Goal: Task Accomplishment & Management: Manage account settings

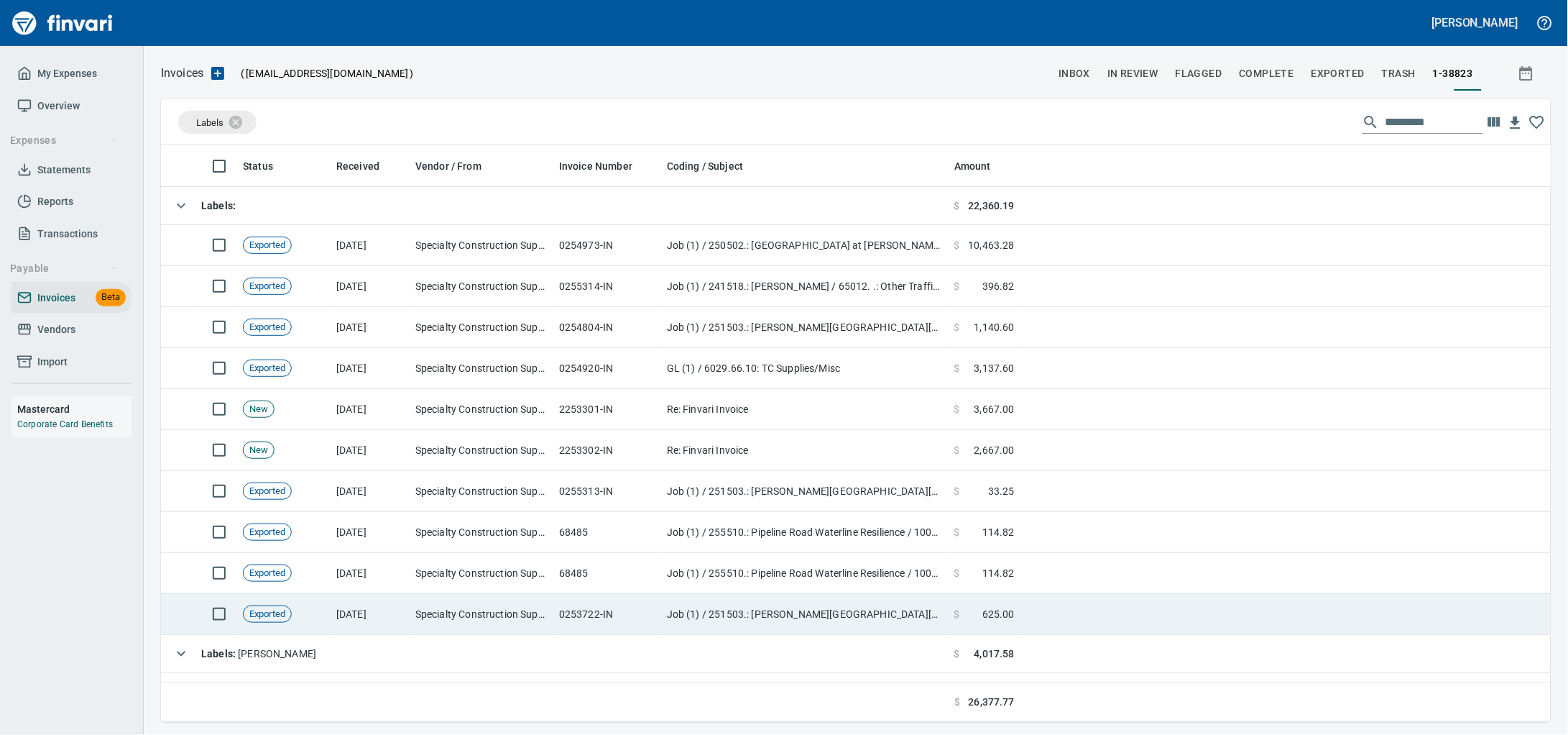
scroll to position [564, 1361]
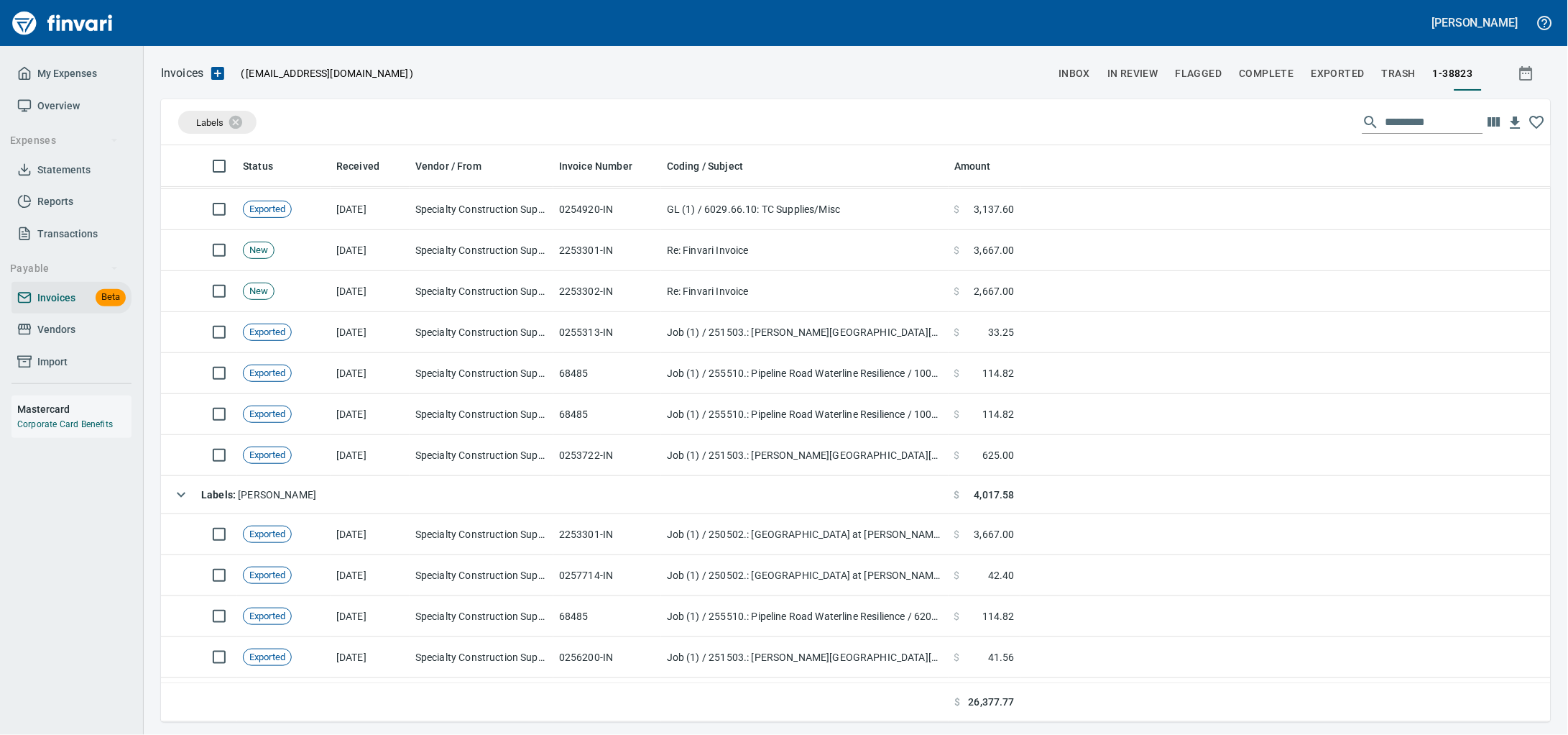
click at [41, 338] on span "Vendors" at bounding box center [56, 329] width 38 height 18
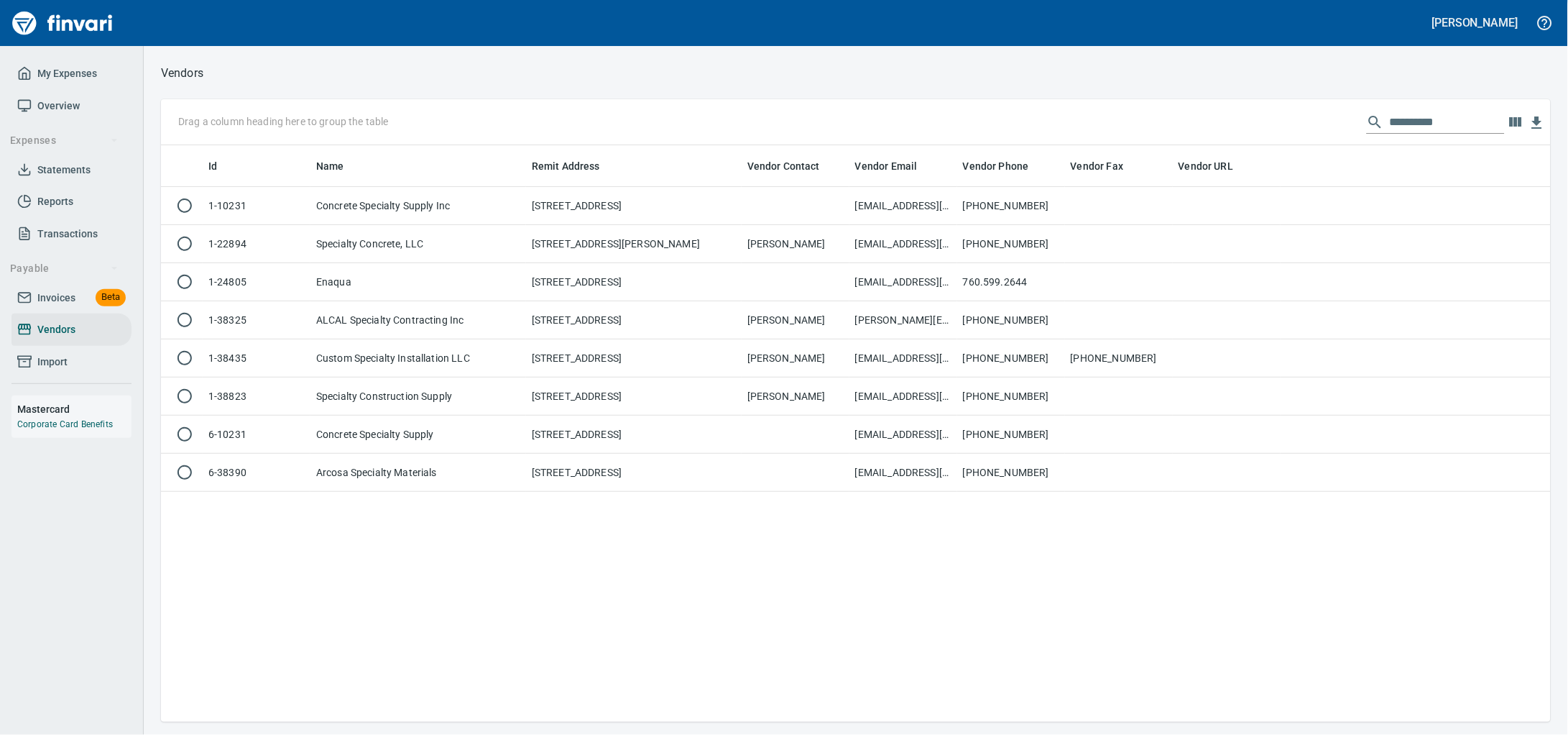
scroll to position [564, 1362]
drag, startPoint x: 1424, startPoint y: 130, endPoint x: 631, endPoint y: 84, distance: 794.3
click at [641, 84] on div "Vendors Drag a column heading here to group the table ********* Id Name Remit A…" at bounding box center [855, 393] width 1424 height 659
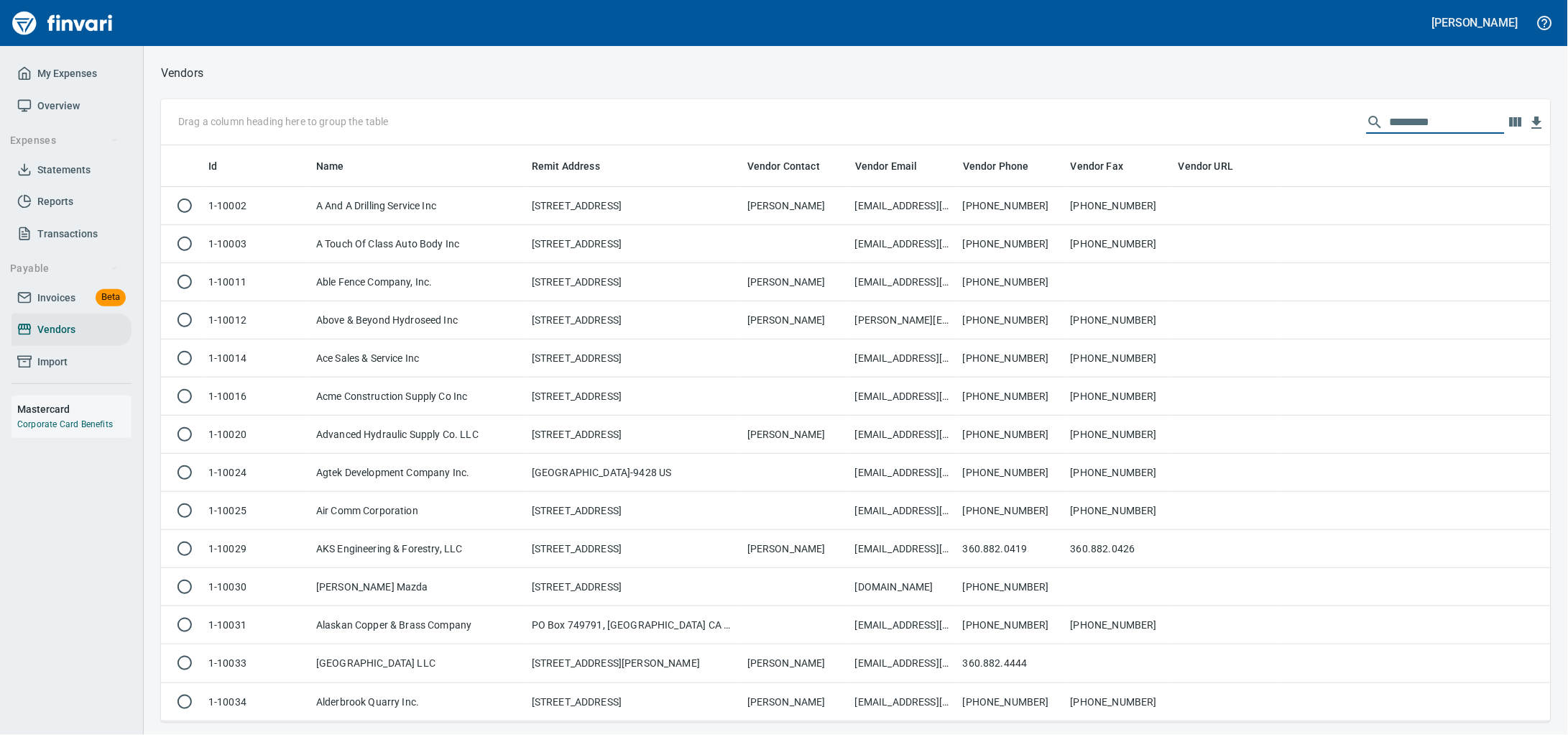
click at [74, 307] on span "Invoices" at bounding box center [56, 299] width 38 height 18
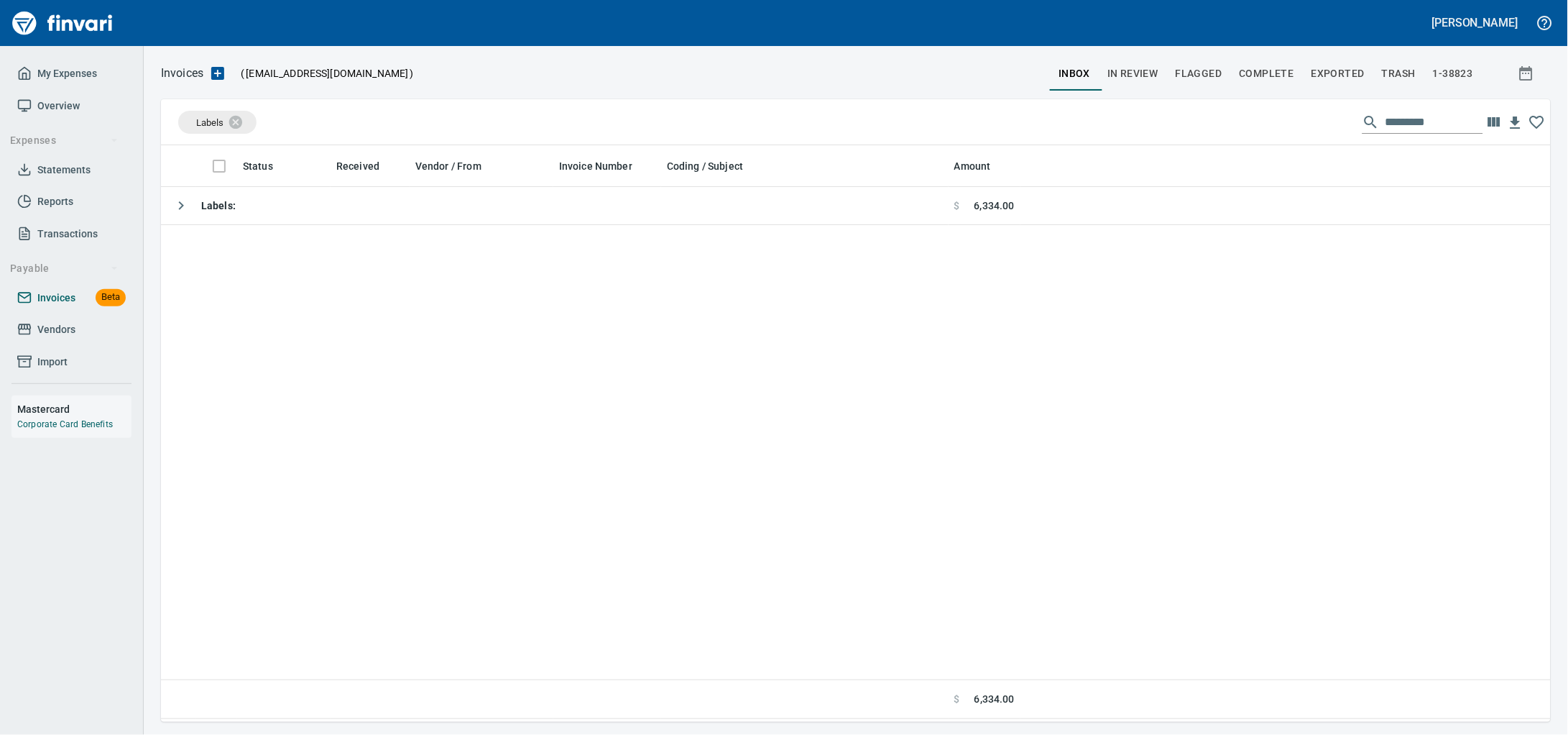
scroll to position [564, 1362]
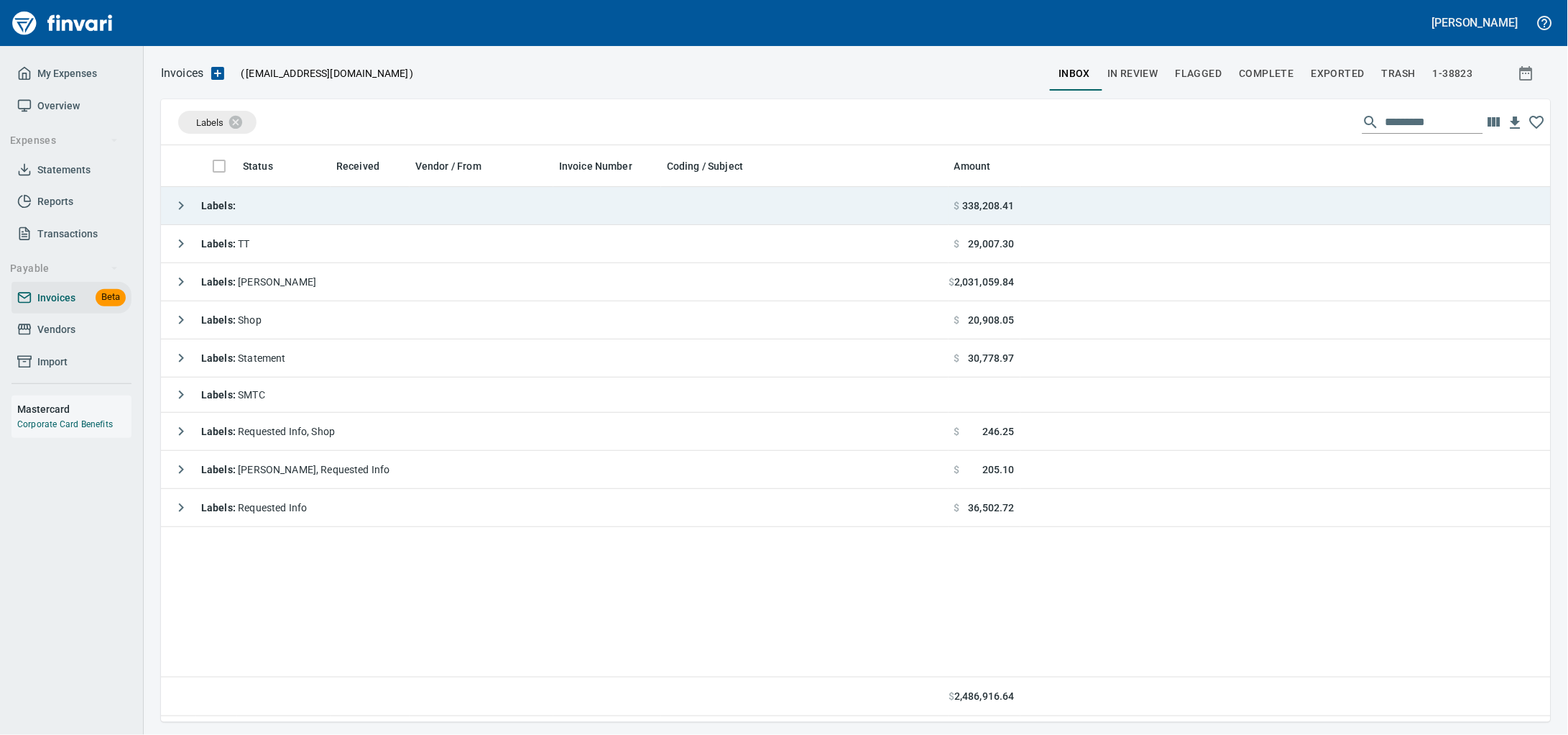
click at [394, 215] on td "Labels :" at bounding box center [554, 206] width 787 height 38
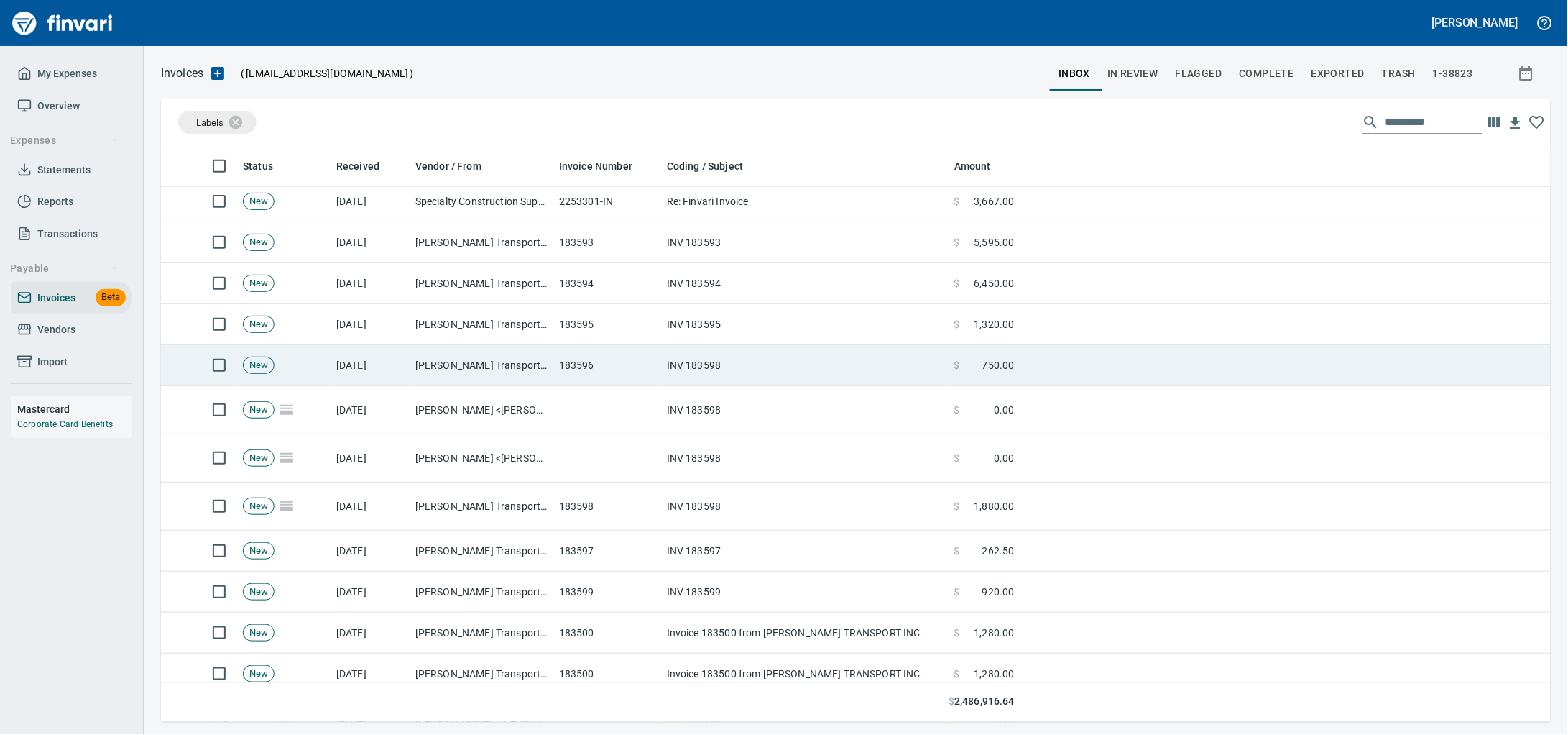
scroll to position [538, 0]
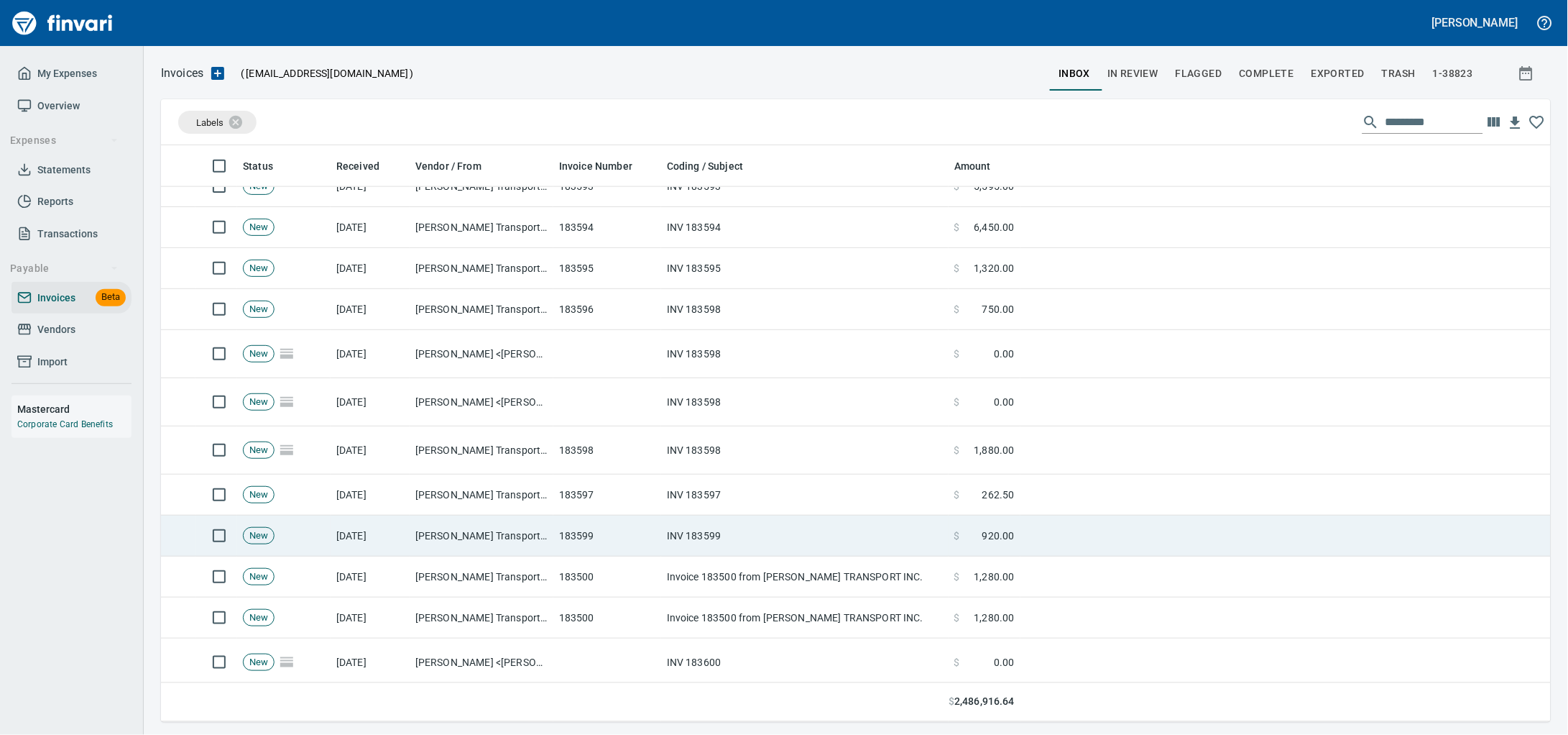
drag, startPoint x: 572, startPoint y: 554, endPoint x: 998, endPoint y: 533, distance: 426.5
click at [572, 552] on td "183599" at bounding box center [607, 535] width 108 height 41
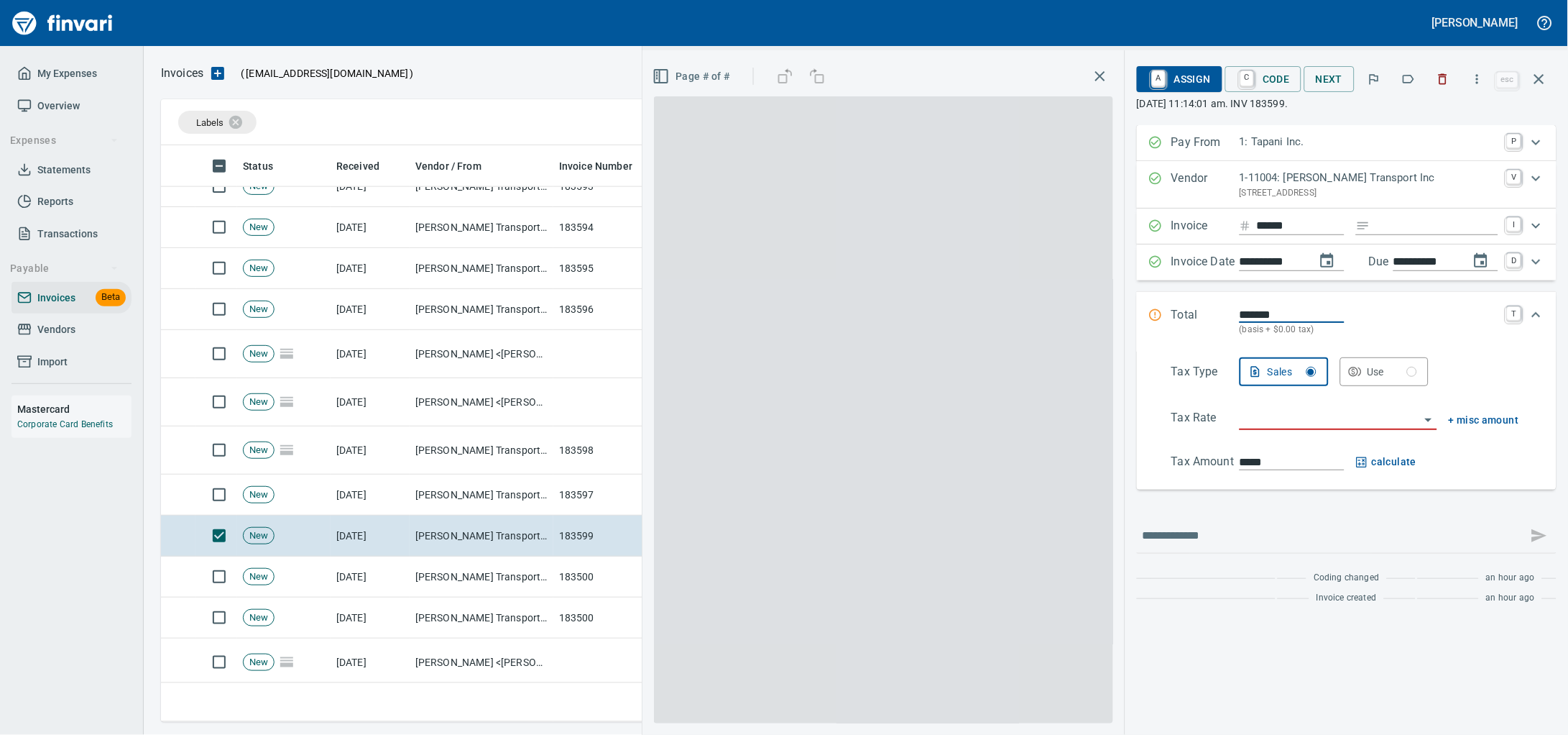
scroll to position [564, 1361]
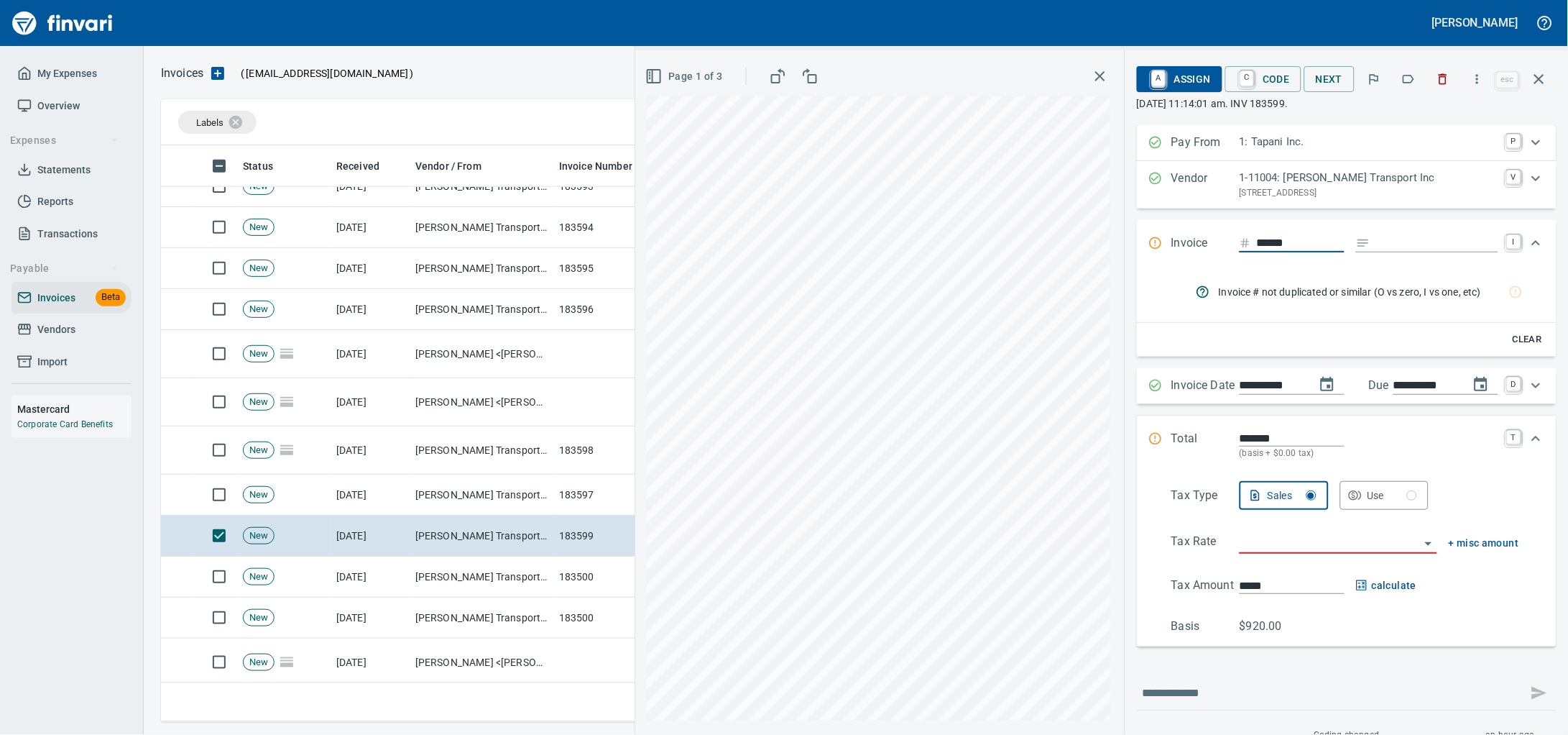
click at [1376, 252] on input "Expand" at bounding box center [1437, 243] width 122 height 18
type input "******"
click at [1281, 252] on input "******" at bounding box center [1300, 243] width 88 height 18
type input "******"
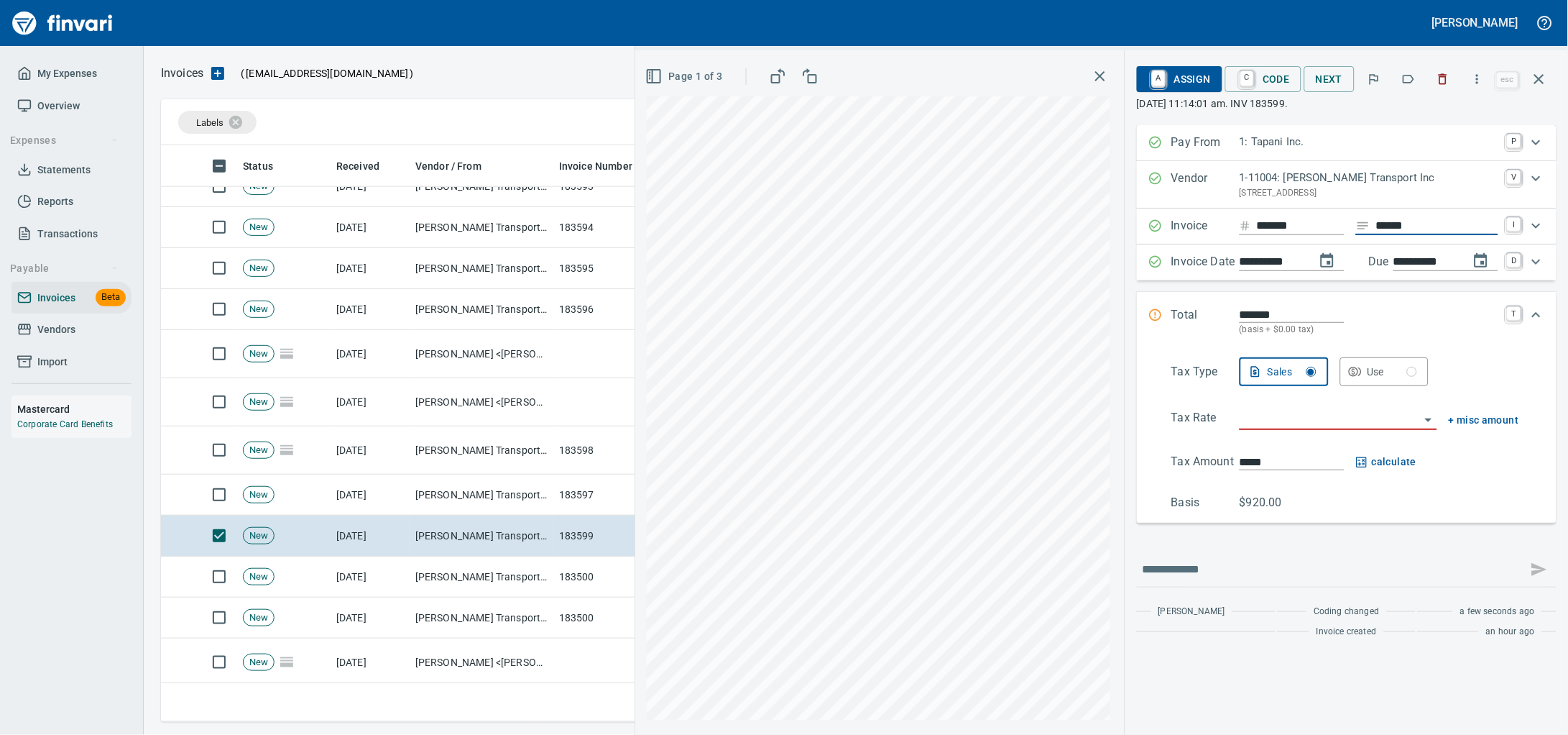
click at [1294, 429] on input "search" at bounding box center [1329, 419] width 180 height 20
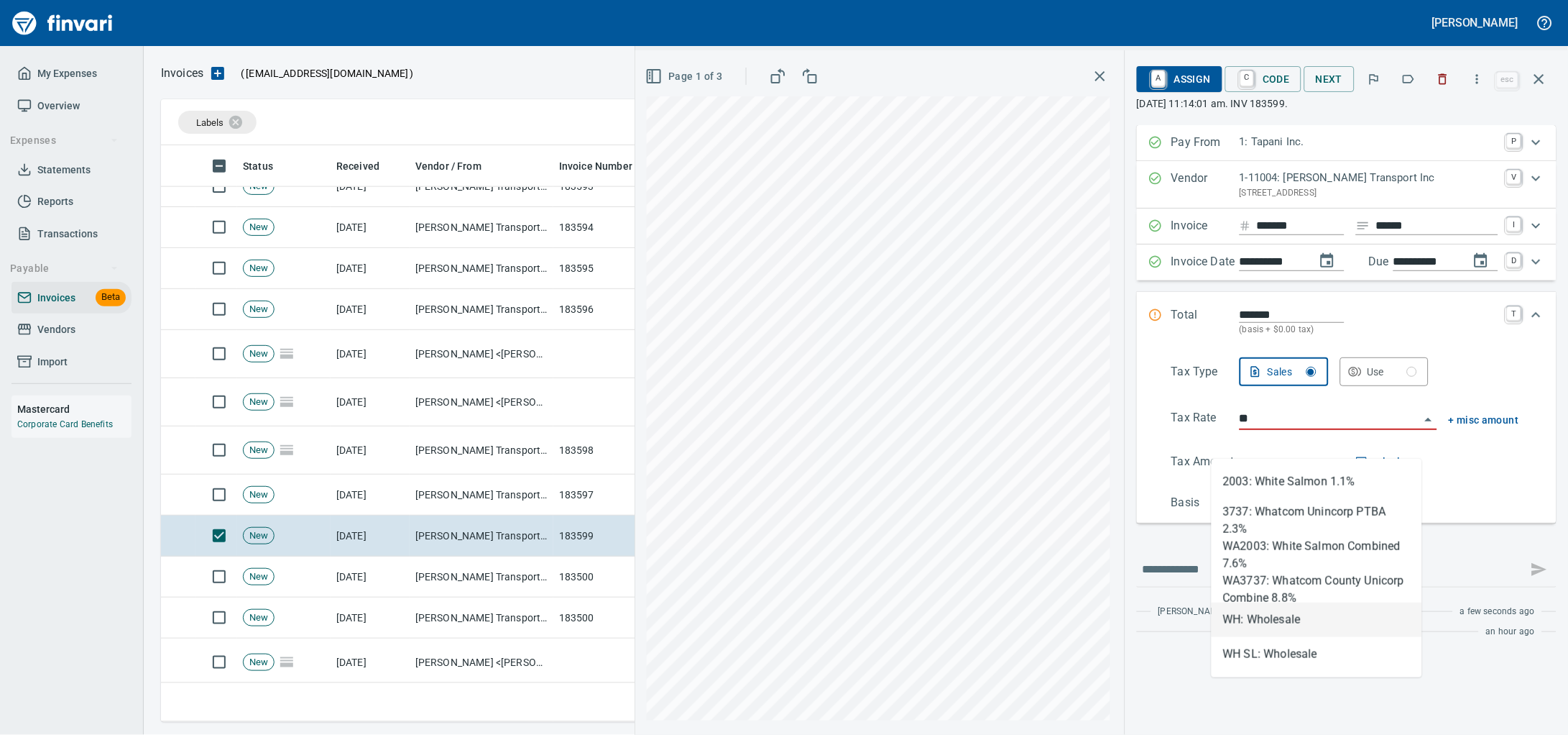
click at [1285, 622] on li "WH: Wholesale" at bounding box center [1317, 620] width 210 height 34
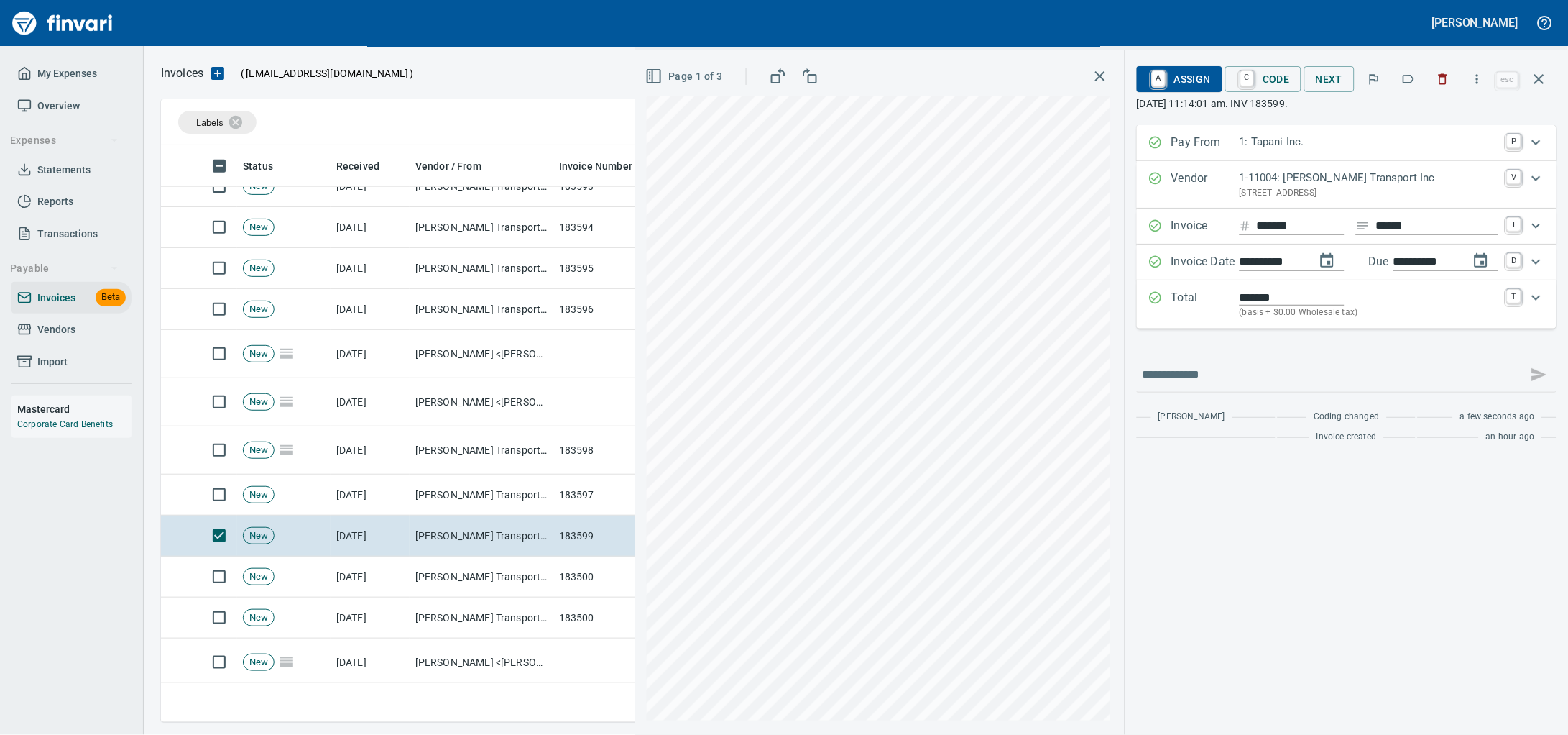
type input "**********"
click at [1152, 87] on link "A" at bounding box center [1158, 78] width 14 height 15
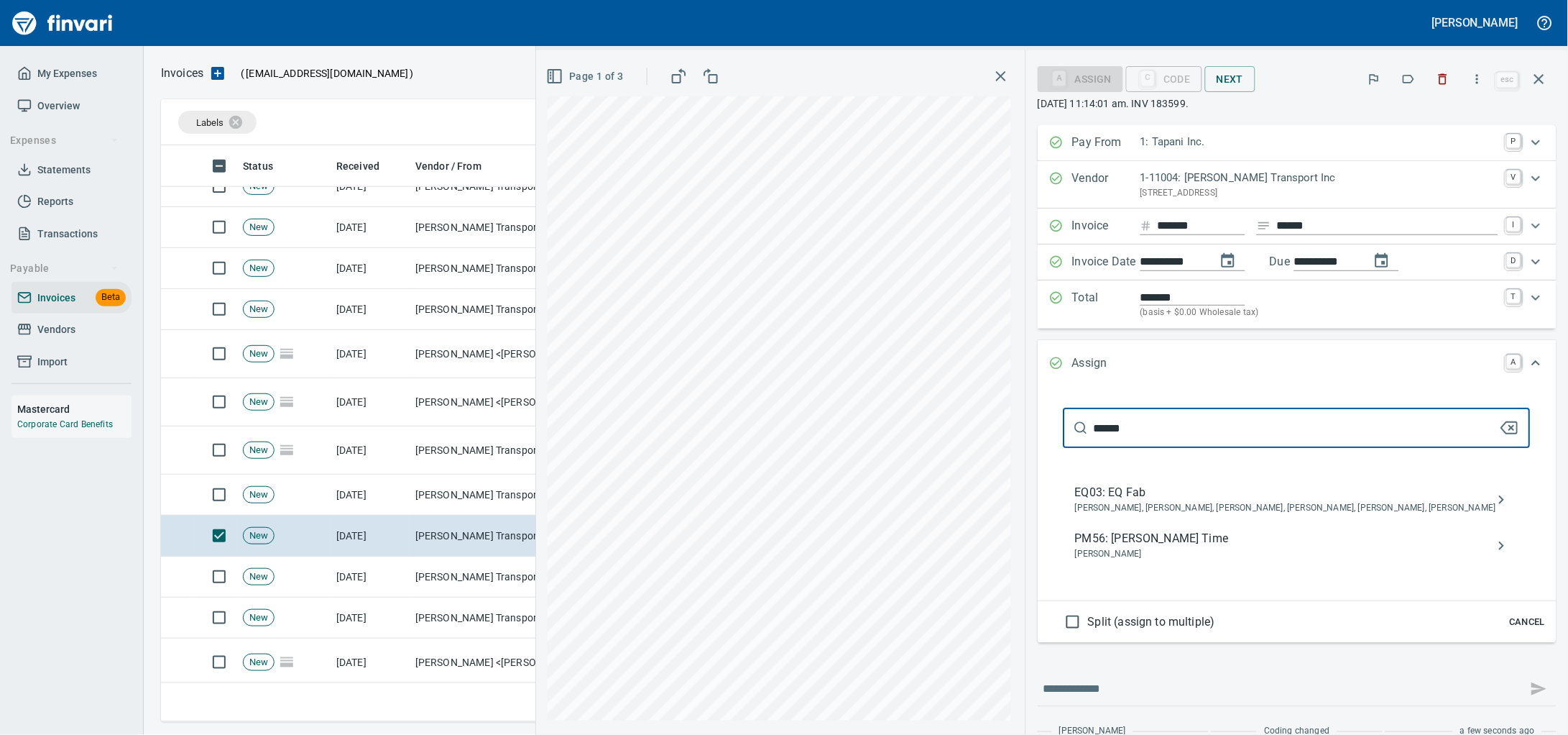
type input "******"
click at [1219, 555] on div "PM56: [PERSON_NAME] Time [PERSON_NAME]" at bounding box center [1297, 545] width 467 height 46
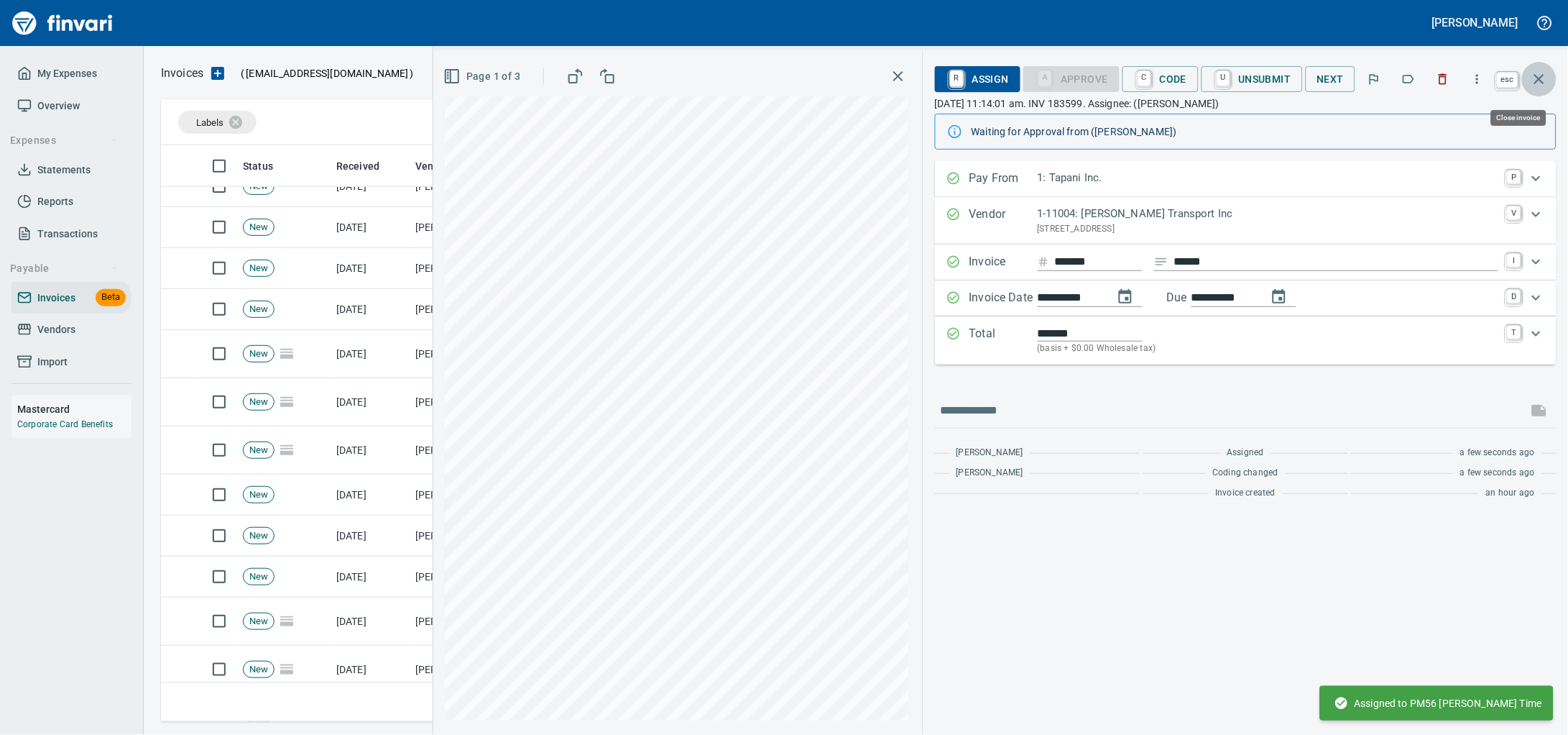
click at [1544, 81] on icon "button" at bounding box center [1539, 79] width 17 height 17
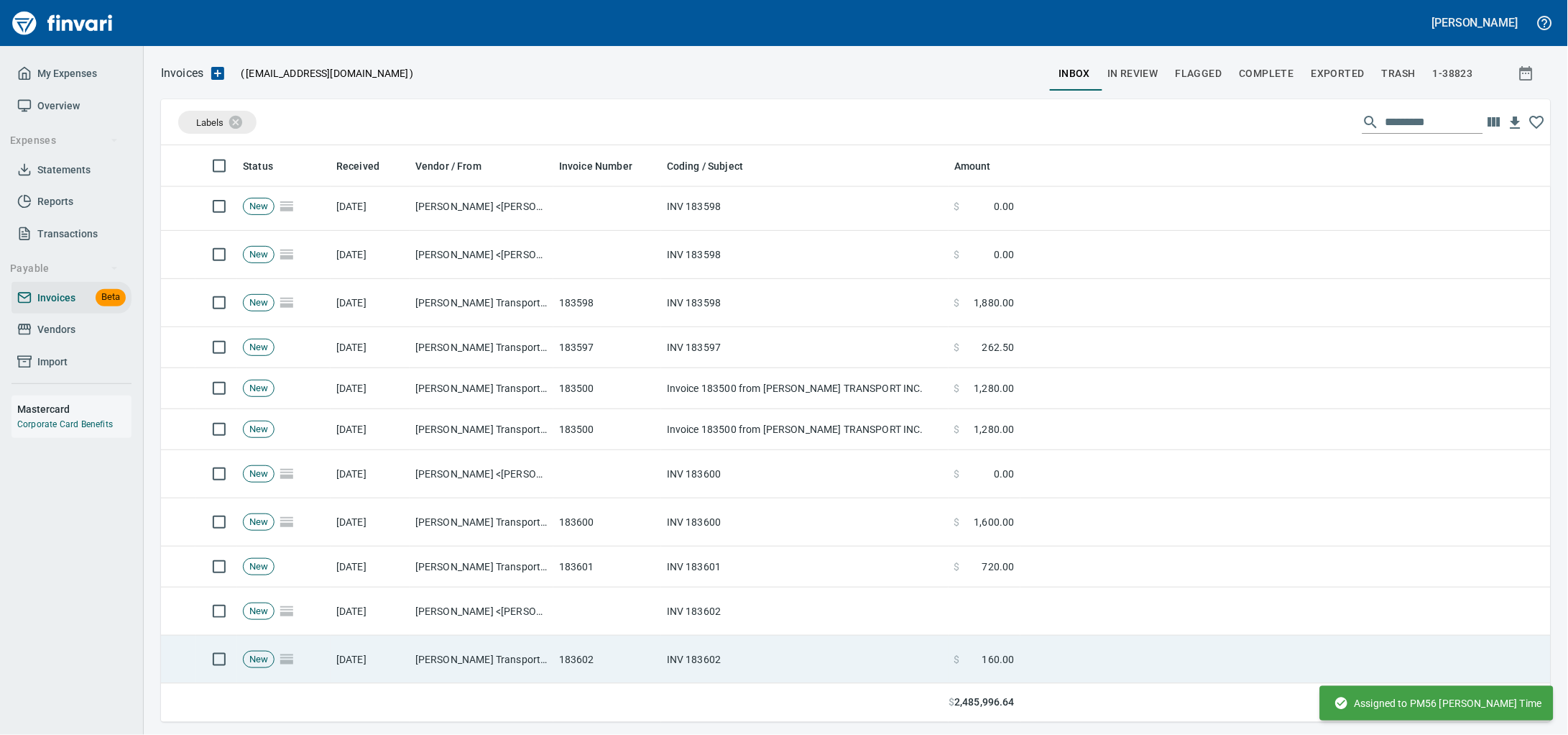
scroll to position [719, 0]
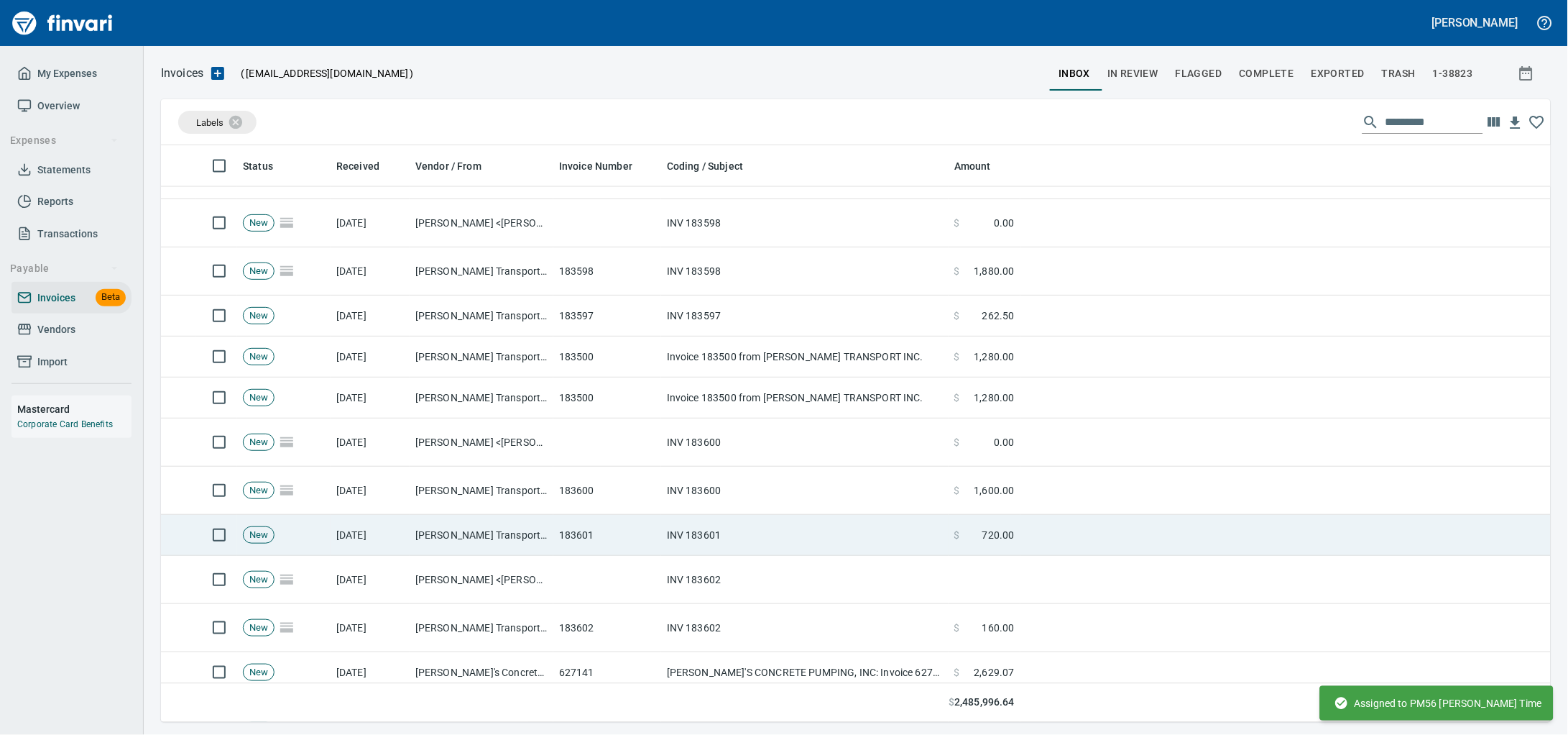
click at [721, 601] on td "INV 183602" at bounding box center [804, 579] width 287 height 48
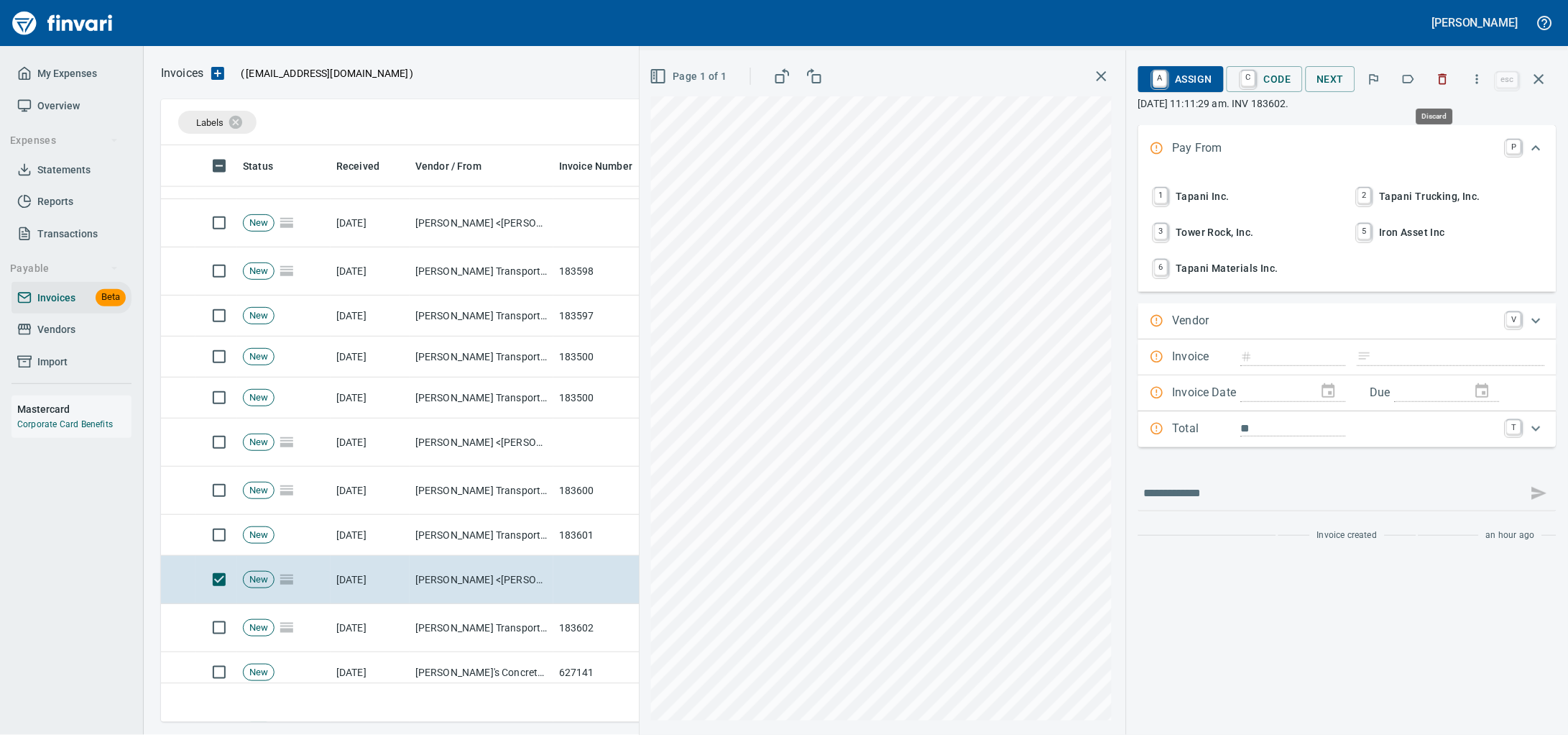
click at [1427, 74] on button "button" at bounding box center [1443, 79] width 32 height 32
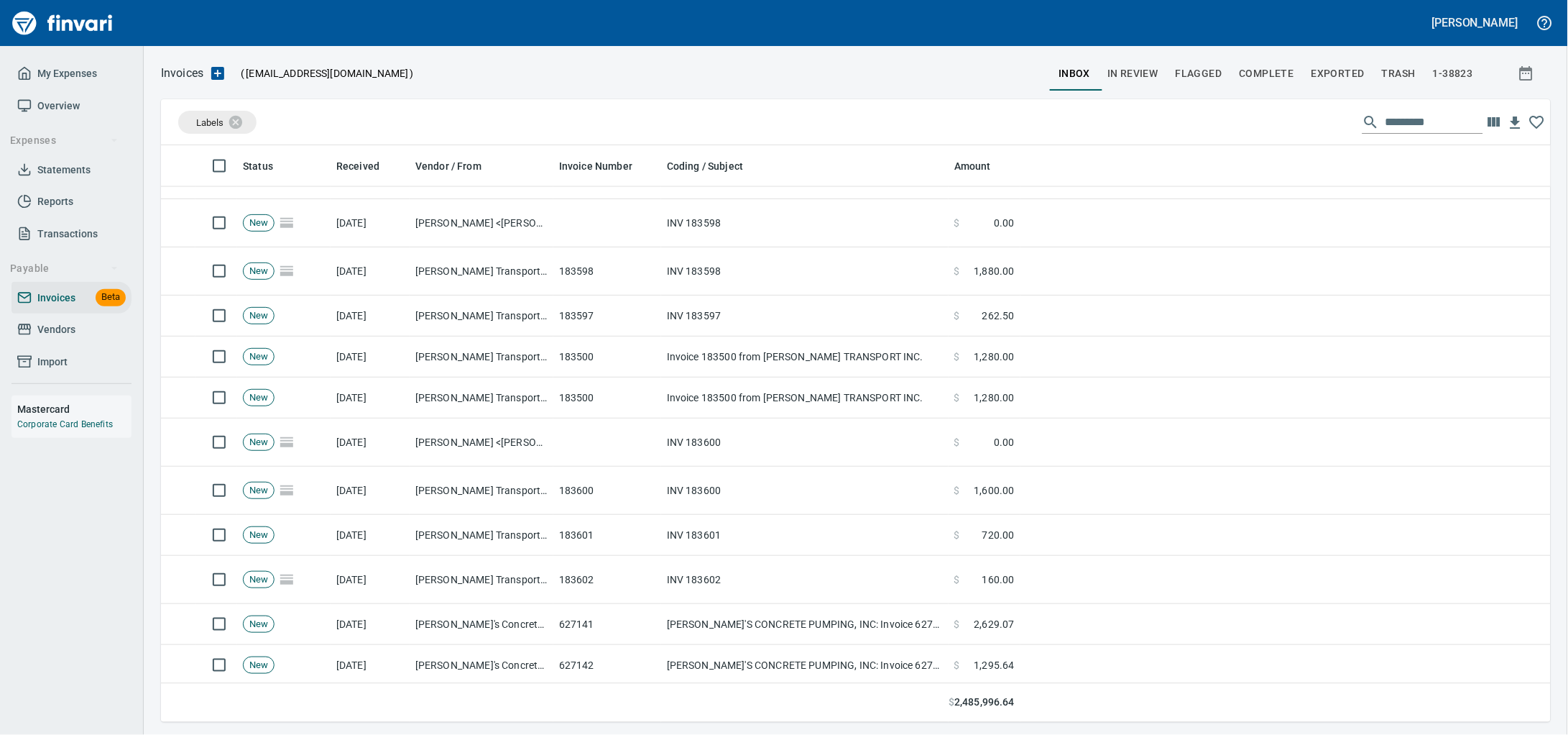
scroll to position [564, 1361]
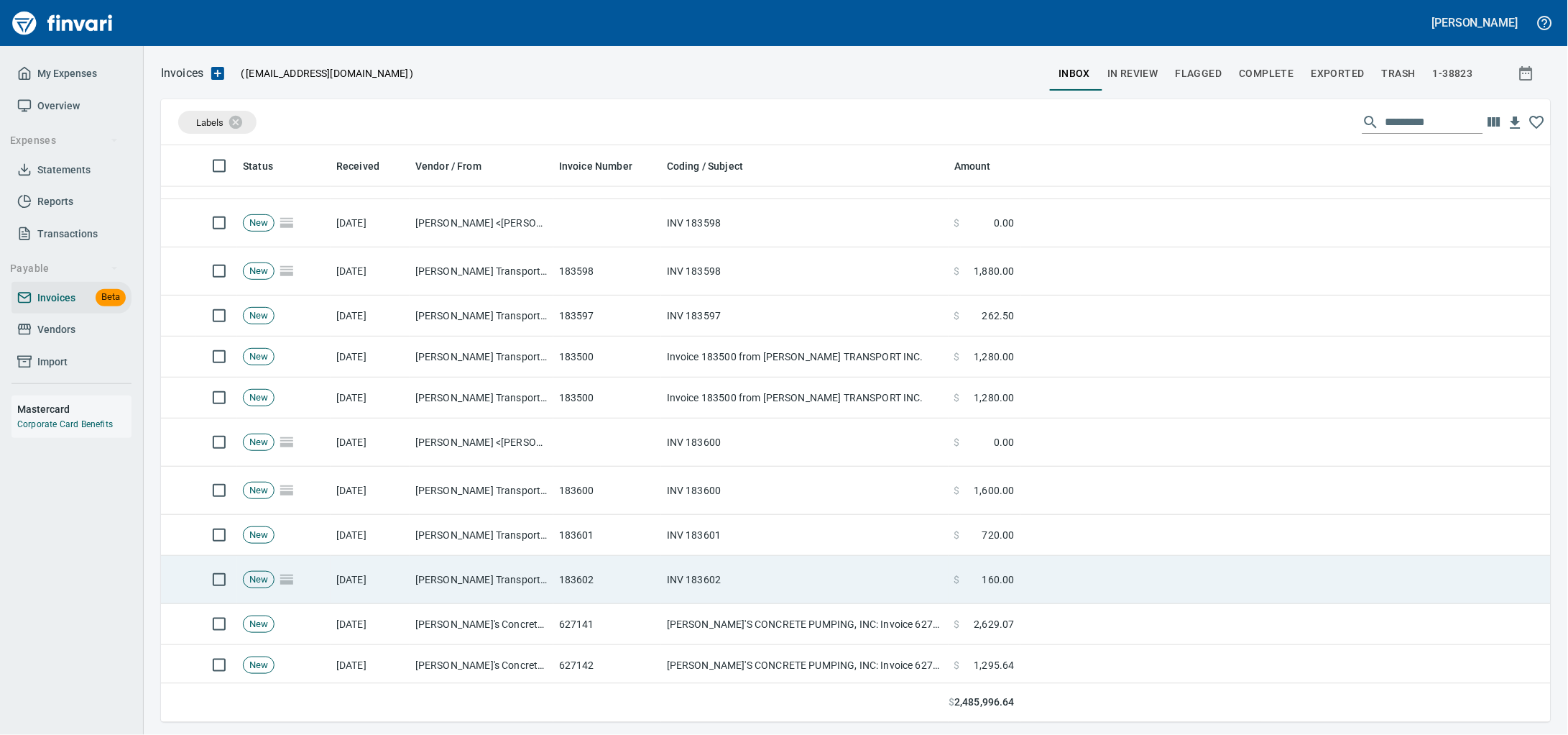
click at [770, 583] on td "INV 183602" at bounding box center [804, 579] width 287 height 48
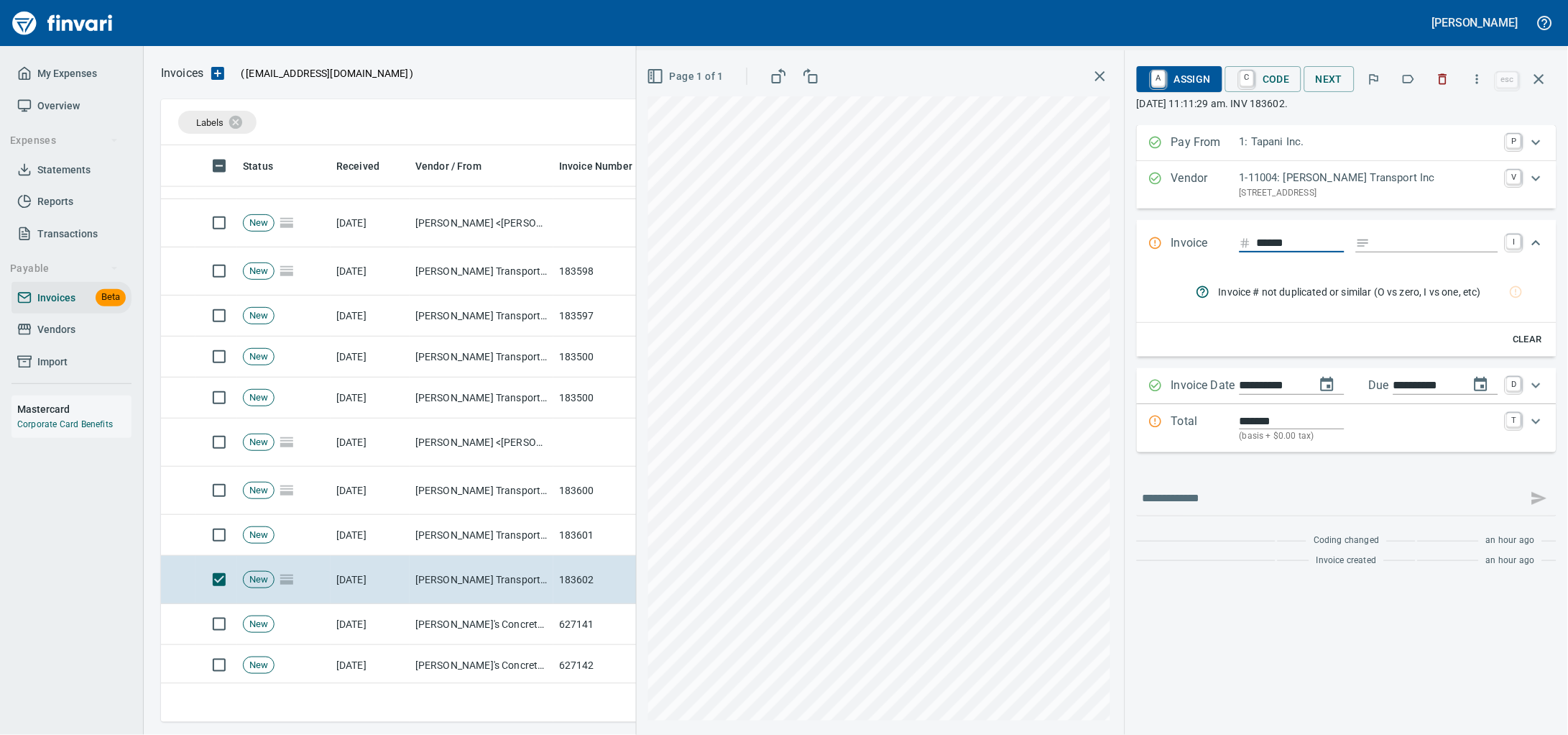
scroll to position [564, 1361]
click at [1279, 252] on input "******" at bounding box center [1300, 243] width 88 height 18
type input "******"
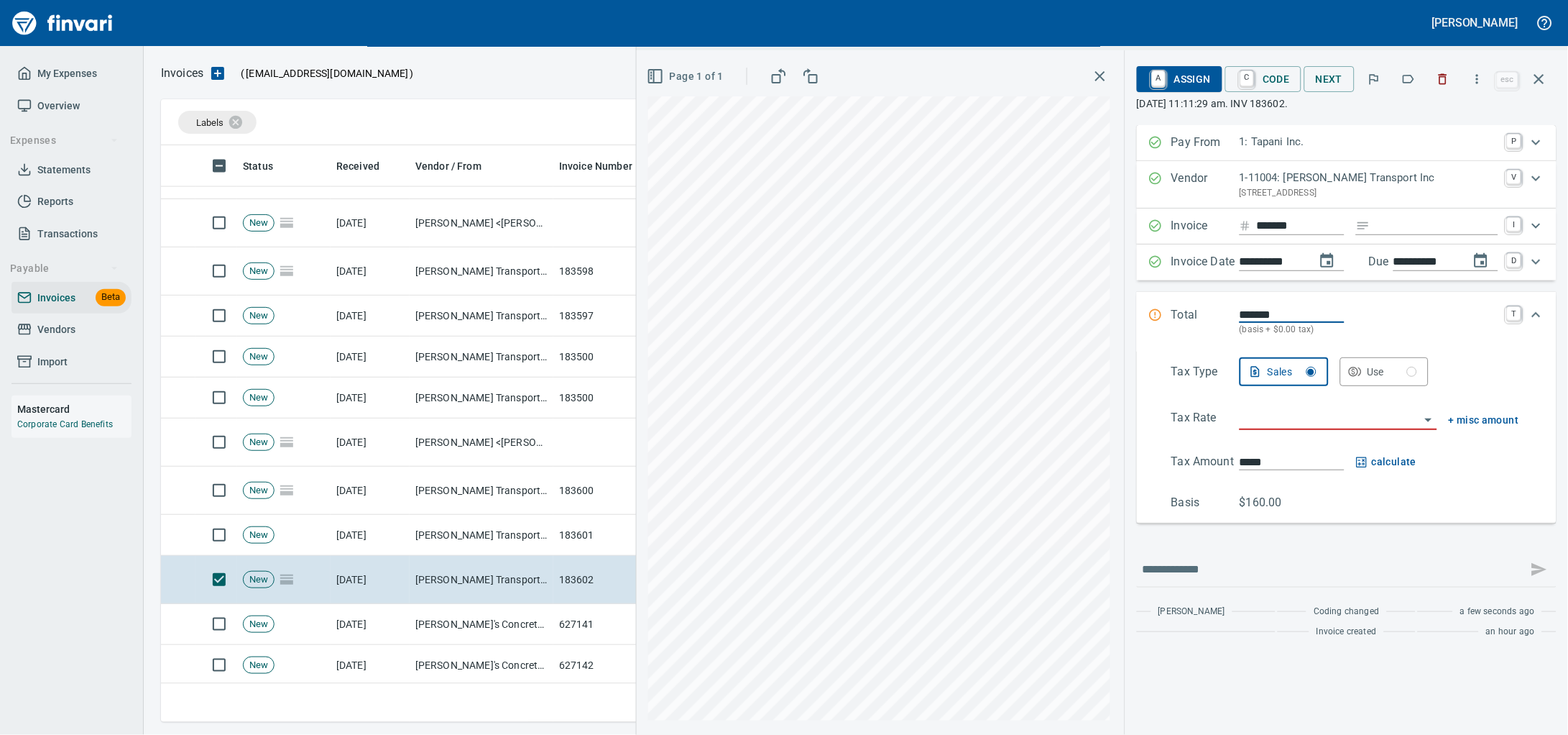
click at [1388, 235] on input "Expand" at bounding box center [1437, 226] width 122 height 18
type input "******"
click at [1243, 429] on input "search" at bounding box center [1329, 419] width 180 height 20
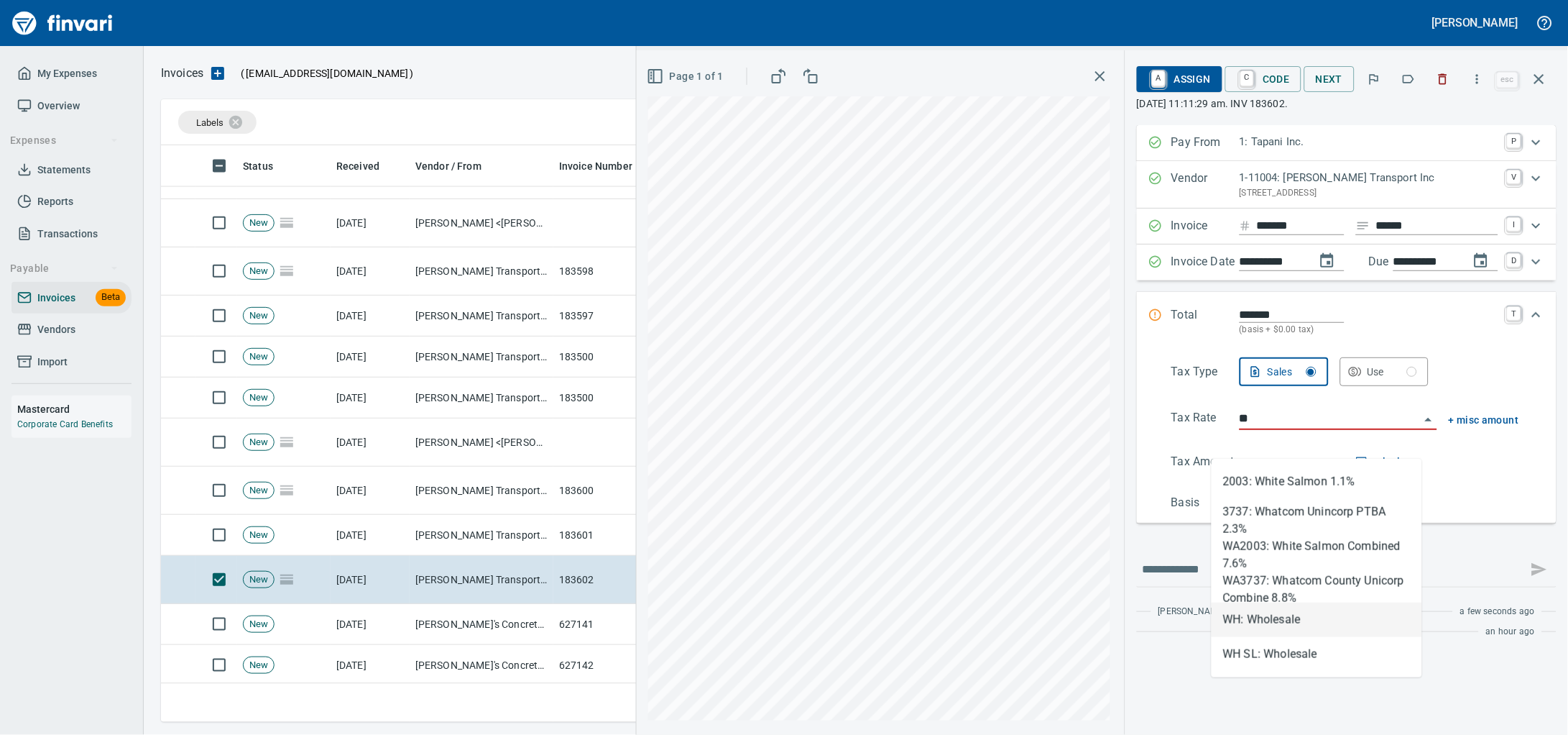
click at [1299, 612] on li "WH: Wholesale" at bounding box center [1317, 620] width 210 height 34
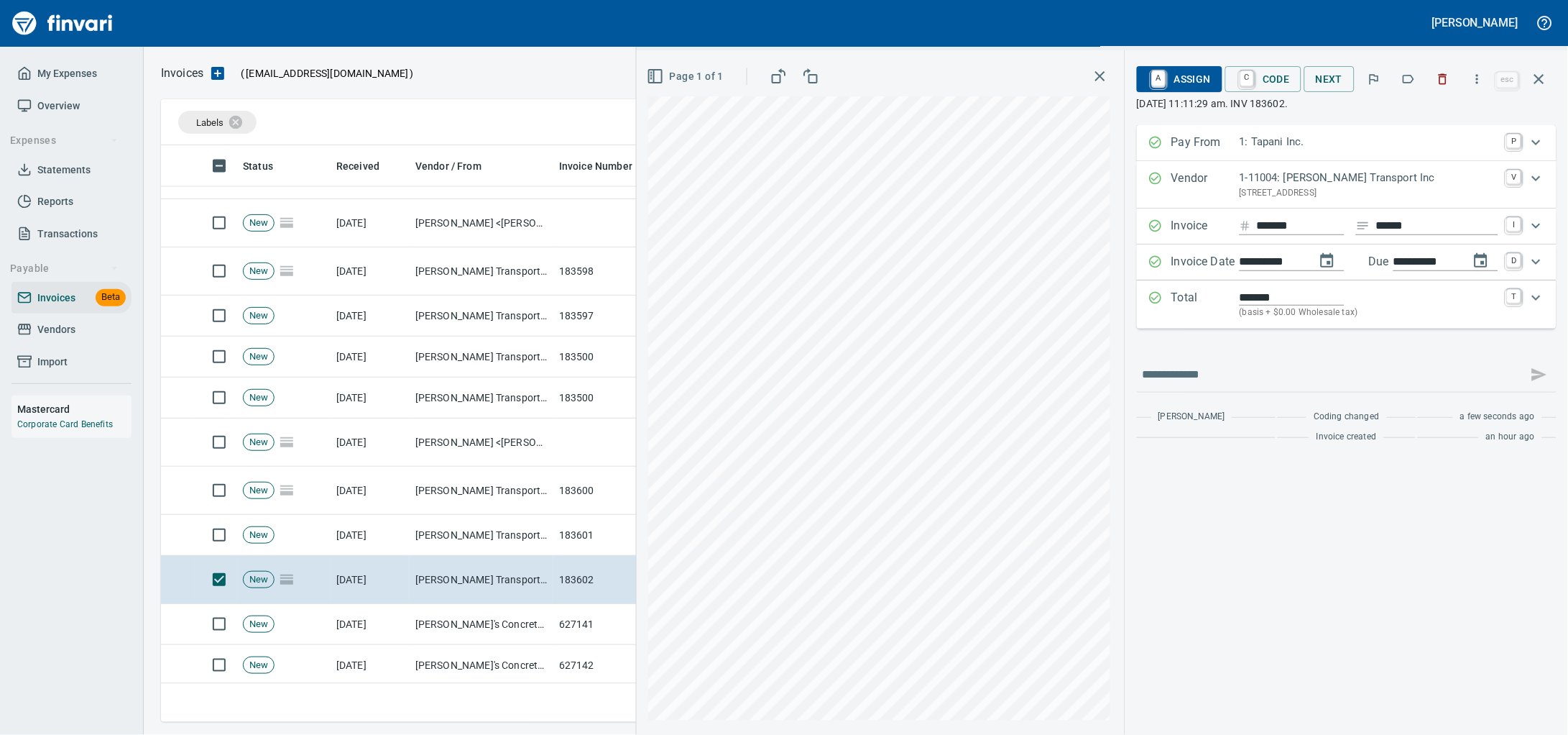
type input "**********"
click at [1148, 83] on span "A Assign" at bounding box center [1179, 79] width 63 height 24
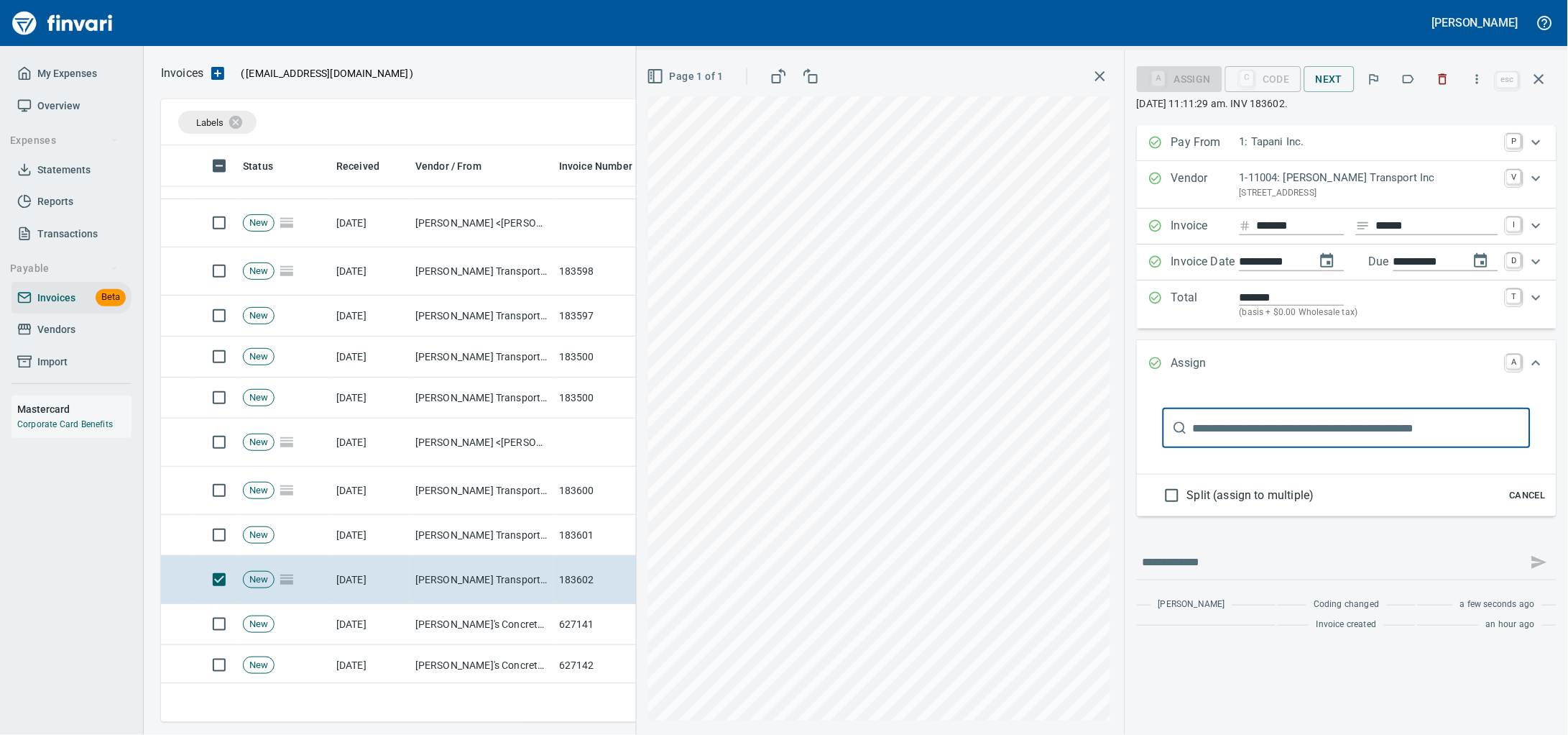
click at [1224, 442] on input "text" at bounding box center [1361, 427] width 337 height 40
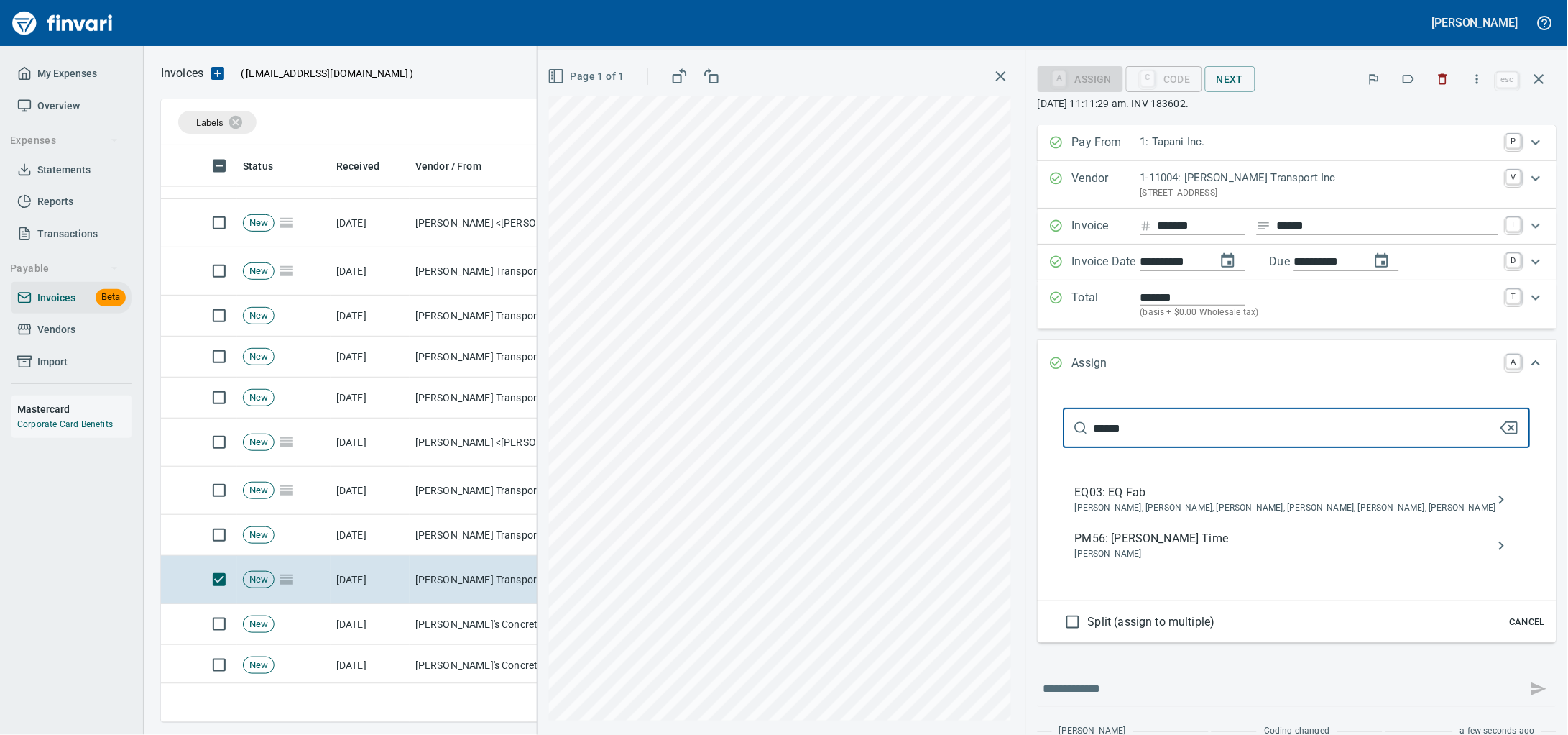
type input "******"
click at [1205, 562] on span "[PERSON_NAME]" at bounding box center [1285, 554] width 421 height 15
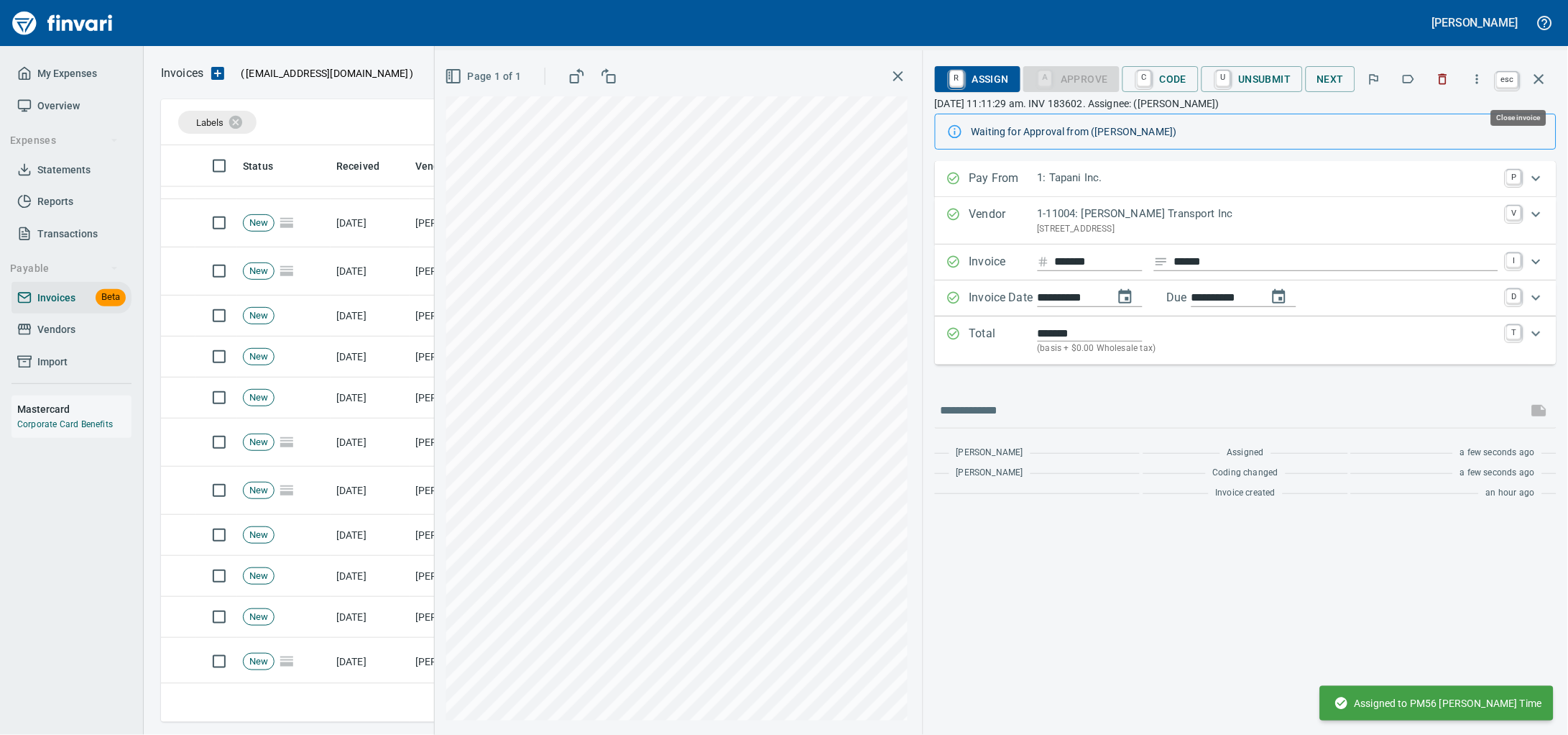
click at [1531, 83] on icon "button" at bounding box center [1539, 79] width 17 height 17
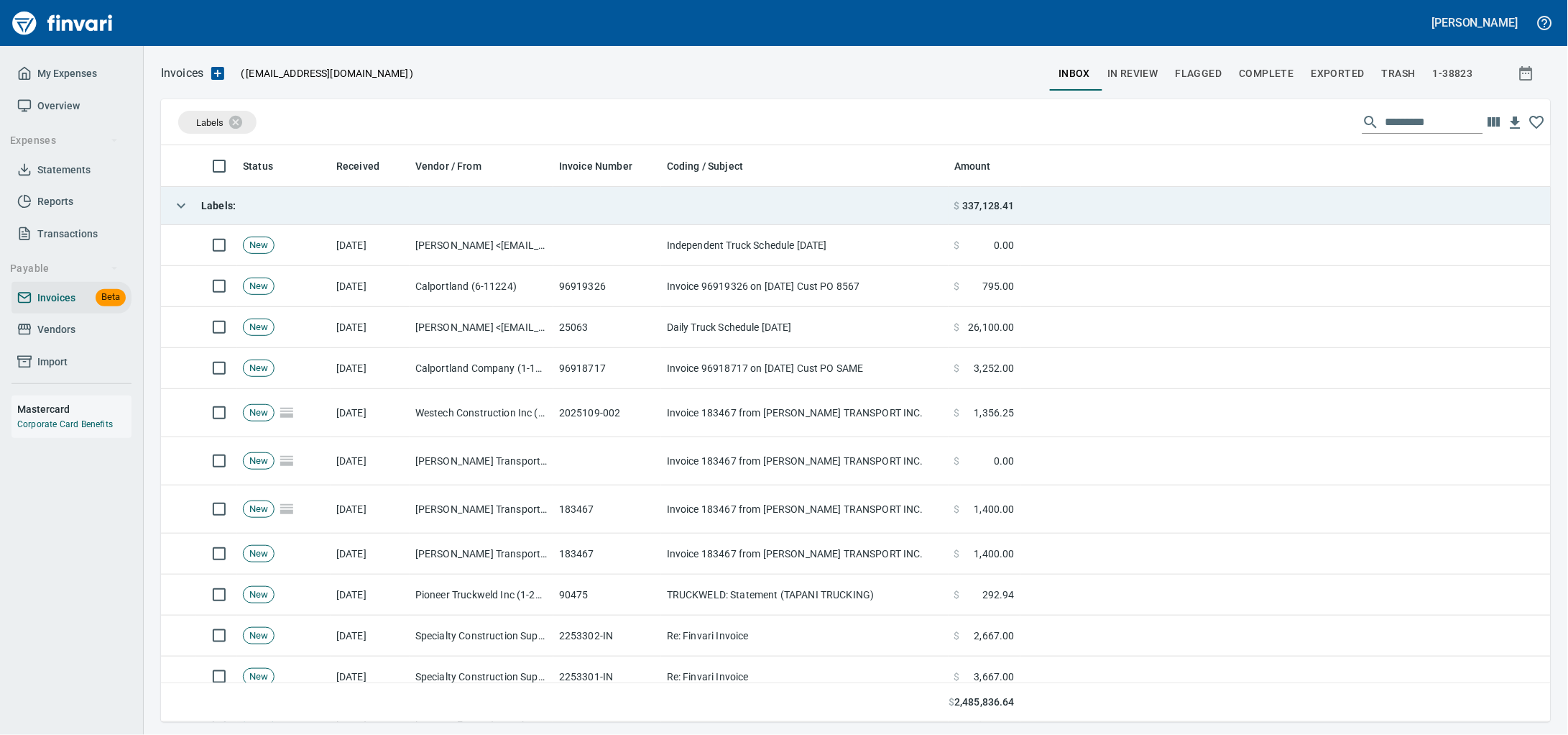
drag, startPoint x: 307, startPoint y: 201, endPoint x: 367, endPoint y: 217, distance: 62.1
click at [307, 201] on td "Labels :" at bounding box center [554, 206] width 787 height 38
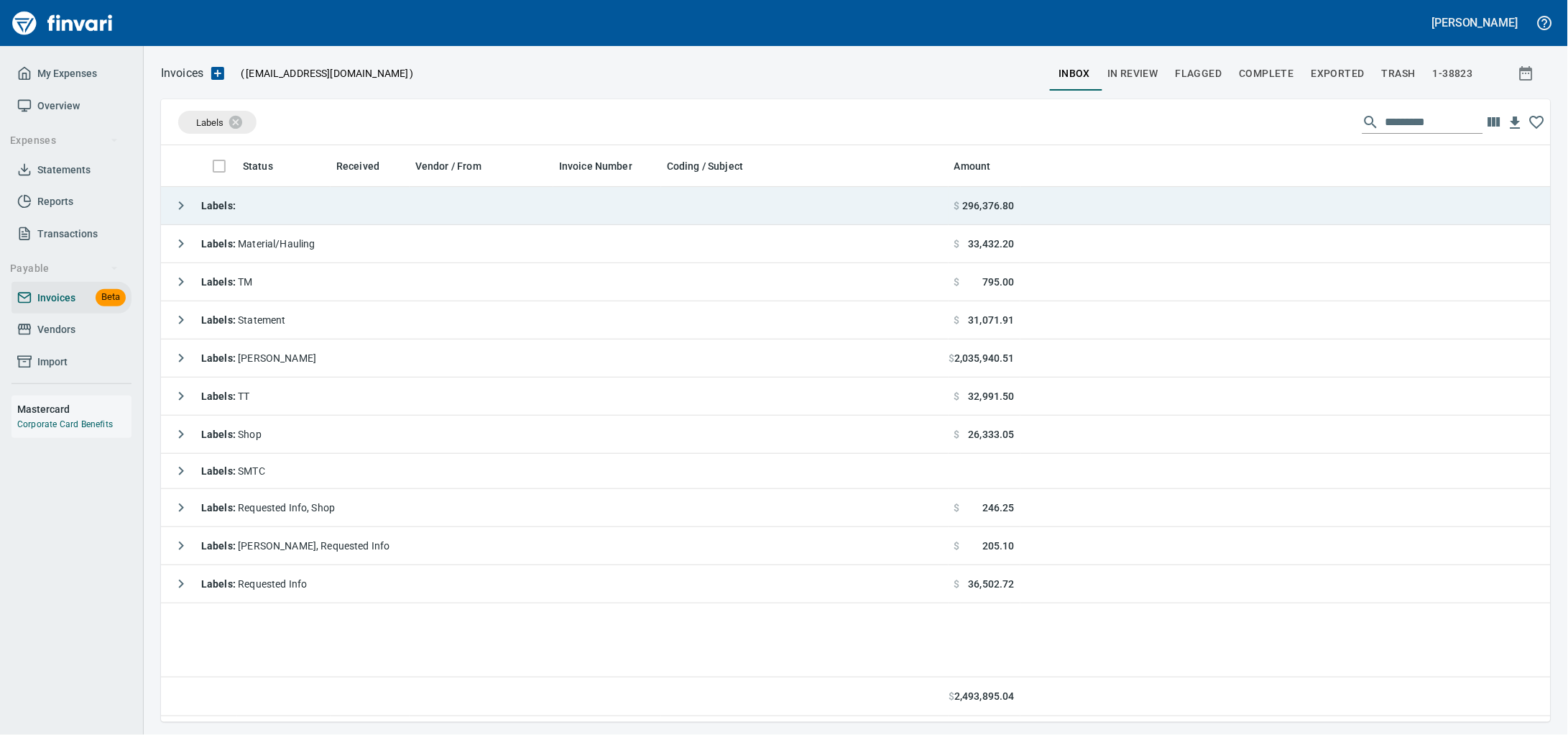
click at [210, 211] on strong "Labels :" at bounding box center [219, 205] width 34 height 12
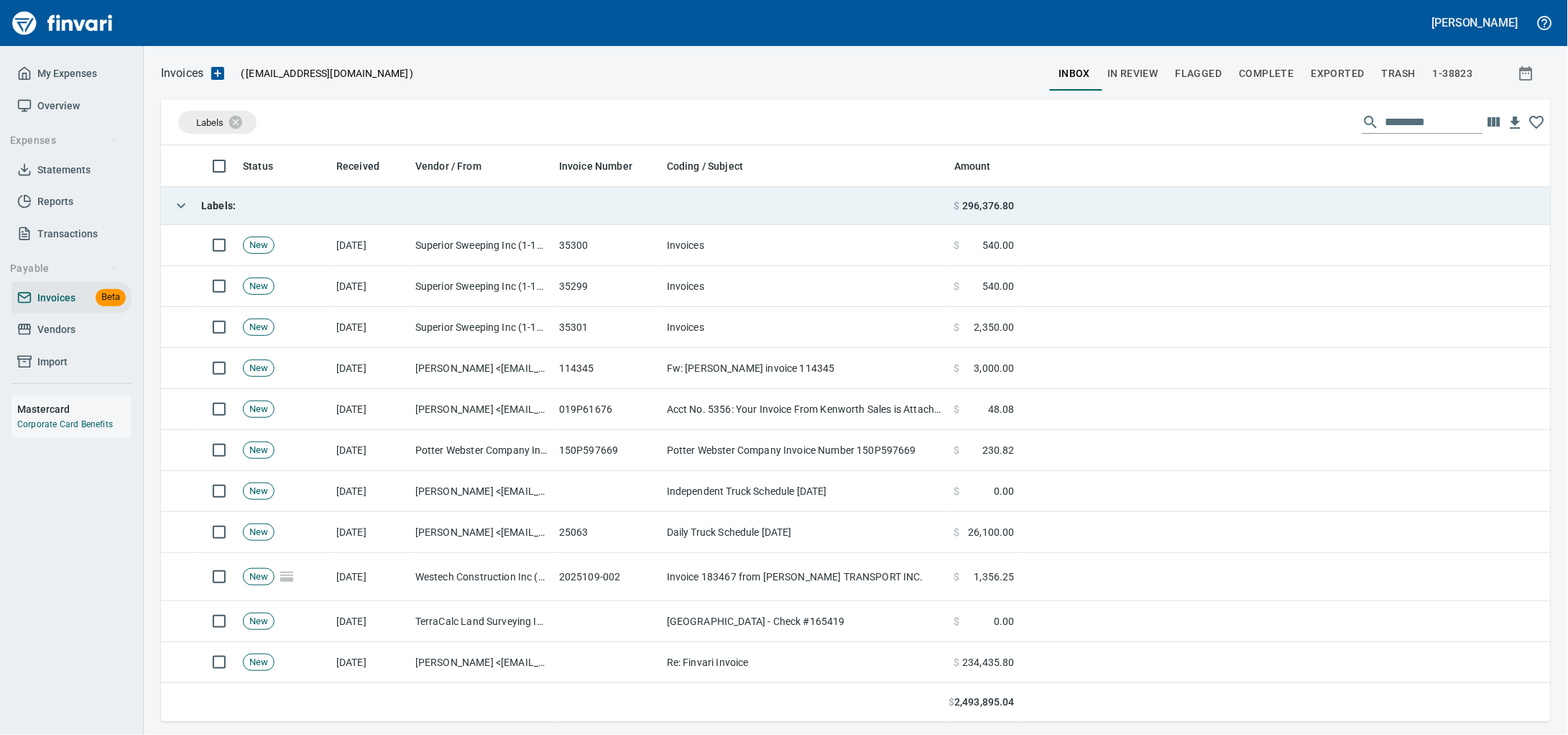
click at [209, 208] on strong "Labels :" at bounding box center [219, 205] width 34 height 12
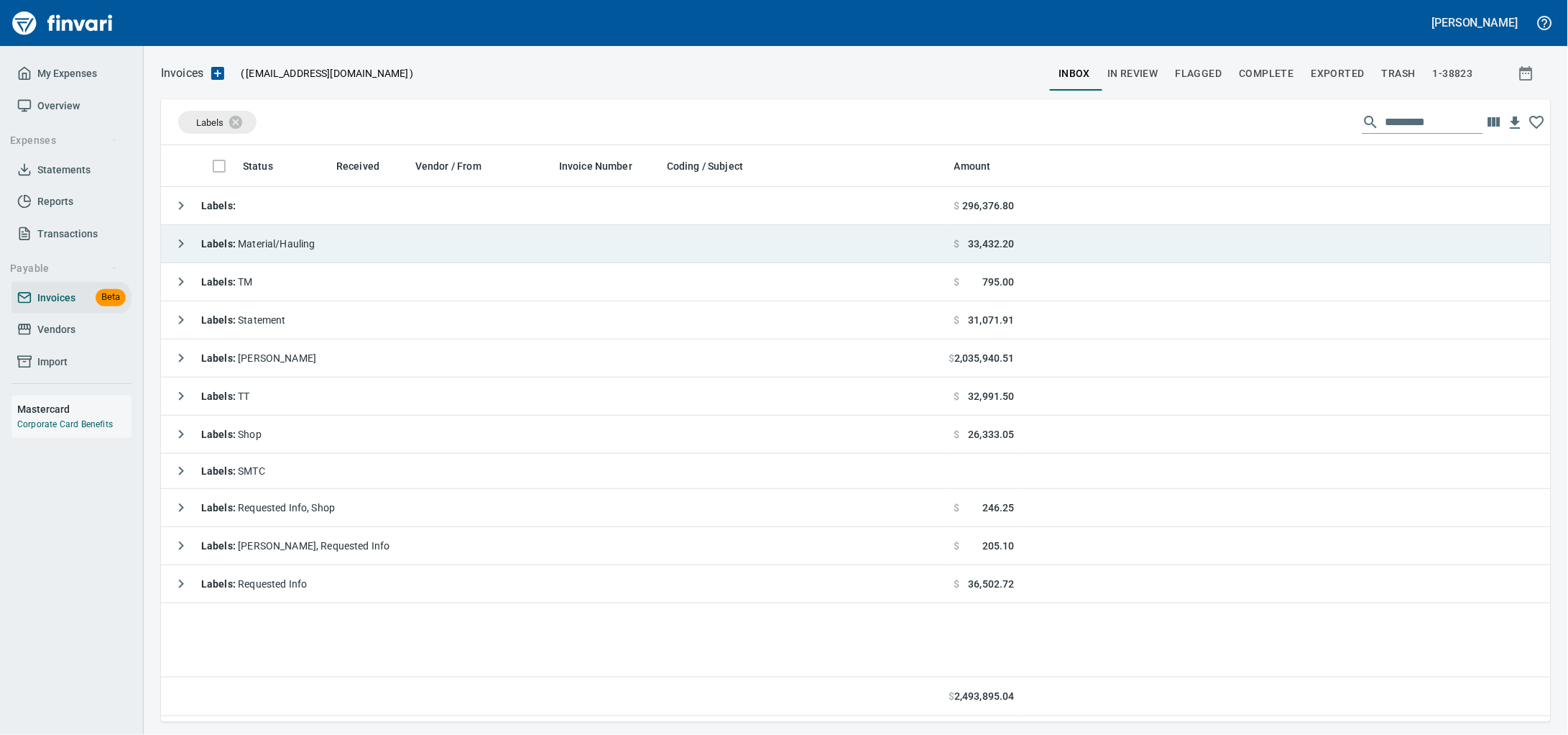
click at [490, 250] on td "Labels : Material/Hauling" at bounding box center [554, 244] width 787 height 38
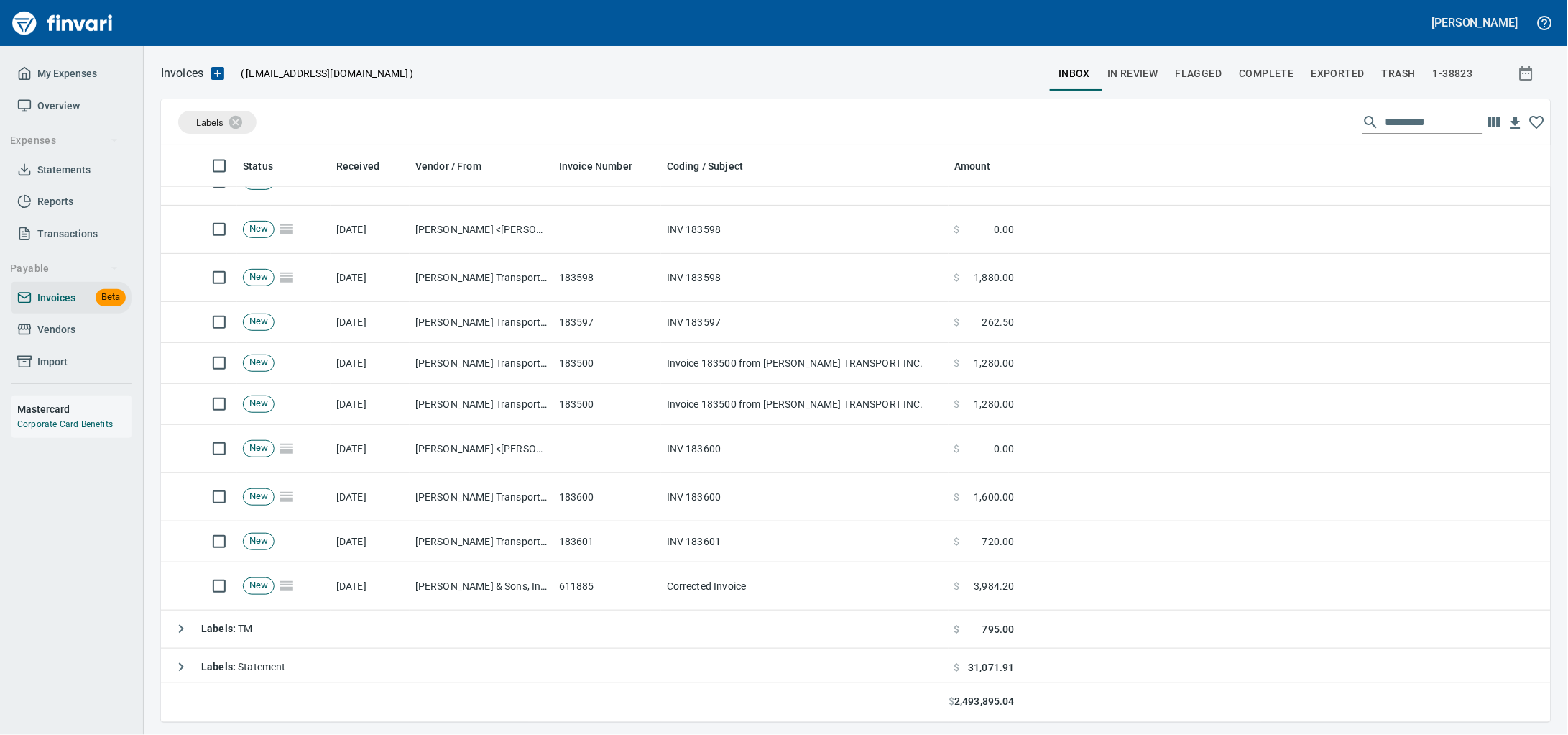
scroll to position [628, 0]
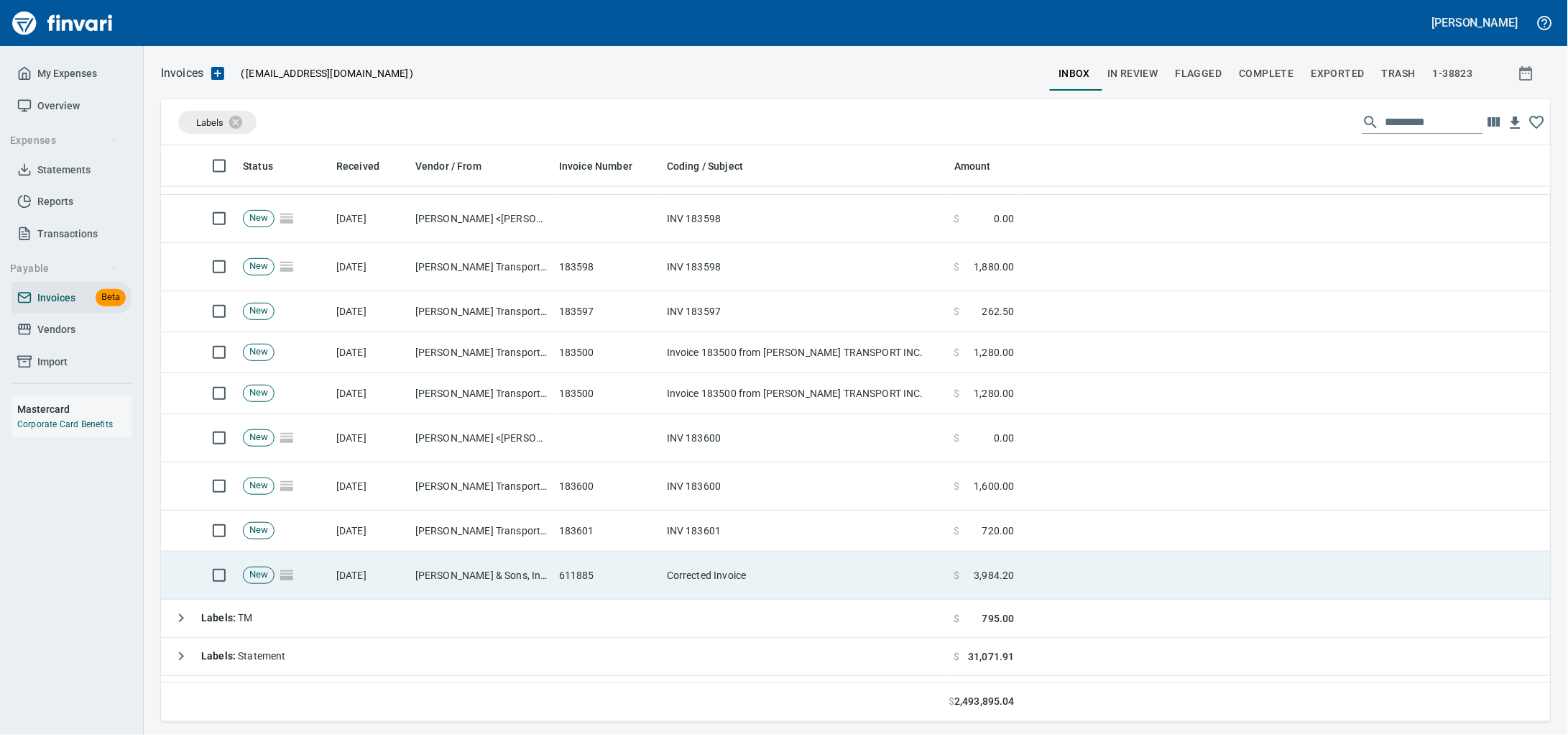
click at [577, 579] on td "611885" at bounding box center [607, 575] width 108 height 48
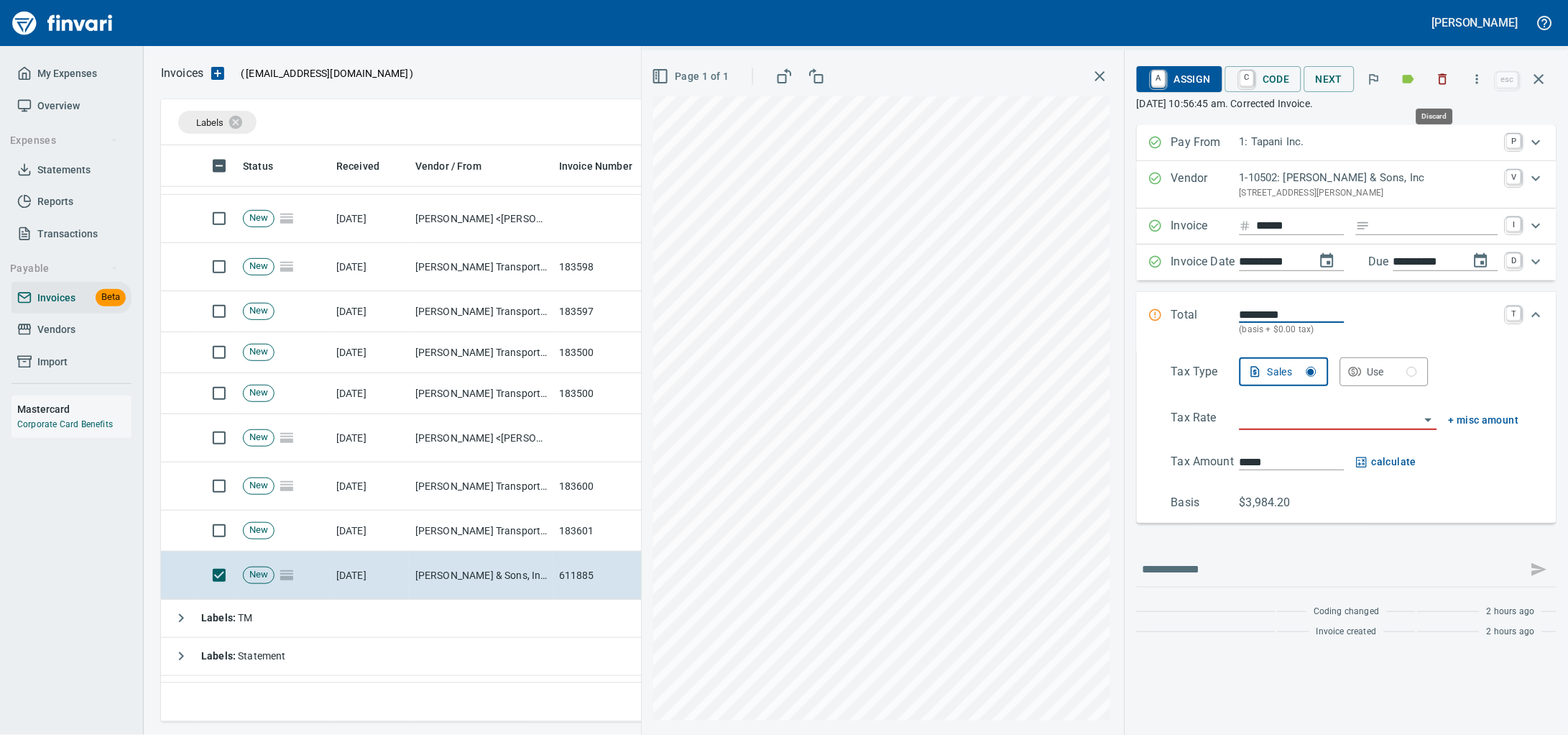
scroll to position [564, 1361]
click at [1436, 81] on icon "button" at bounding box center [1443, 79] width 15 height 15
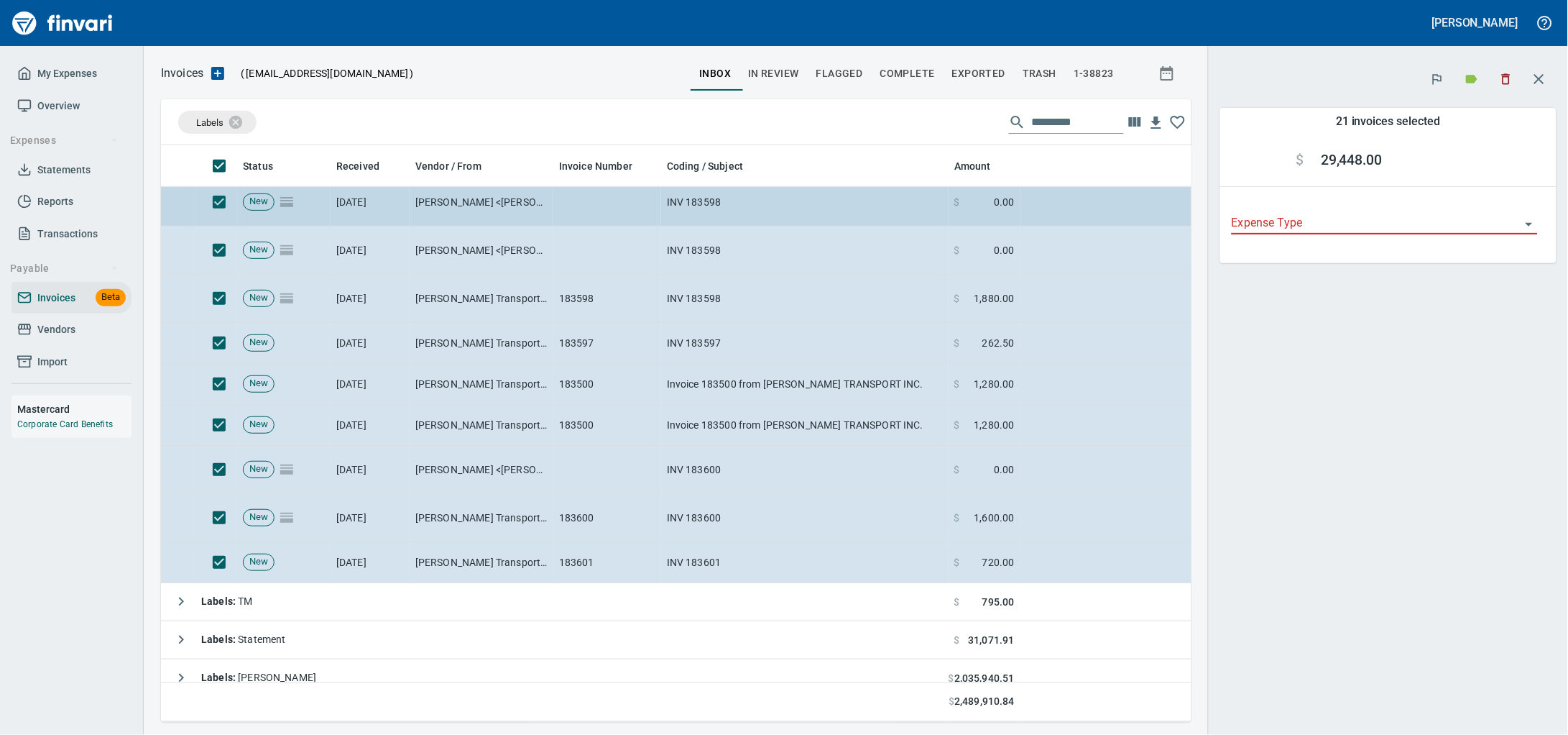
scroll to position [628, 0]
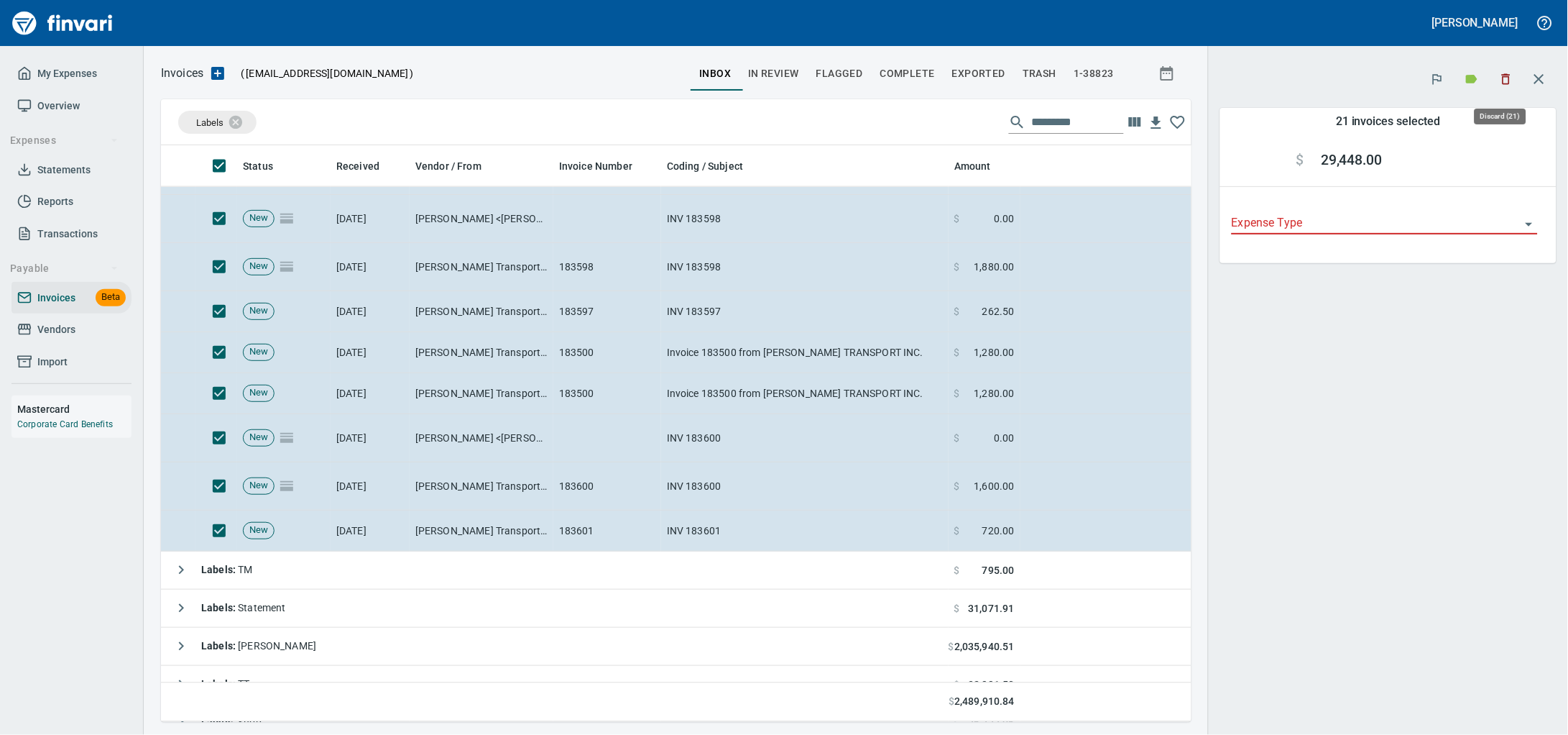
click at [1502, 84] on icon "button" at bounding box center [1506, 80] width 9 height 11
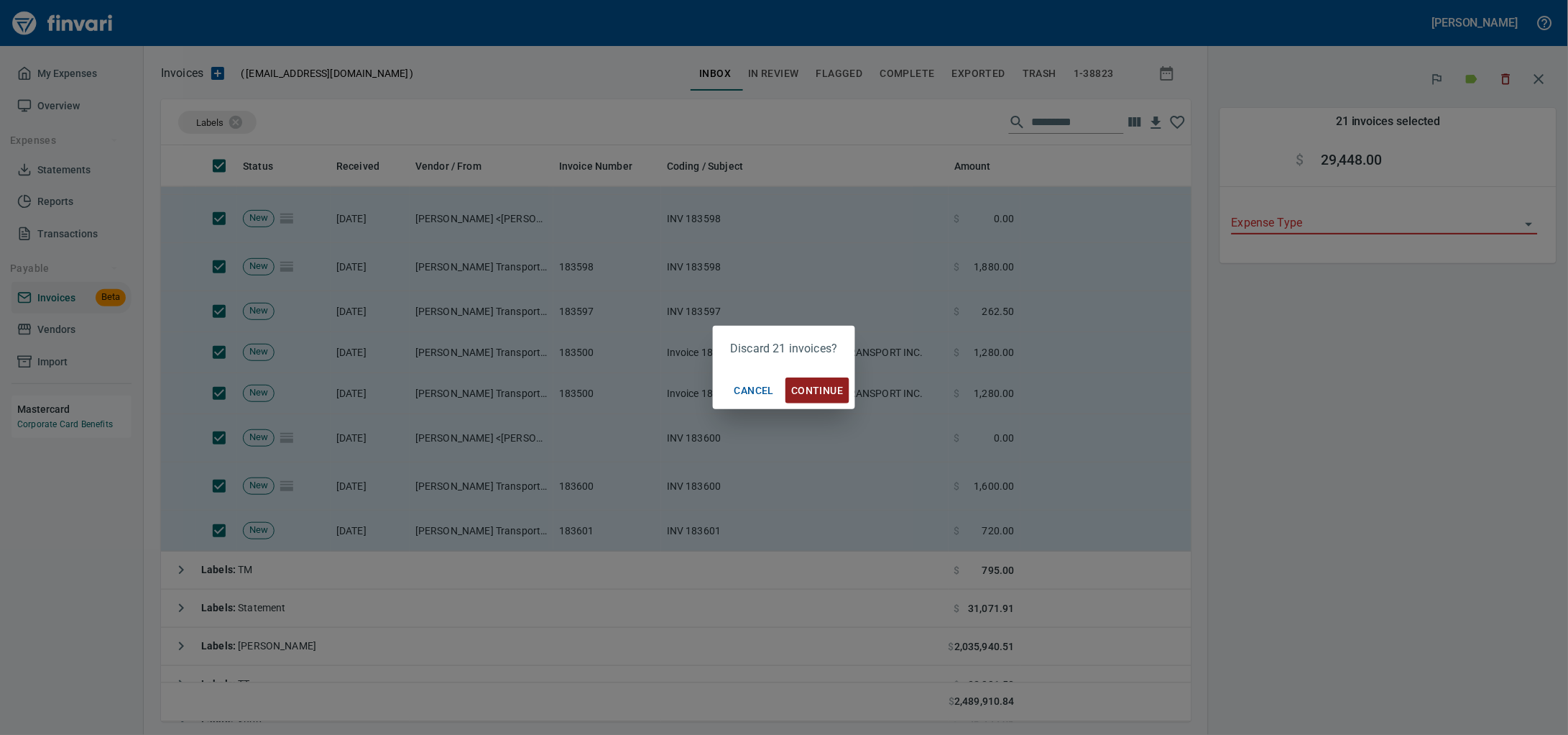
scroll to position [564, 1003]
click at [816, 382] on span "Continue" at bounding box center [816, 391] width 52 height 18
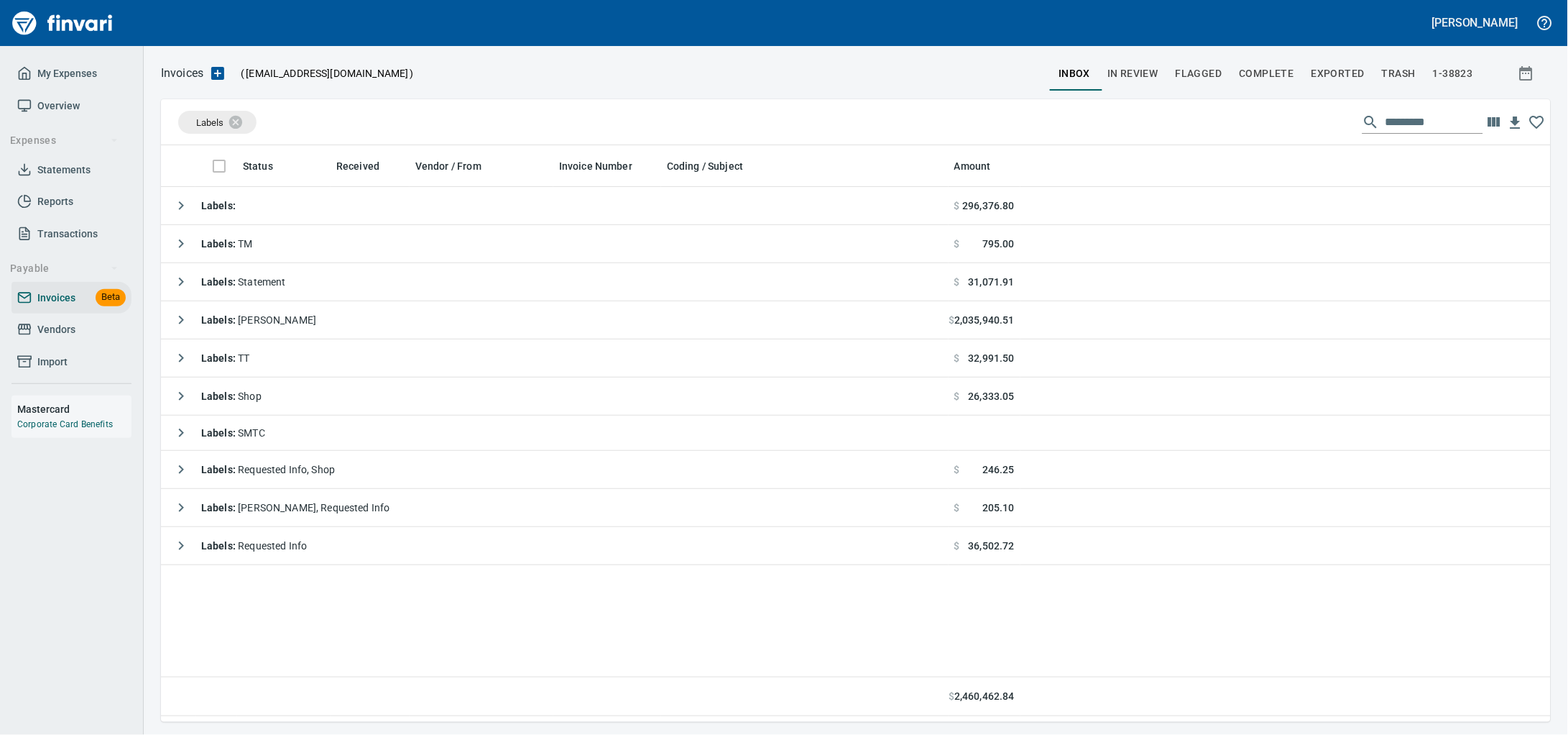
scroll to position [564, 1362]
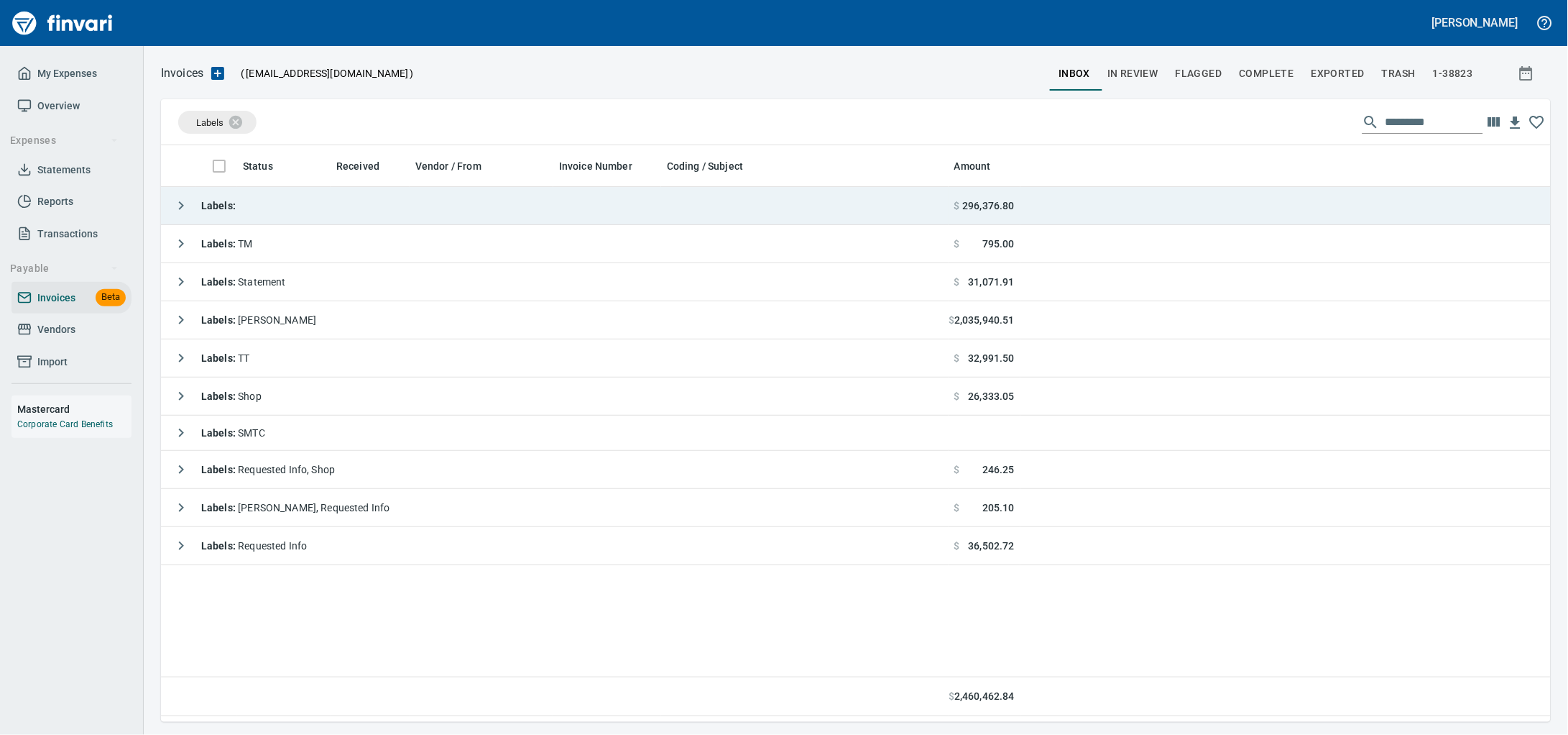
click at [481, 206] on td "Labels :" at bounding box center [554, 206] width 787 height 38
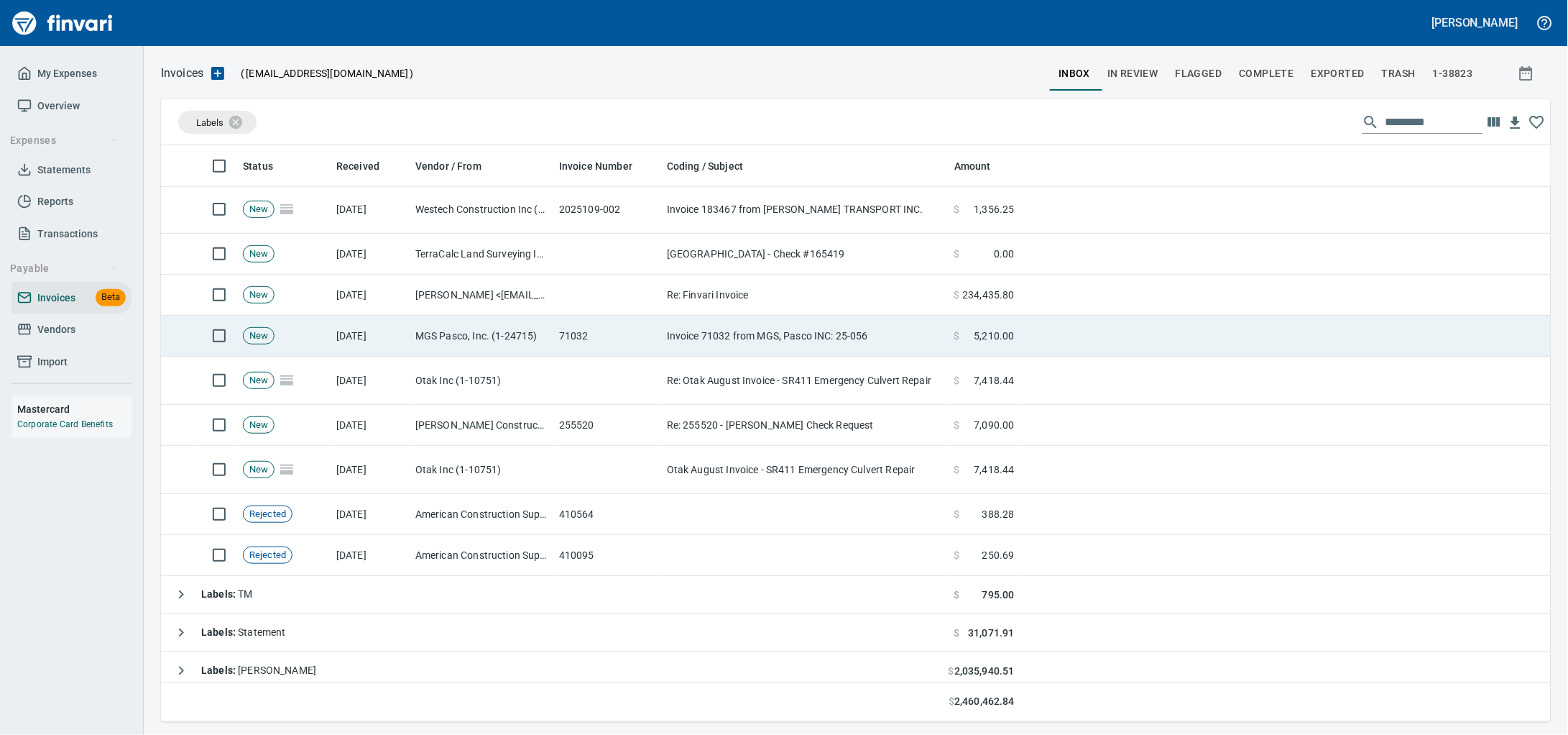
scroll to position [448, 0]
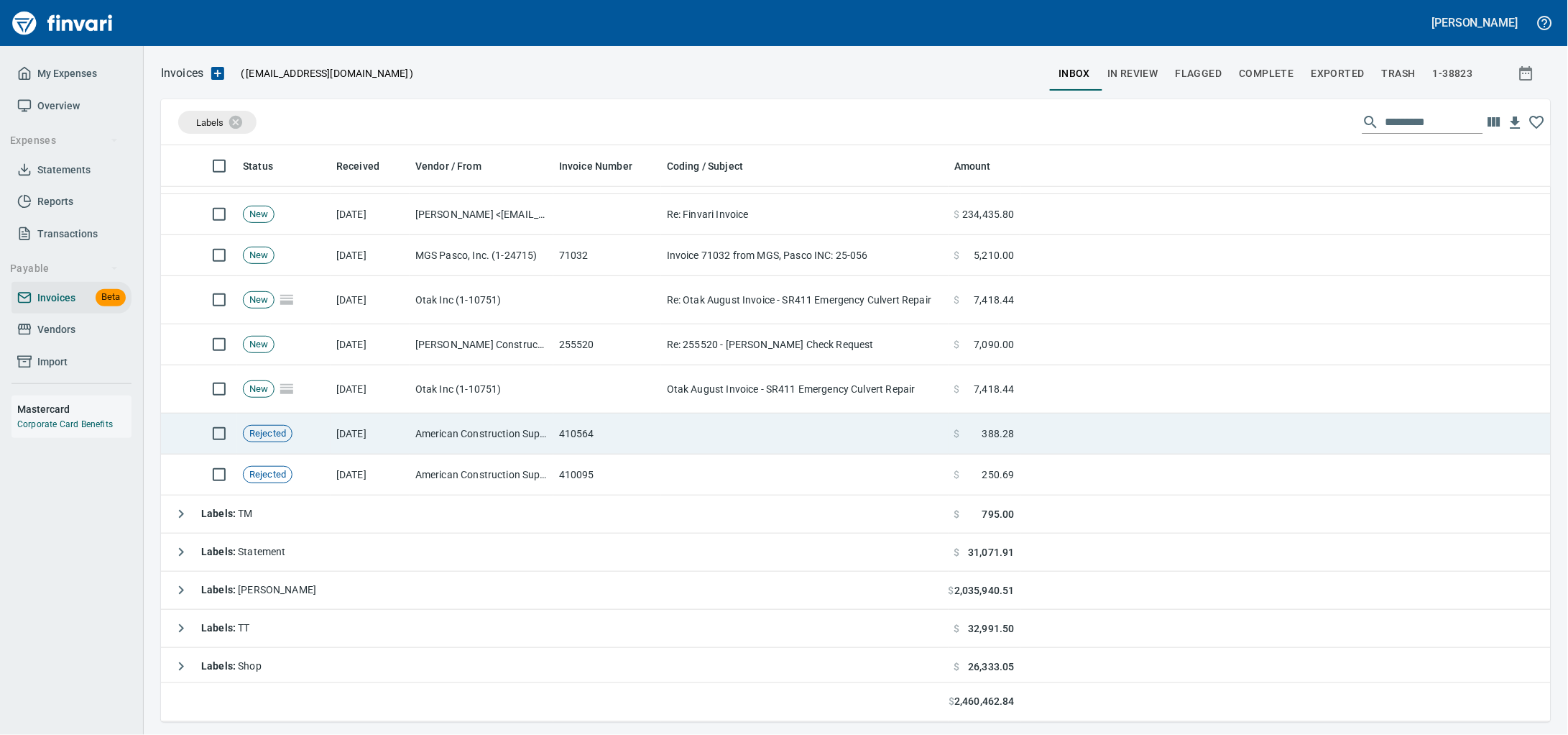
click at [775, 435] on td at bounding box center [804, 434] width 287 height 41
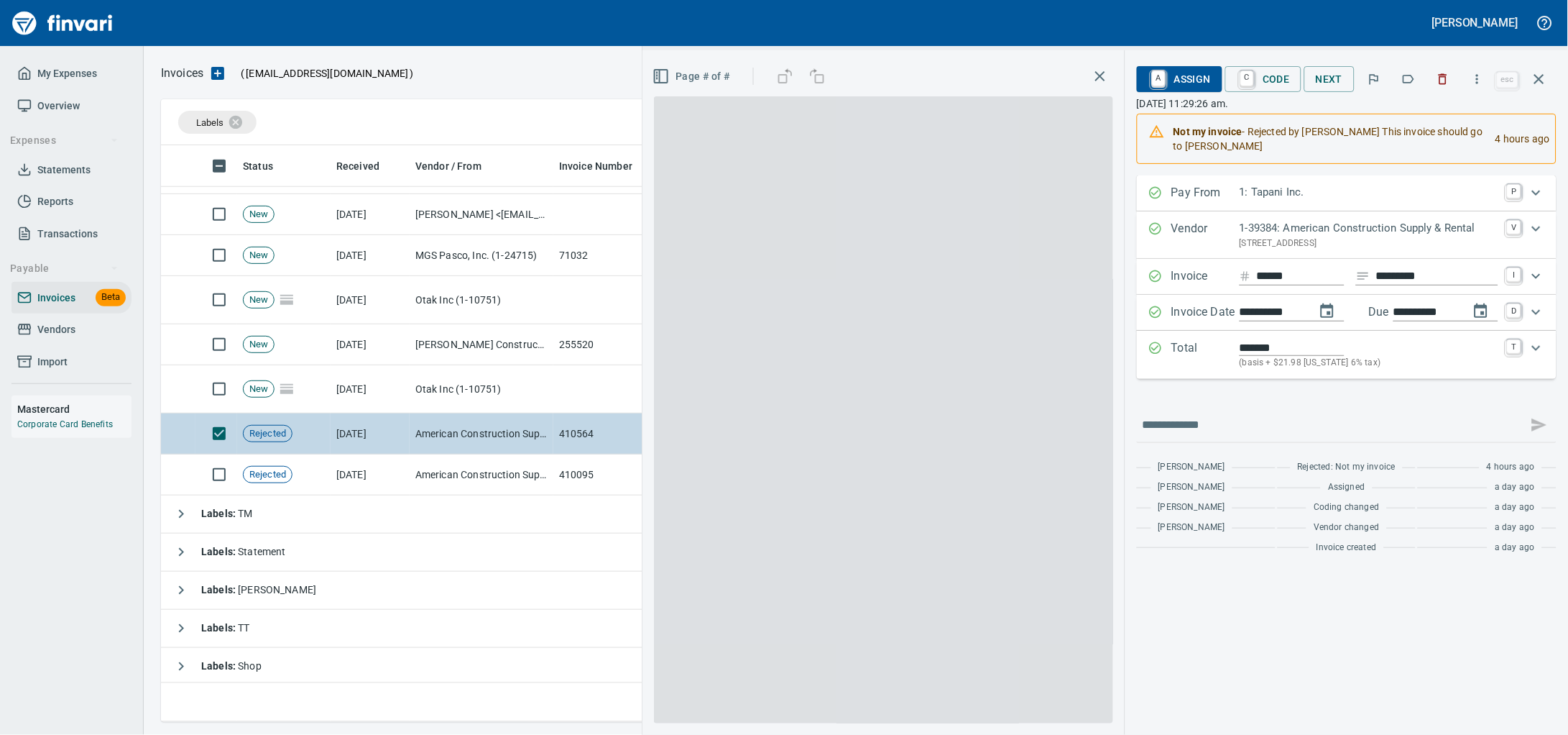
scroll to position [564, 1361]
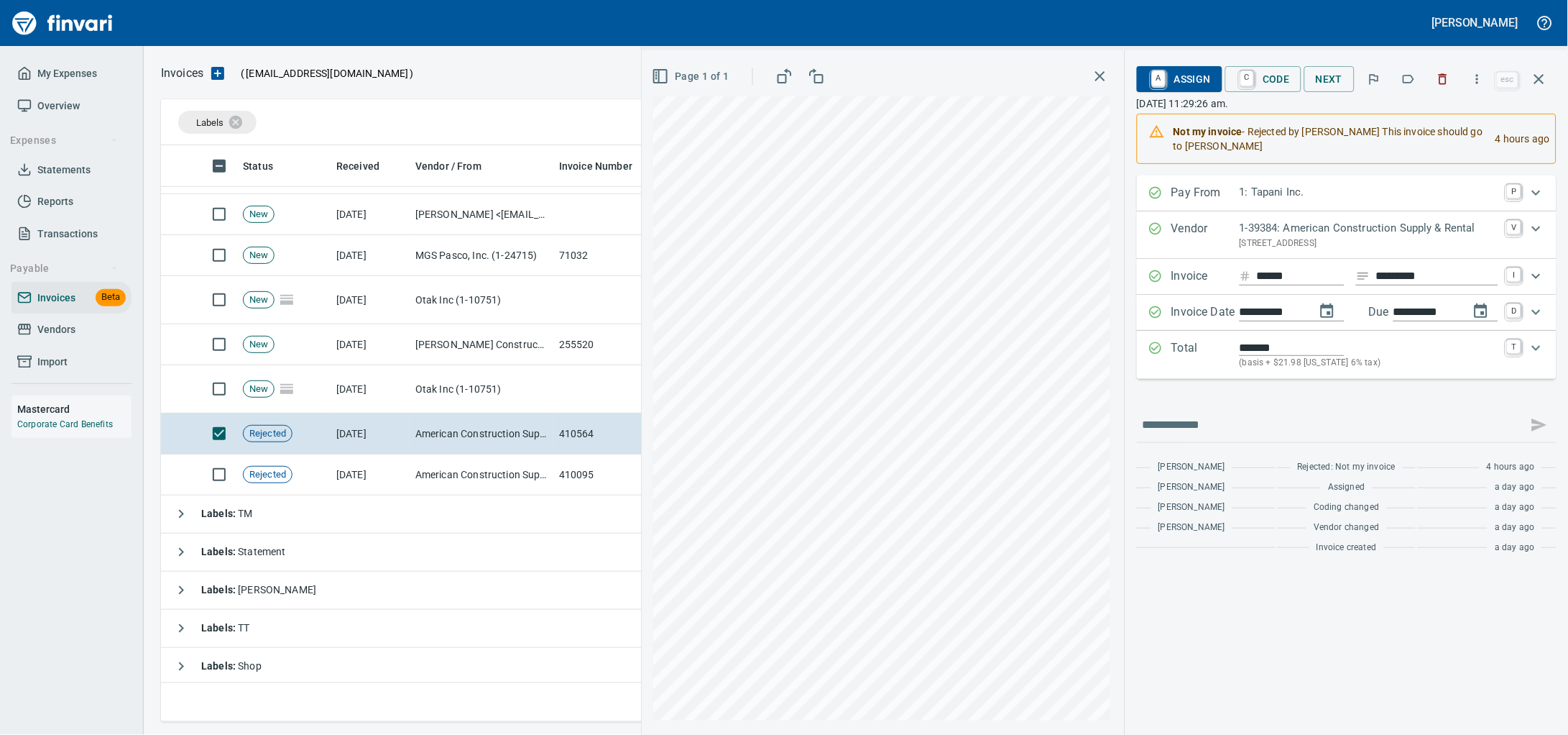
click at [1168, 88] on span "A Assign" at bounding box center [1179, 79] width 63 height 24
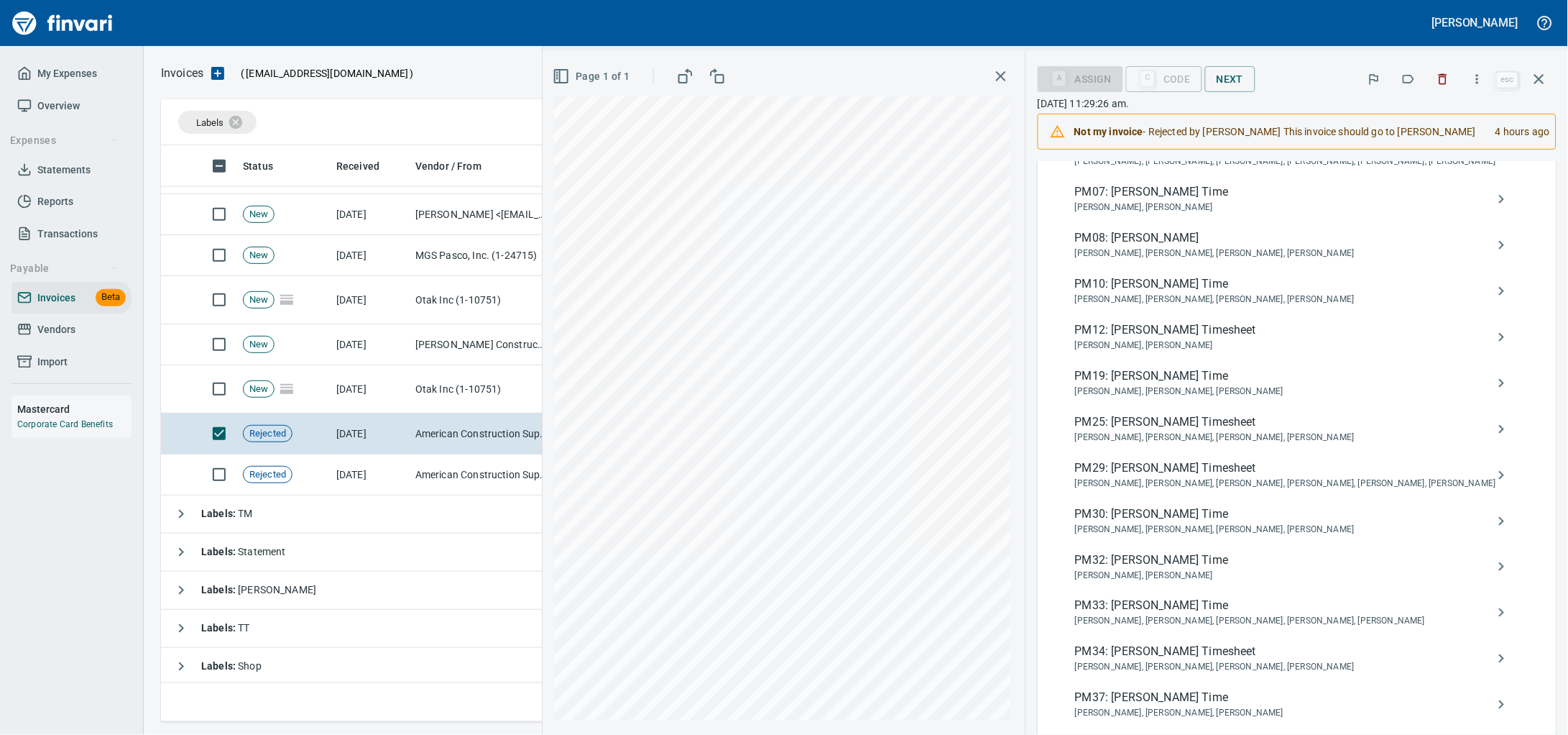
scroll to position [89, 0]
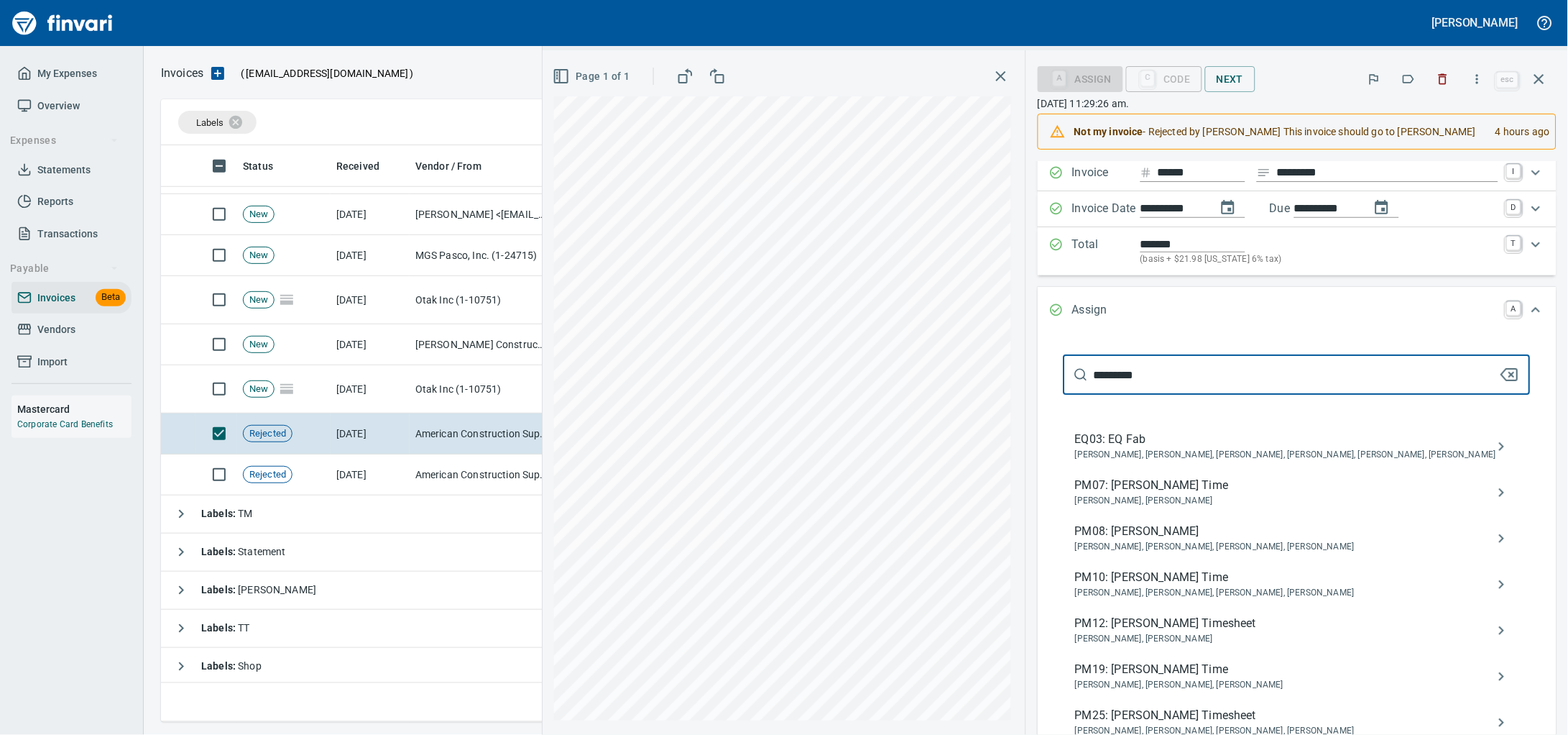
click at [1148, 395] on input "*********" at bounding box center [1296, 375] width 405 height 40
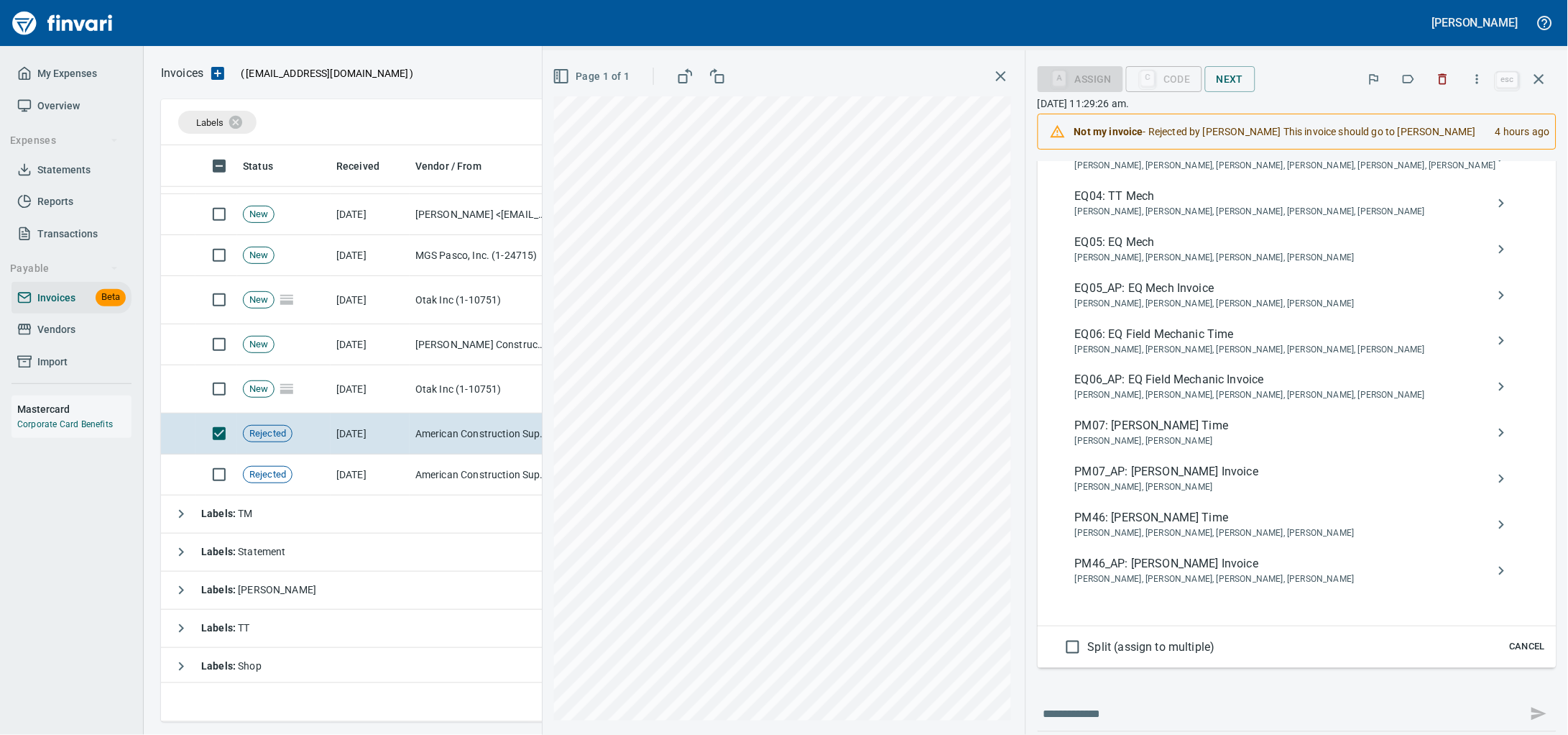
scroll to position [628, 0]
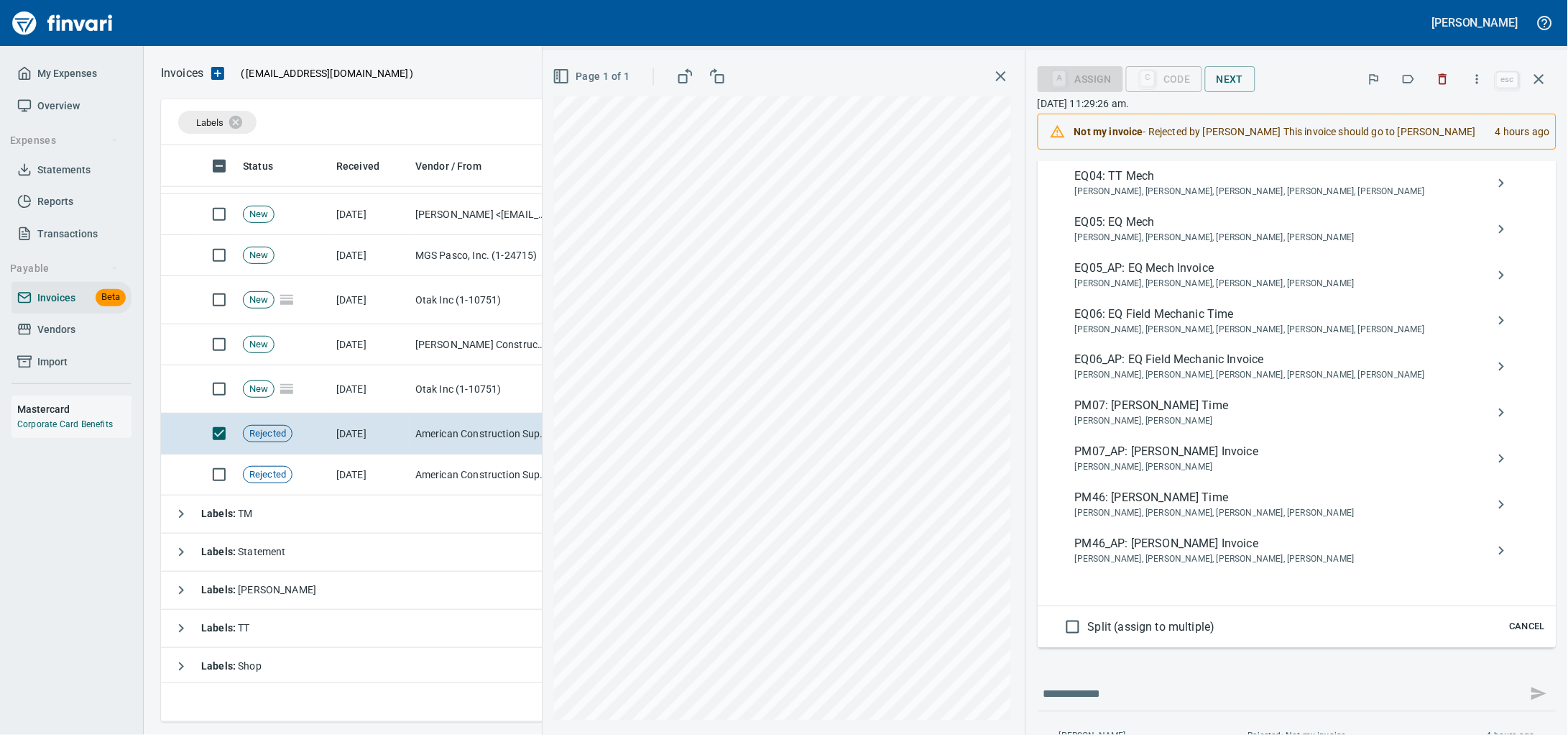
type input "**********"
click at [1185, 552] on span "PM46_AP: [PERSON_NAME] Invoice" at bounding box center [1285, 543] width 421 height 17
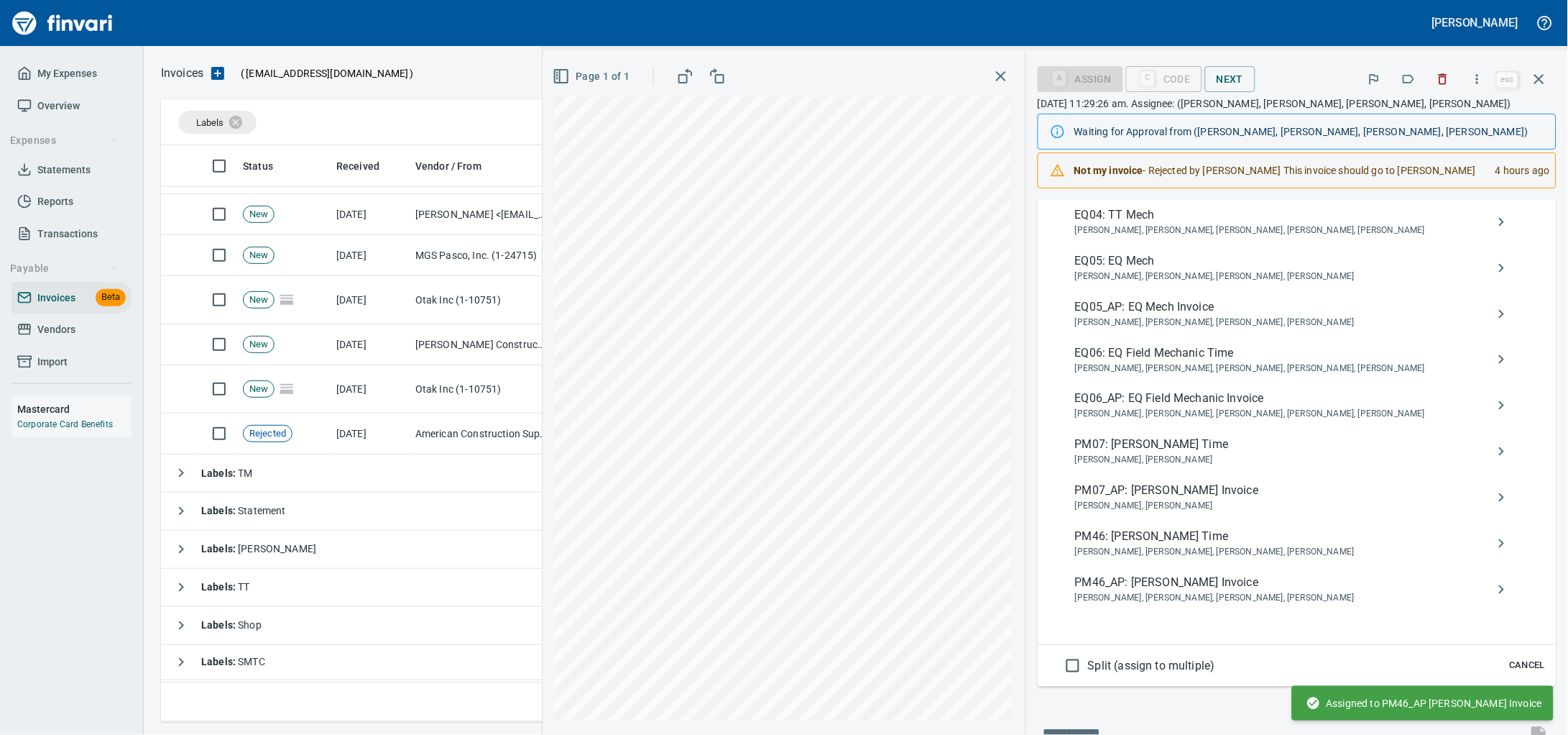
scroll to position [0, 0]
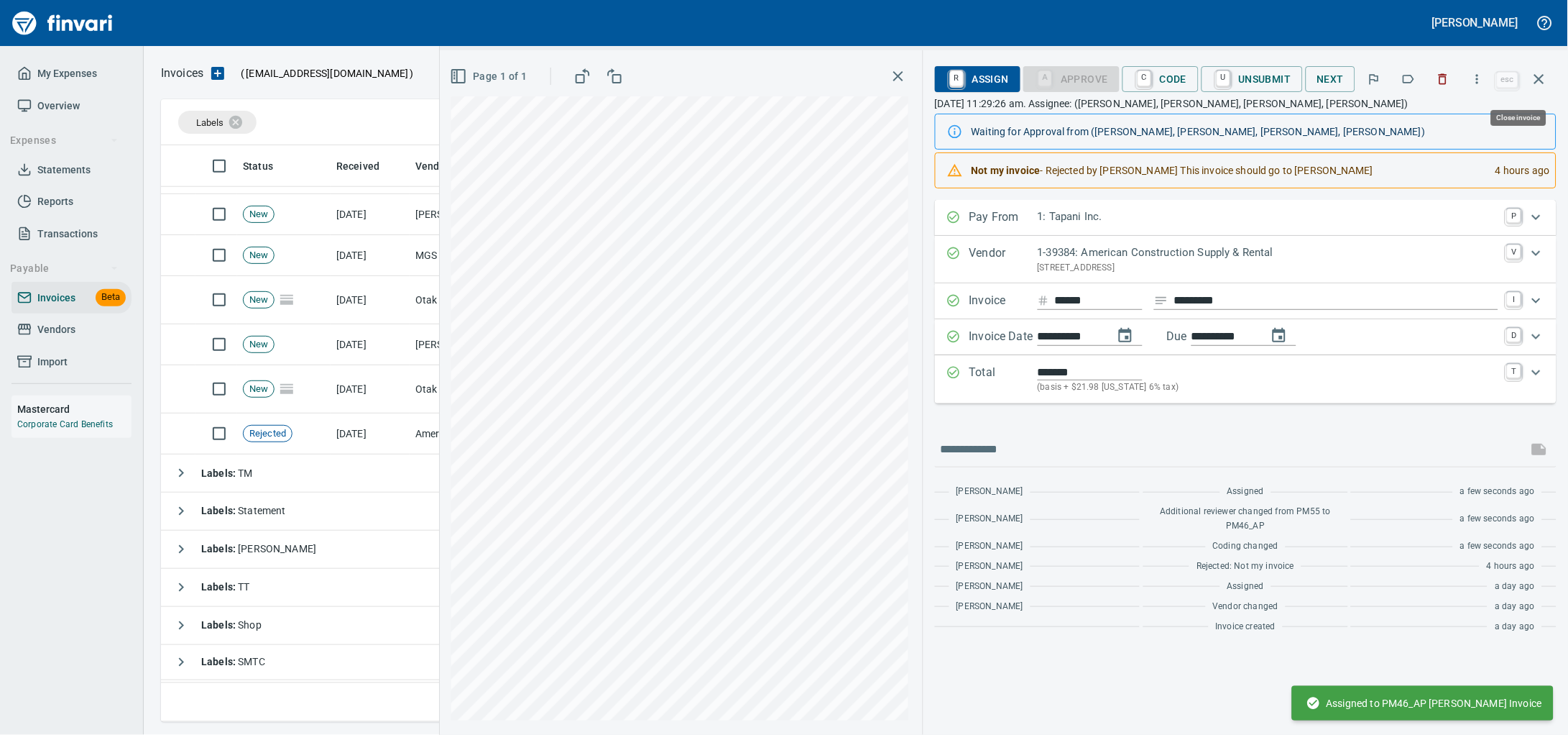
click at [1542, 81] on icon "button" at bounding box center [1539, 79] width 17 height 17
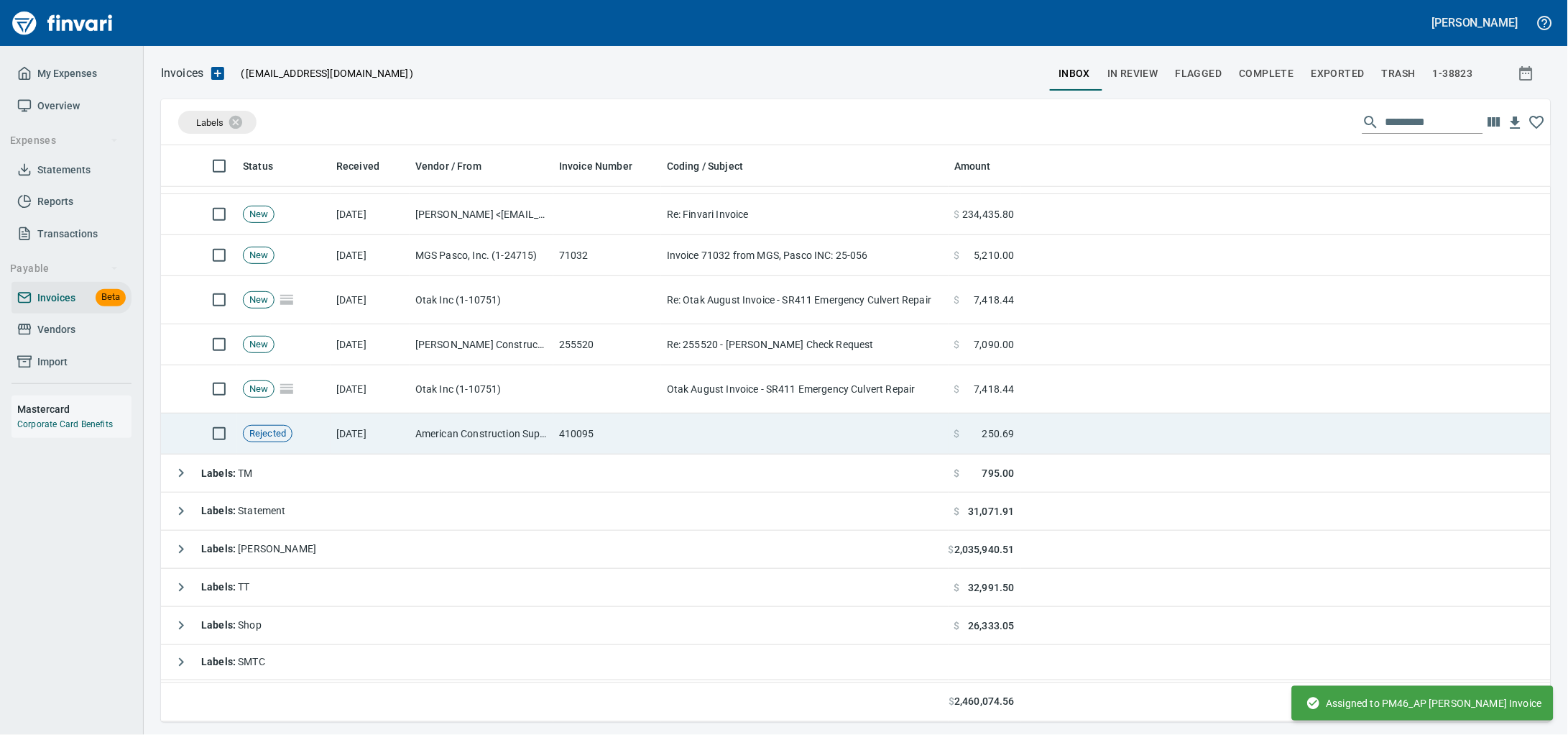
click at [639, 443] on td "410095" at bounding box center [607, 434] width 108 height 41
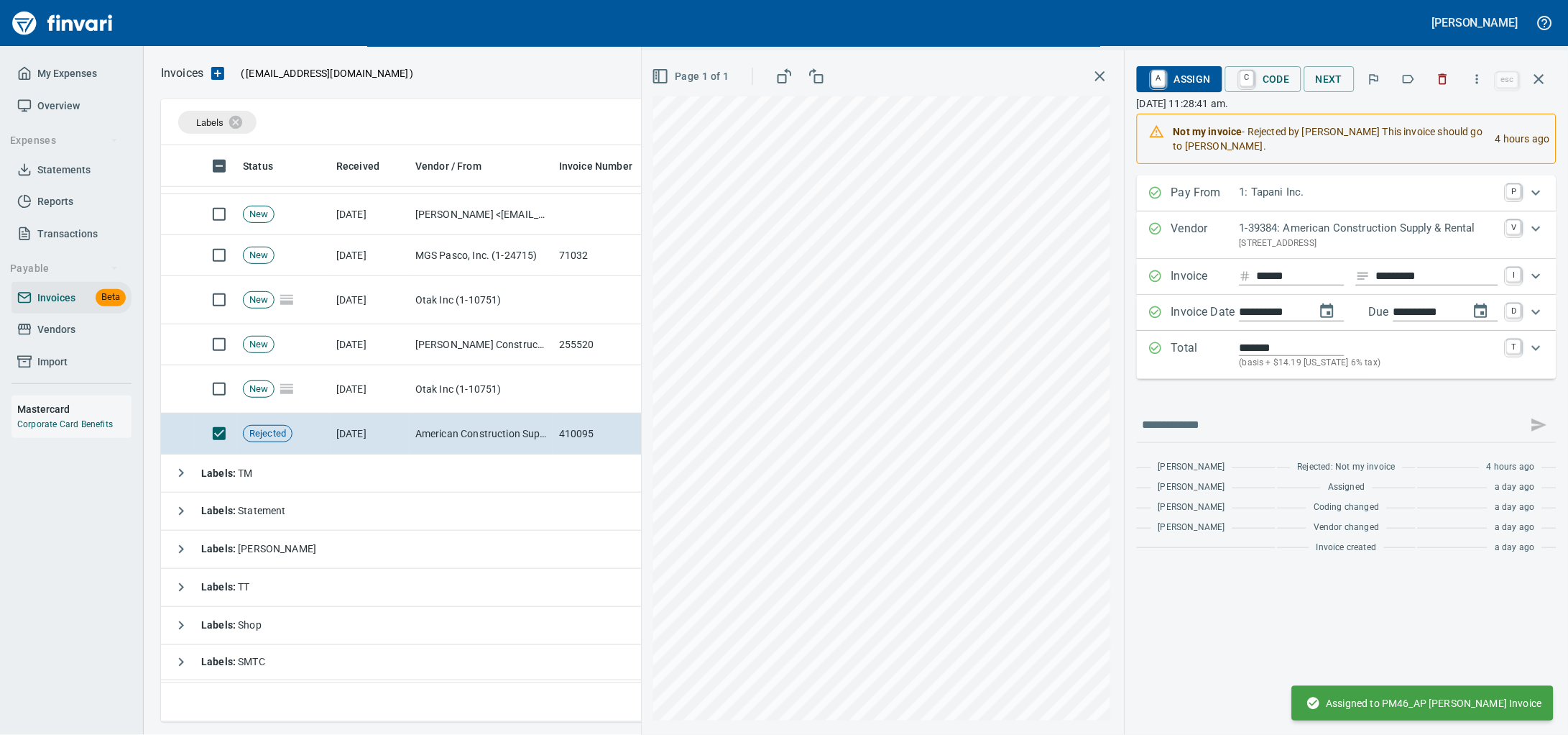
click at [1164, 86] on span "A Assign" at bounding box center [1179, 79] width 63 height 24
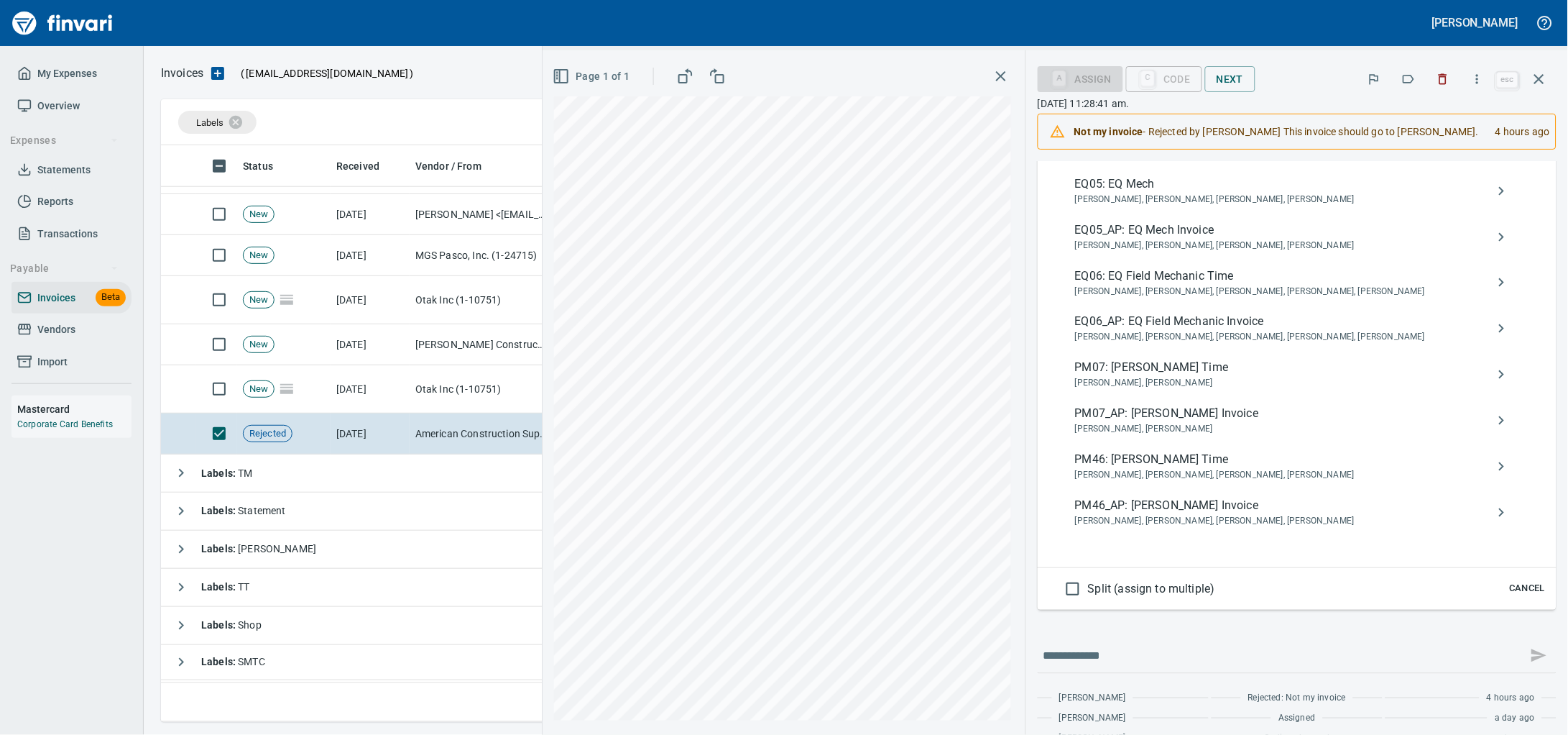
scroll to position [853, 0]
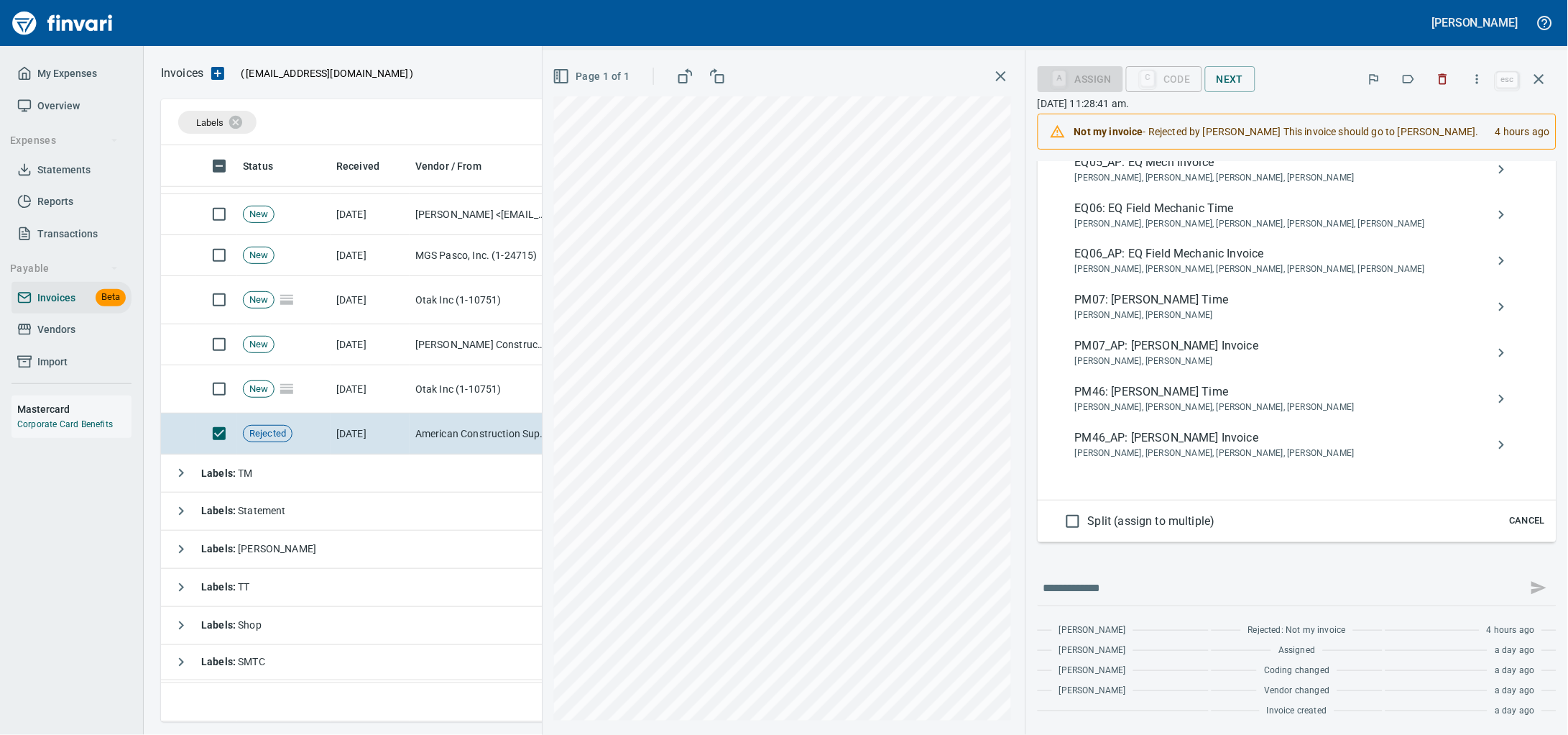
type input "**********"
click at [1186, 429] on span "PM46_AP: [PERSON_NAME] Invoice" at bounding box center [1285, 437] width 421 height 17
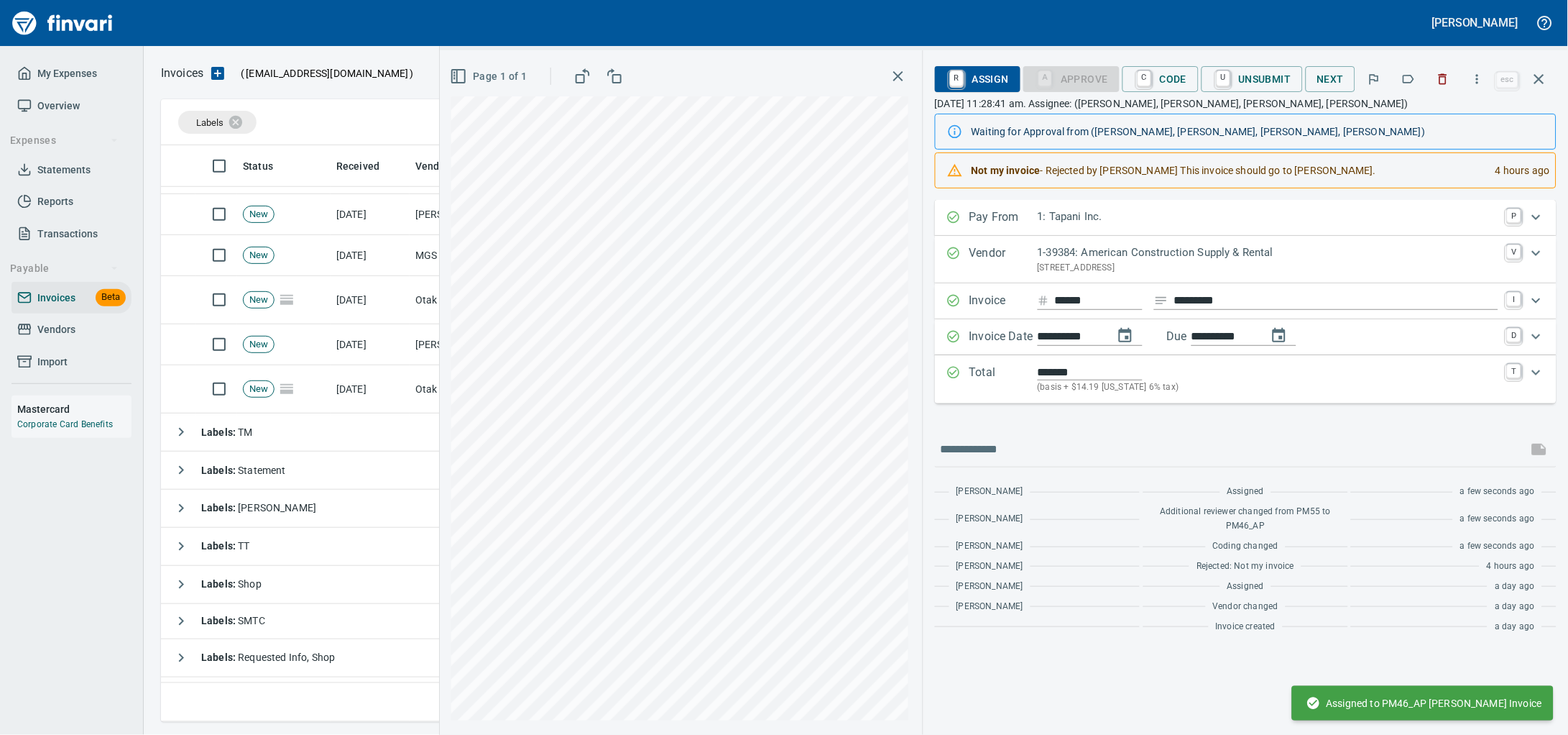
scroll to position [0, 0]
click at [1545, 87] on icon "button" at bounding box center [1539, 79] width 17 height 17
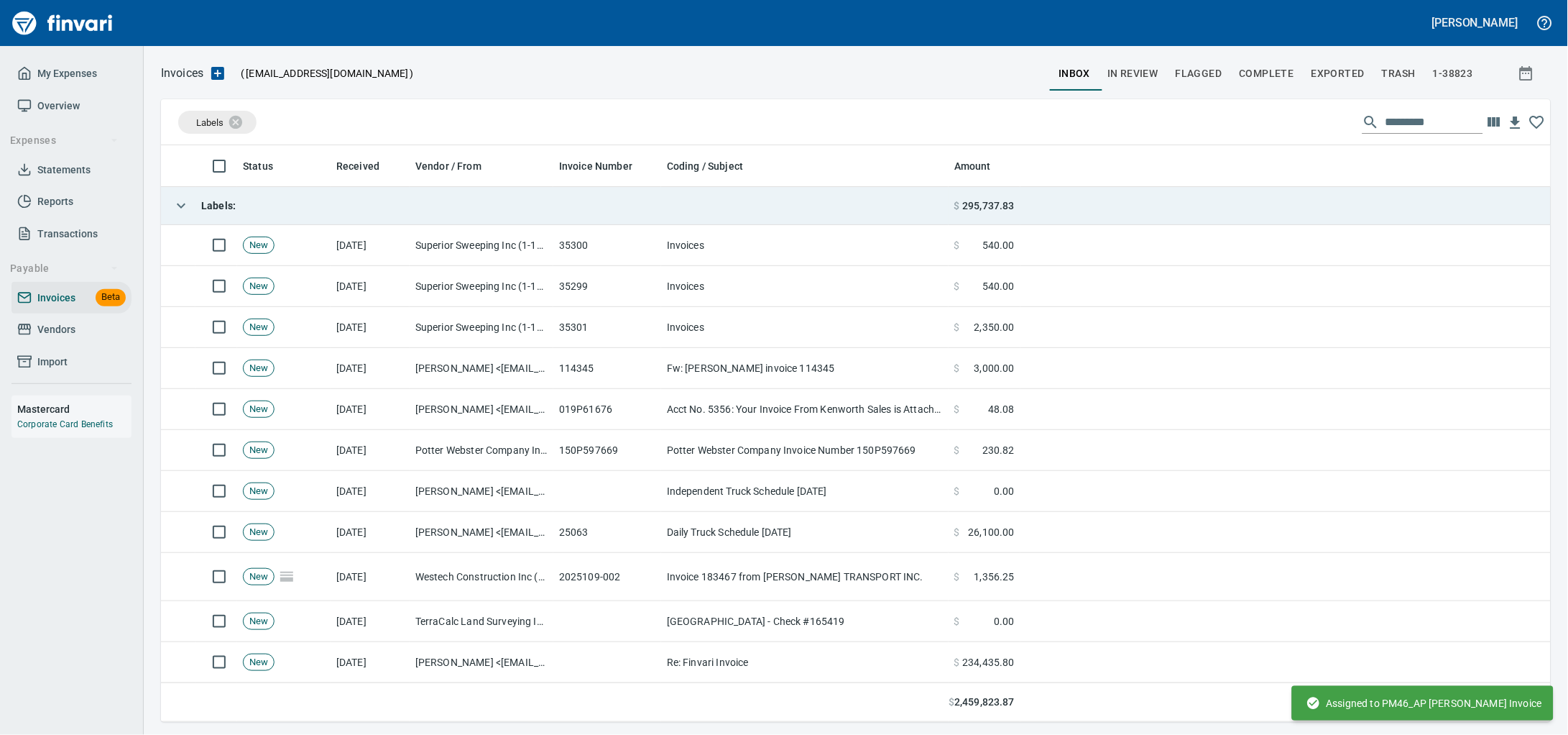
click at [352, 191] on td "Labels :" at bounding box center [554, 206] width 787 height 38
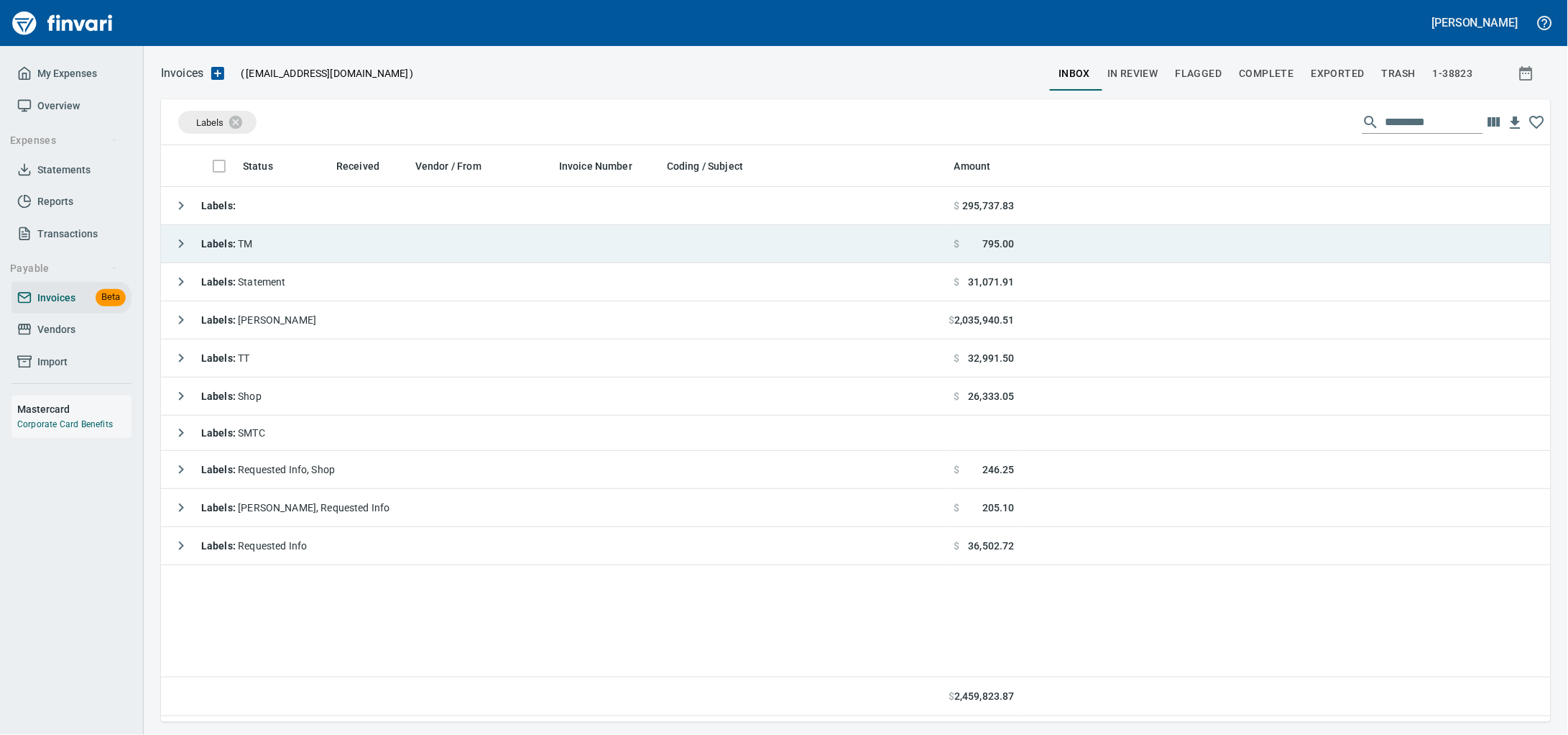
click at [330, 231] on td "Labels : TM" at bounding box center [554, 244] width 787 height 38
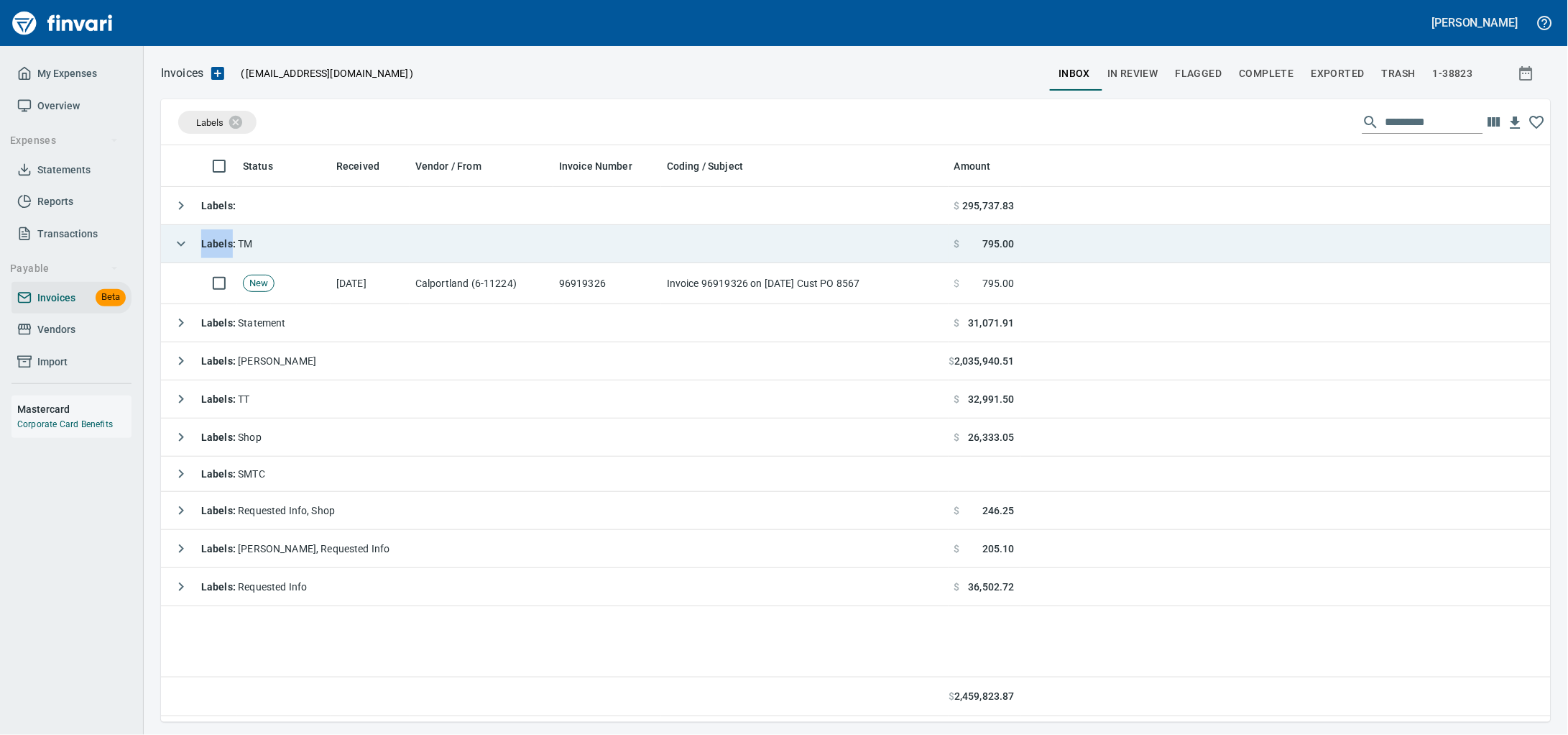
click at [328, 233] on td "Labels : TM" at bounding box center [554, 244] width 787 height 38
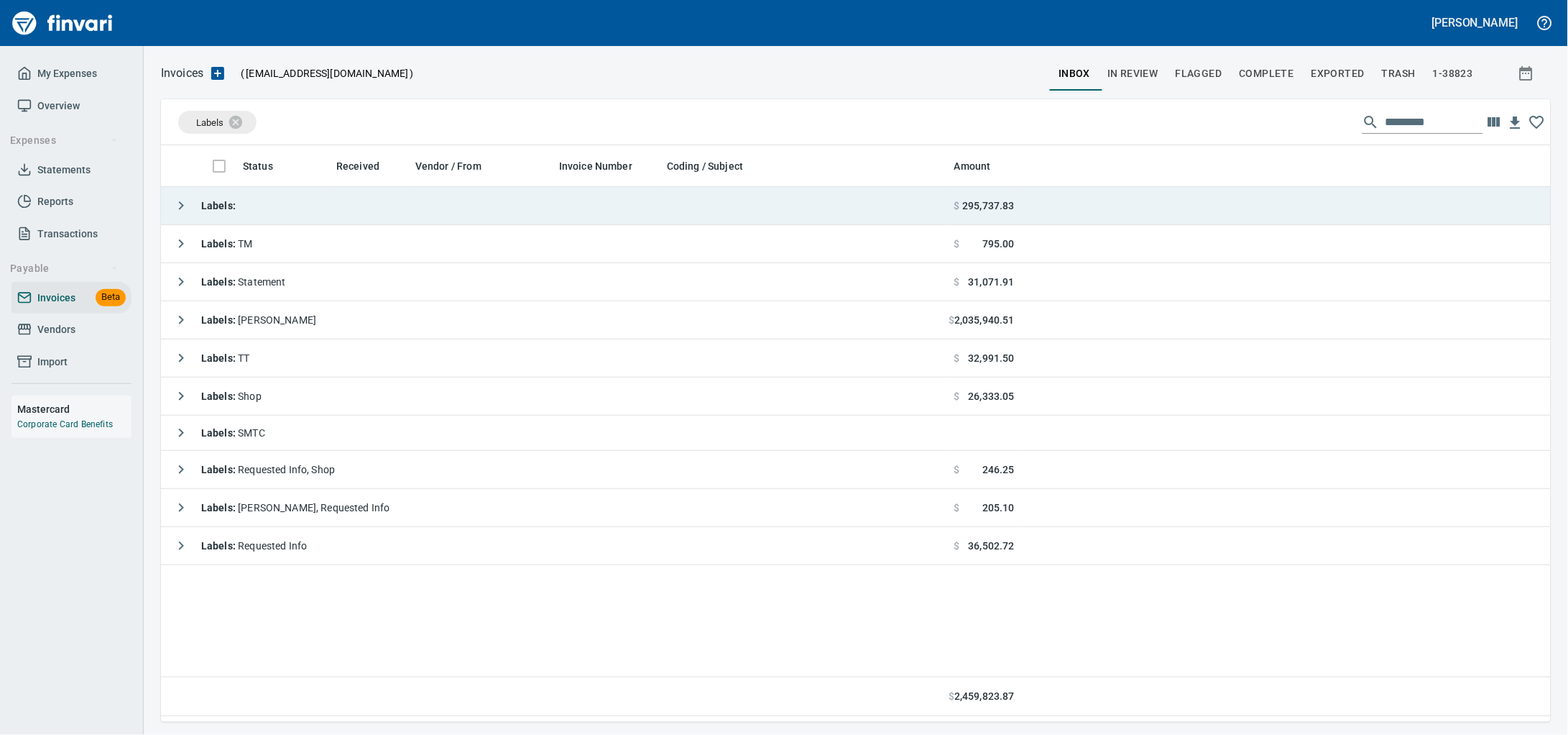
click at [340, 208] on td "Labels :" at bounding box center [554, 206] width 787 height 38
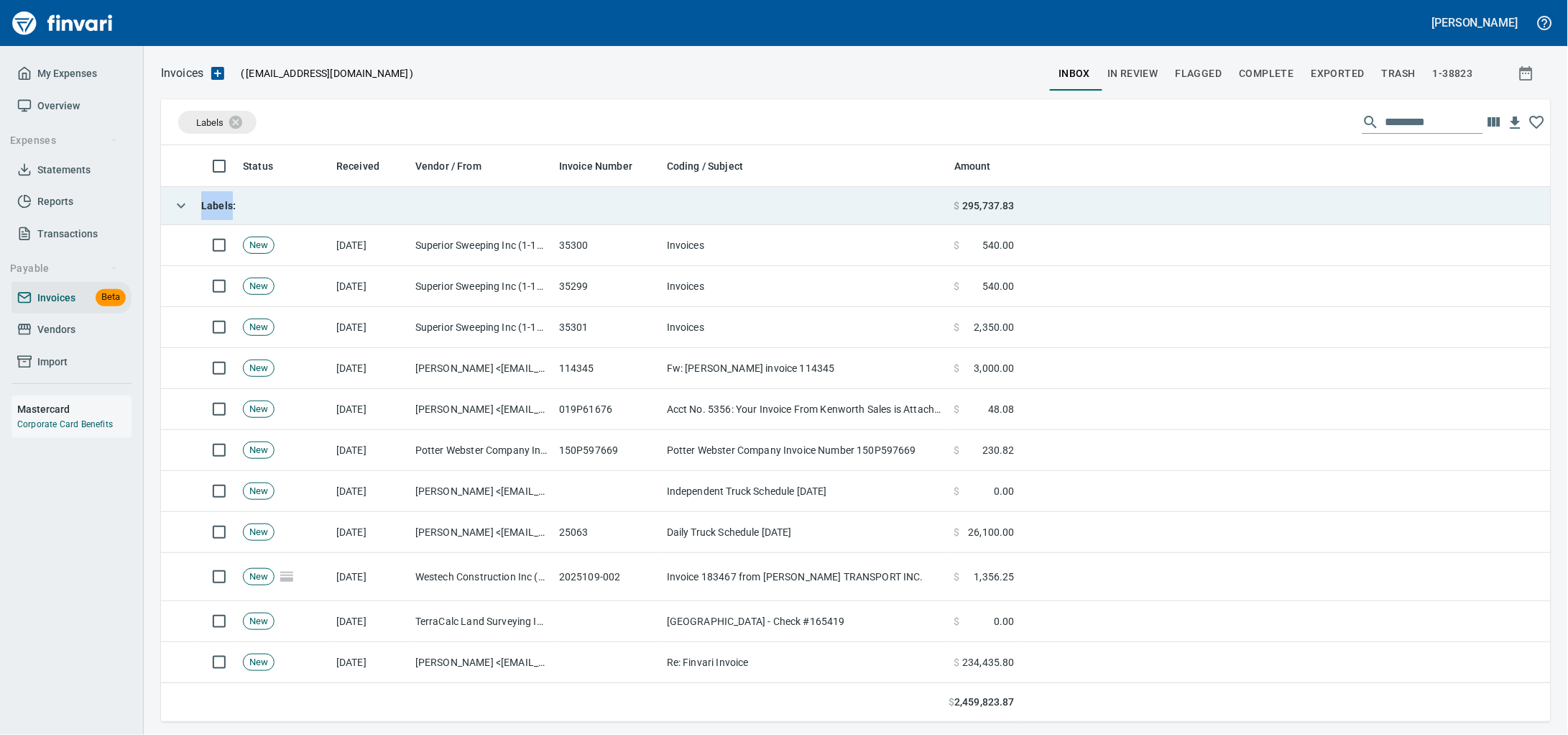
click at [340, 208] on td "Labels :" at bounding box center [554, 206] width 787 height 38
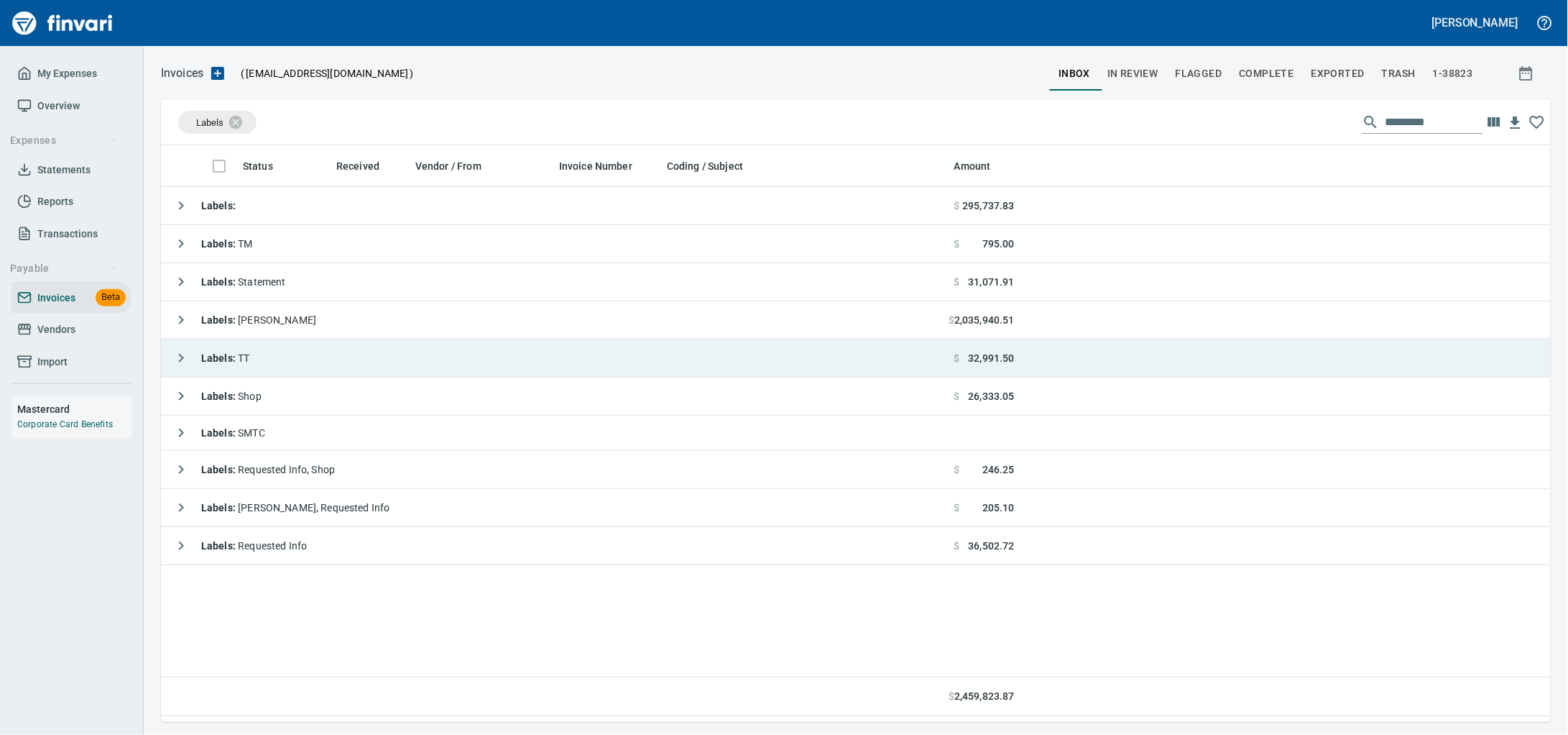
click at [282, 355] on td "Labels : TT" at bounding box center [554, 358] width 787 height 38
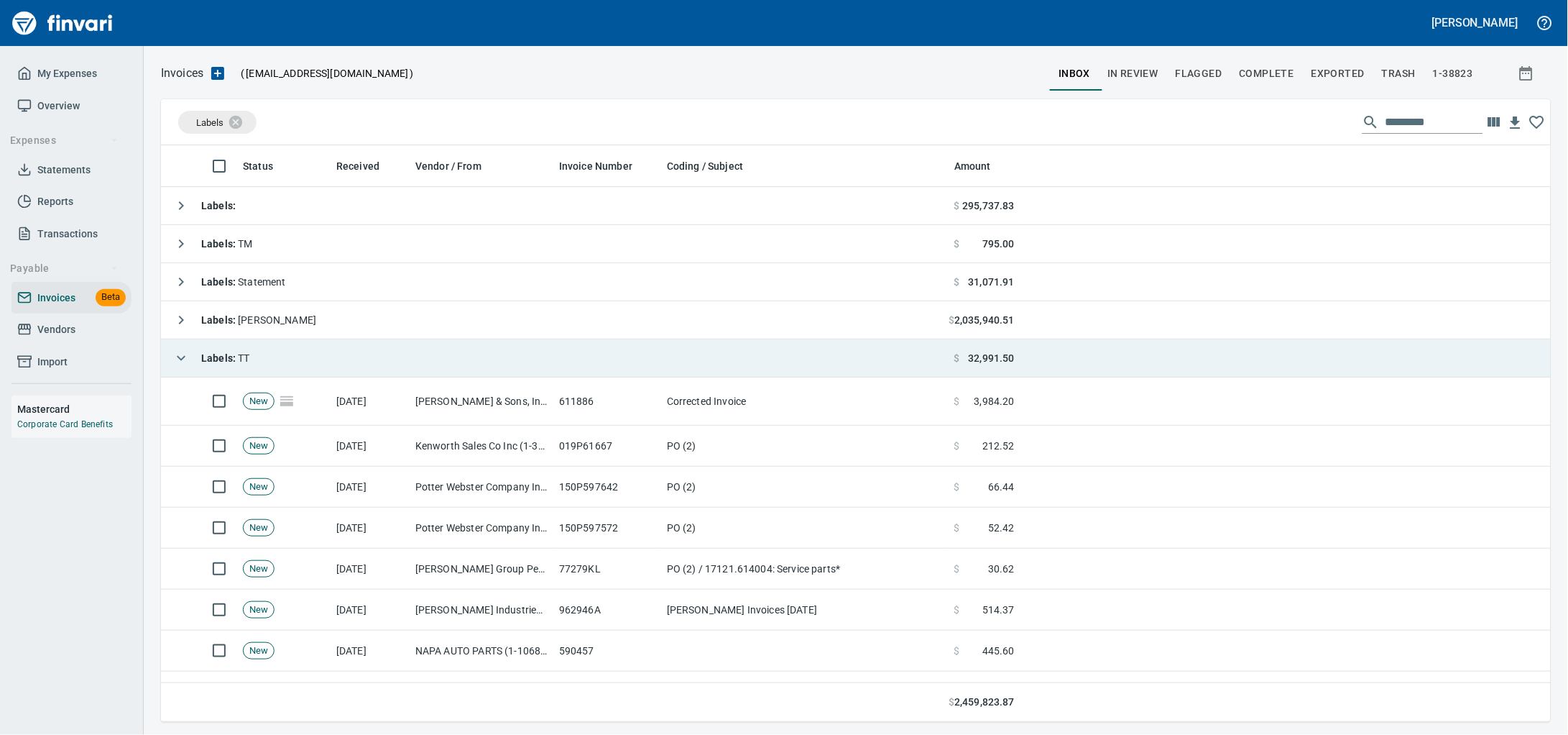
click at [326, 357] on td "Labels : TT" at bounding box center [554, 358] width 787 height 38
